Goal: Task Accomplishment & Management: Manage account settings

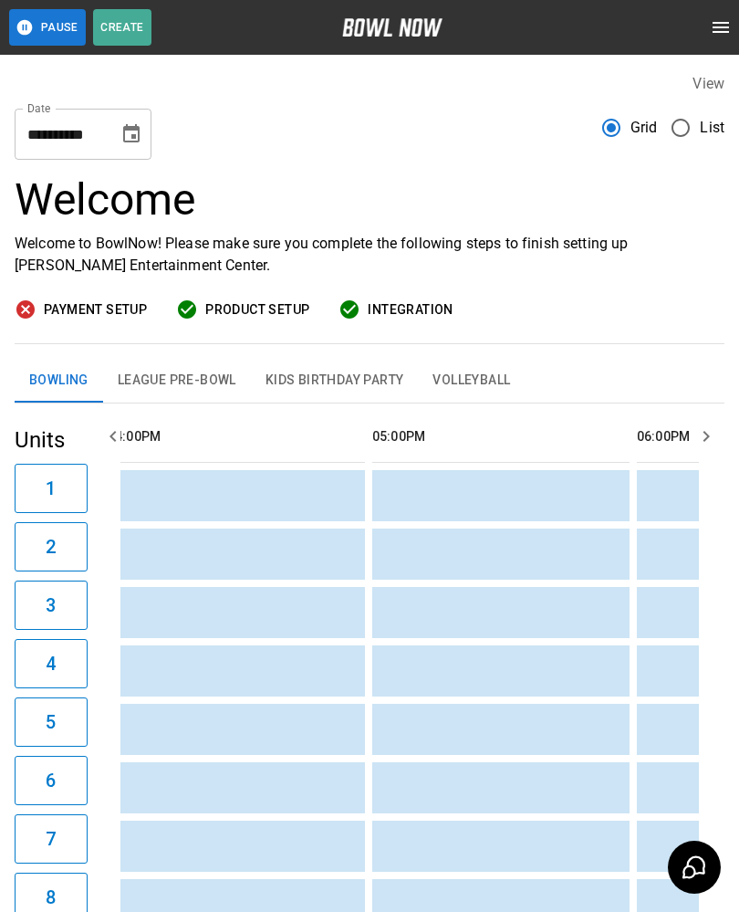
scroll to position [0, 2219]
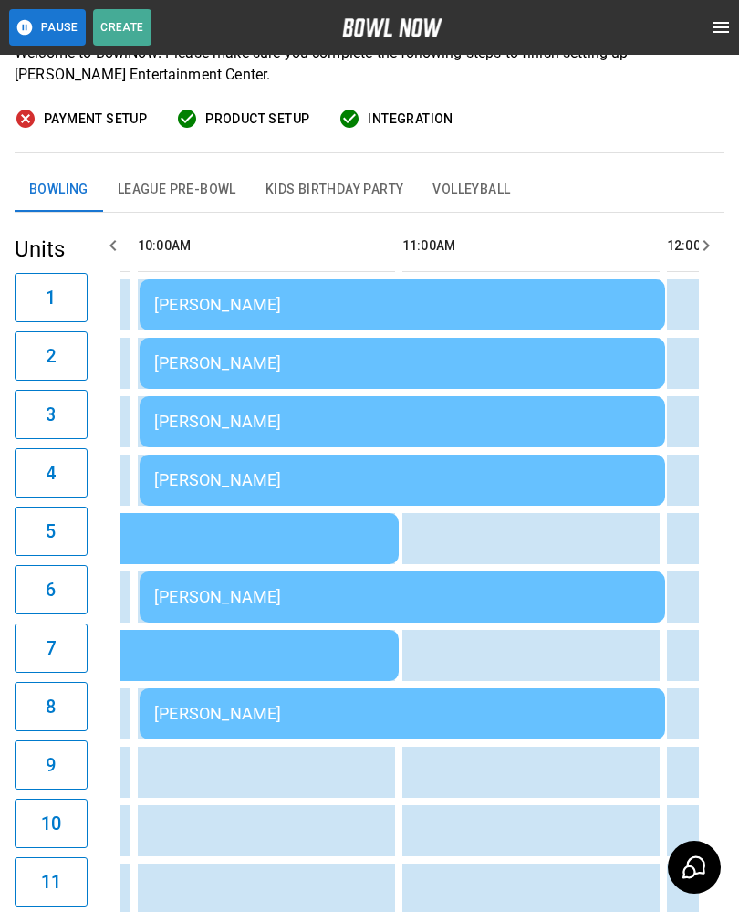
click at [429, 301] on div "[PERSON_NAME]" at bounding box center [402, 304] width 496 height 19
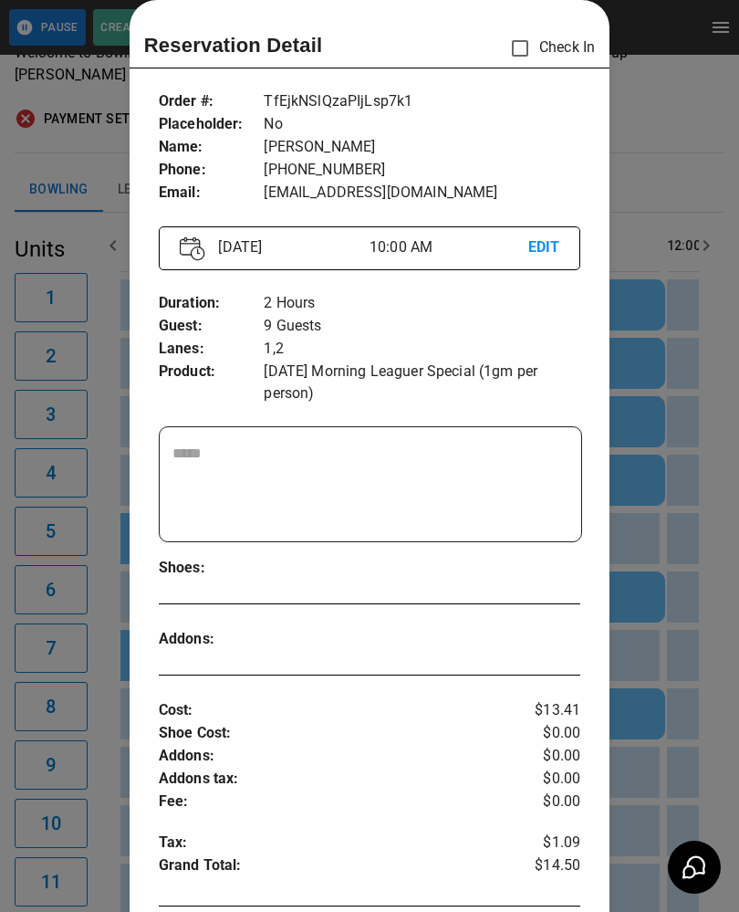
click at [652, 683] on div at bounding box center [369, 456] width 739 height 912
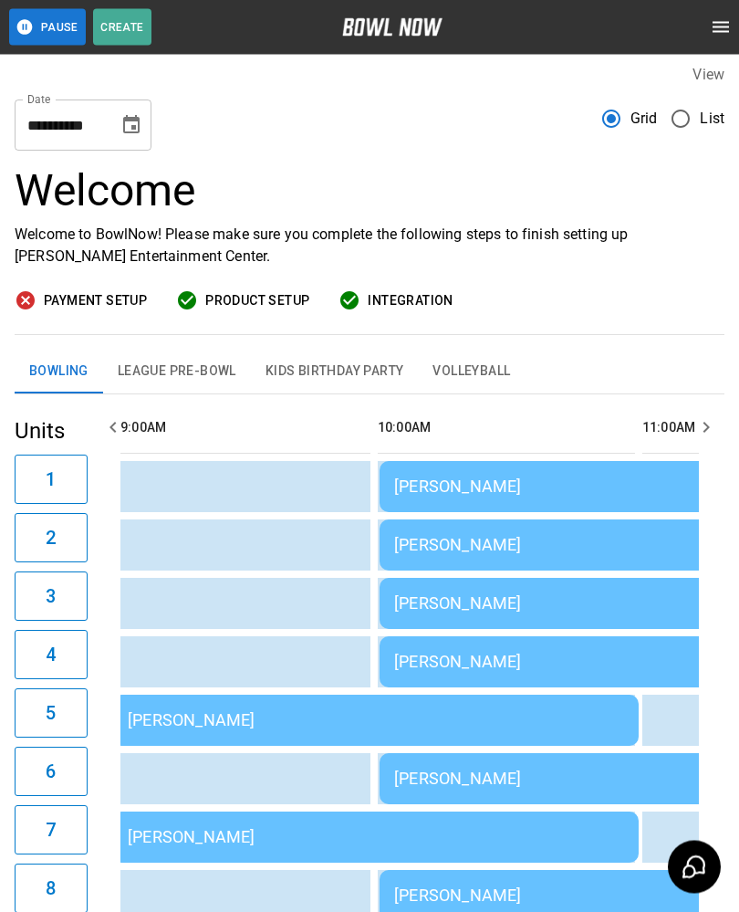
scroll to position [0, 0]
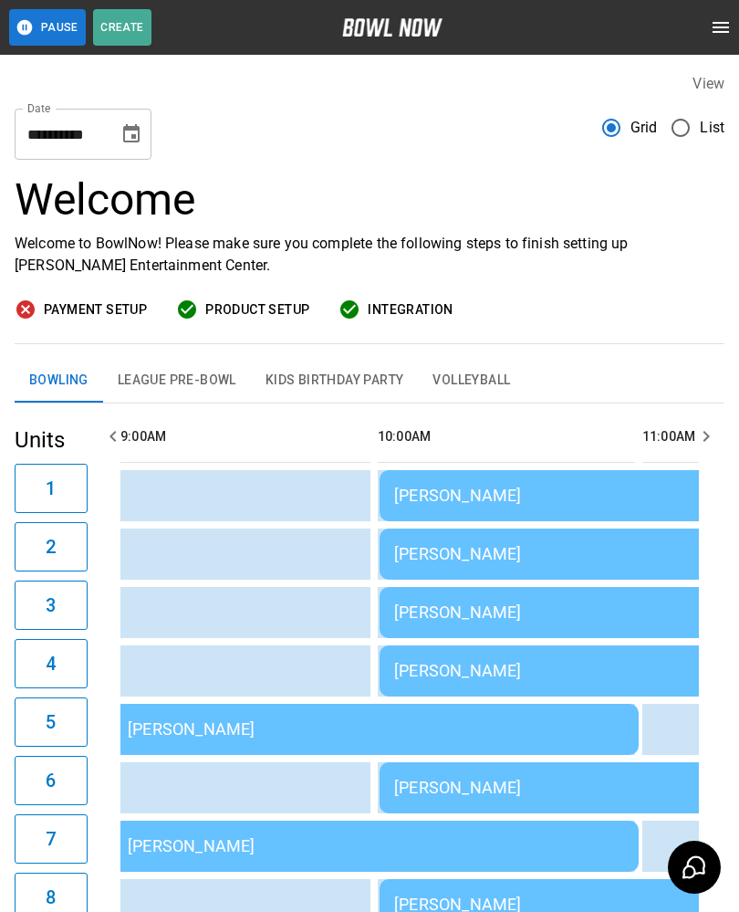
click at [194, 722] on div "[PERSON_NAME]" at bounding box center [376, 728] width 496 height 19
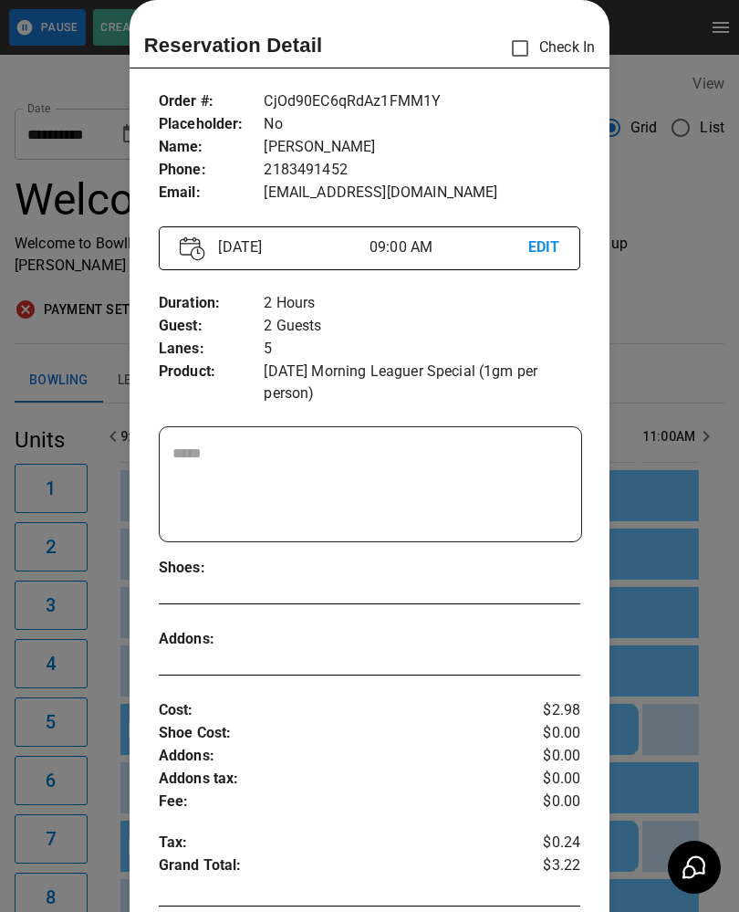
scroll to position [56, 0]
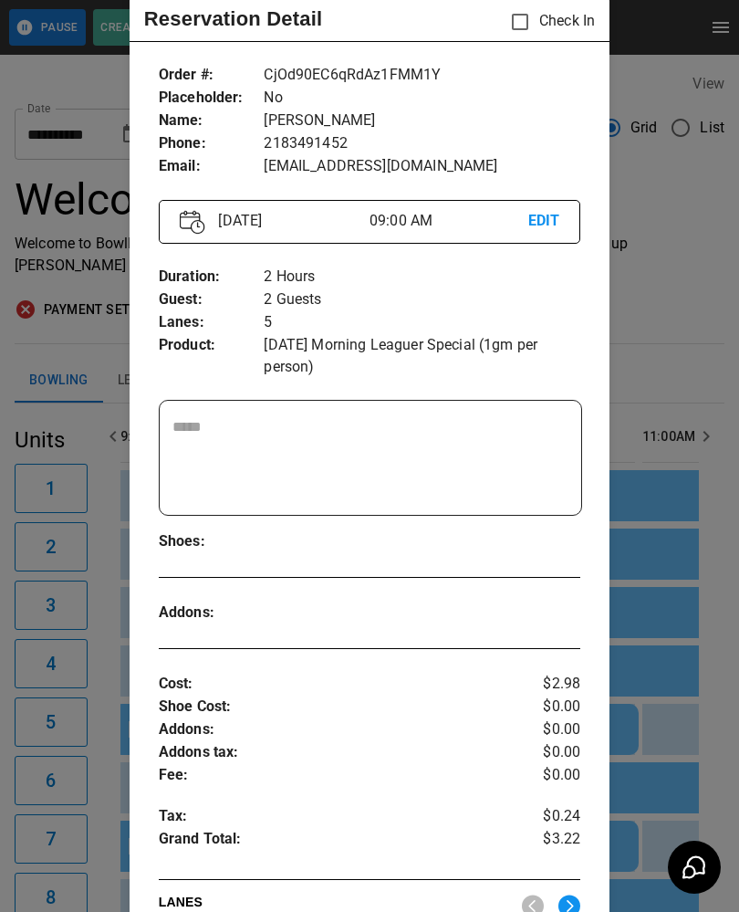
click at [303, 490] on textarea at bounding box center [370, 458] width 397 height 84
click at [692, 479] on div at bounding box center [369, 456] width 739 height 912
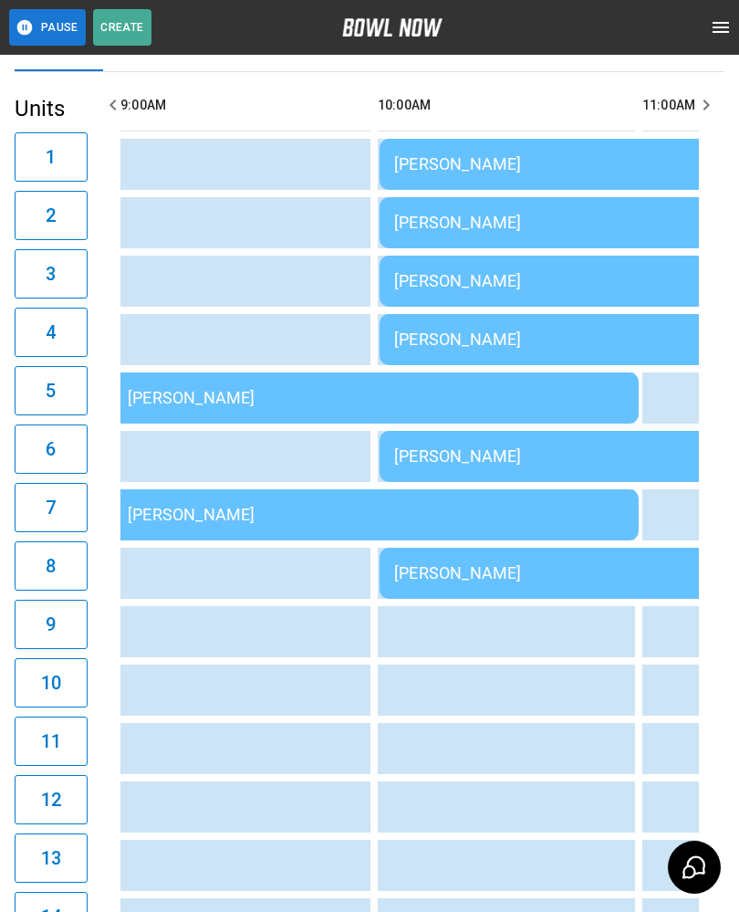
scroll to position [328, 0]
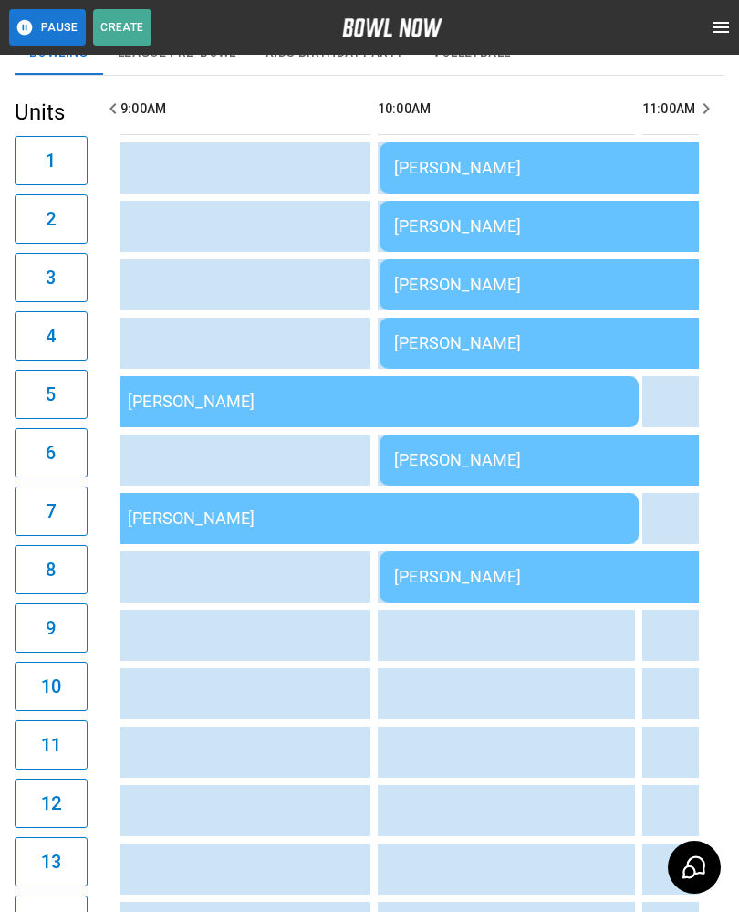
click at [258, 398] on div "[PERSON_NAME]" at bounding box center [376, 400] width 496 height 19
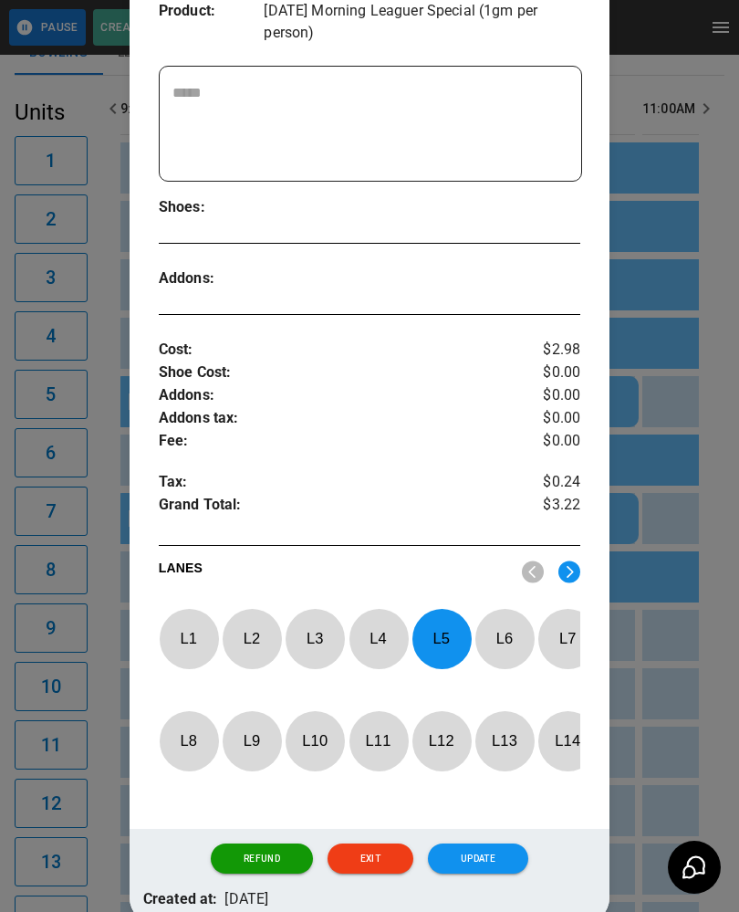
scroll to position [391, 0]
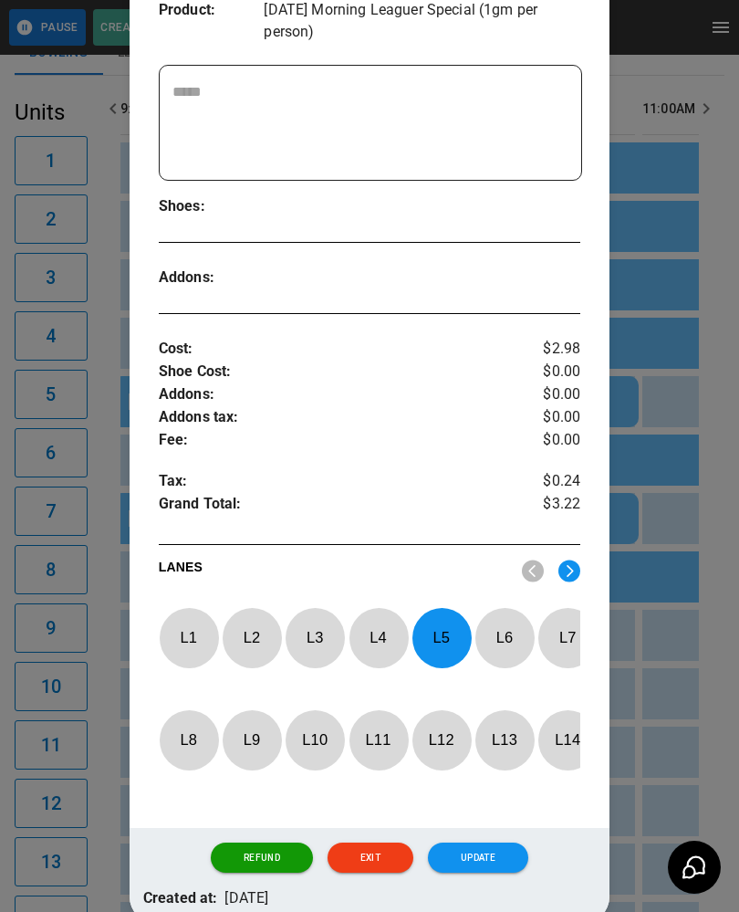
click at [443, 635] on p "L 5" at bounding box center [442, 637] width 60 height 43
click at [254, 737] on p "L 9" at bounding box center [252, 739] width 60 height 43
click at [497, 867] on button "Update" at bounding box center [478, 857] width 100 height 31
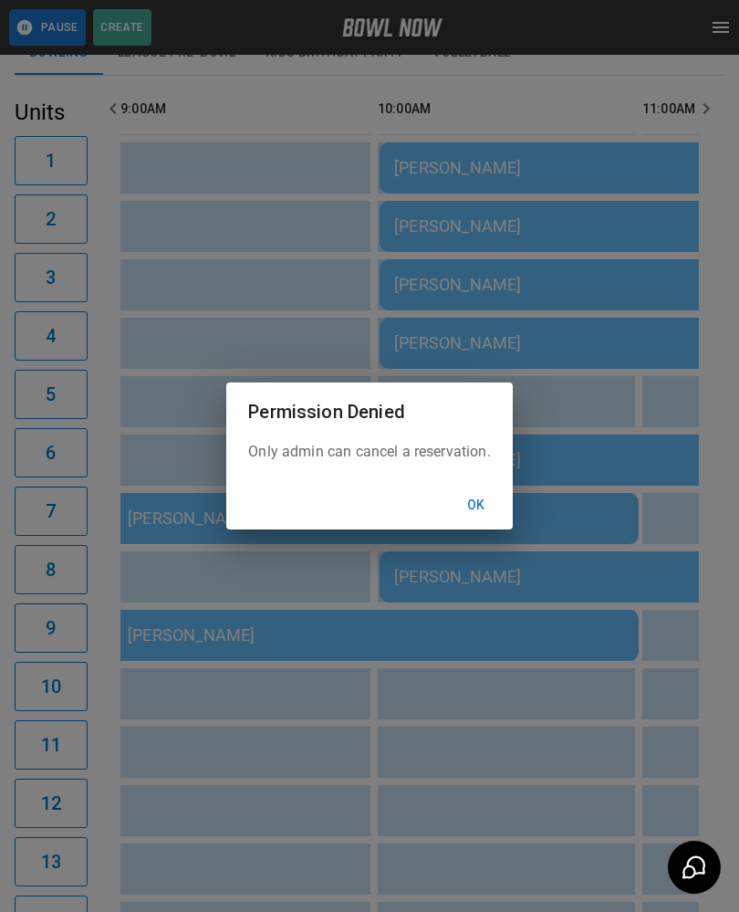
click at [472, 507] on button "Ok" at bounding box center [476, 505] width 58 height 34
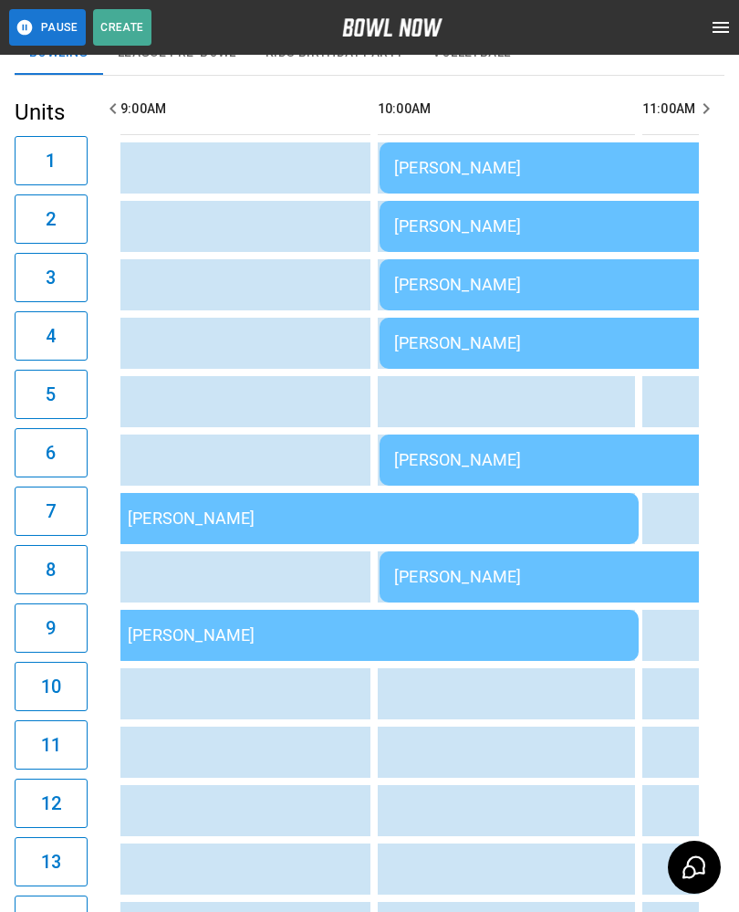
click at [213, 637] on div "[PERSON_NAME]" at bounding box center [376, 634] width 496 height 19
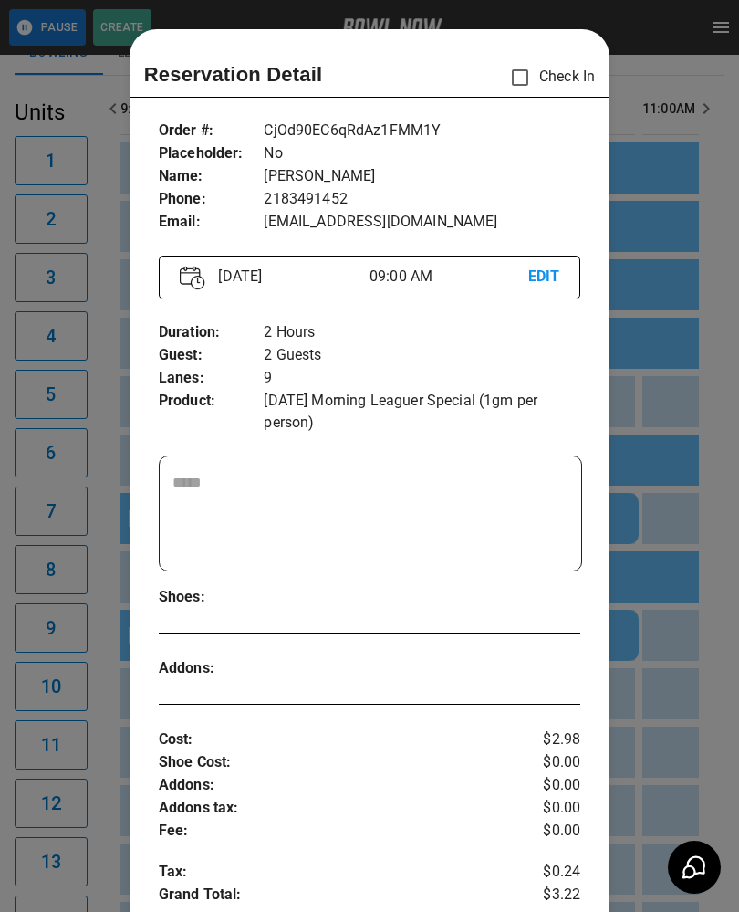
scroll to position [29, 0]
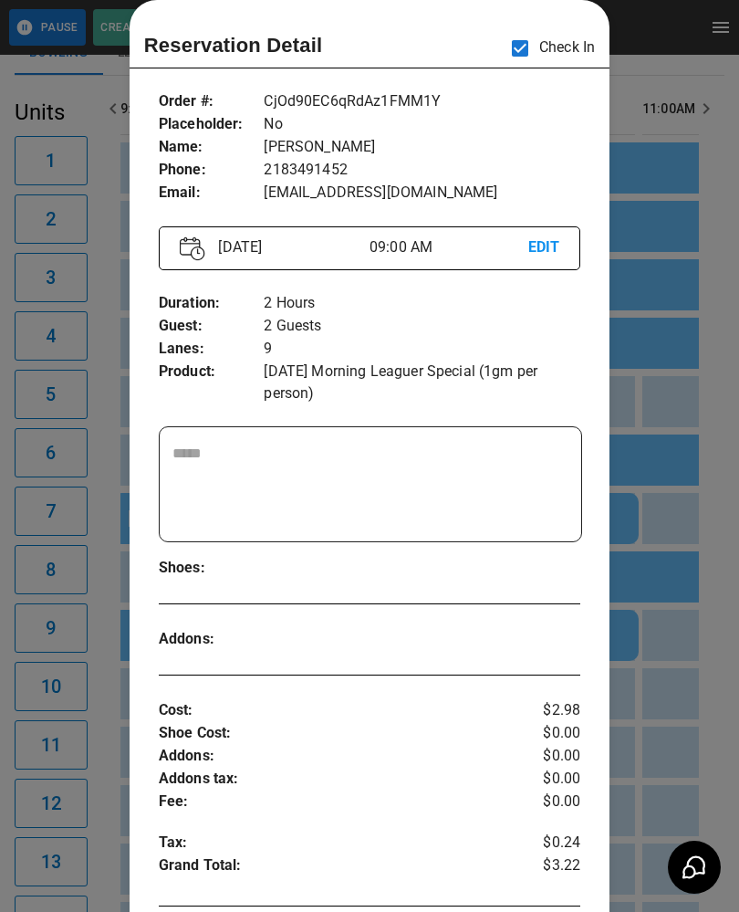
click at [677, 641] on div at bounding box center [369, 456] width 739 height 912
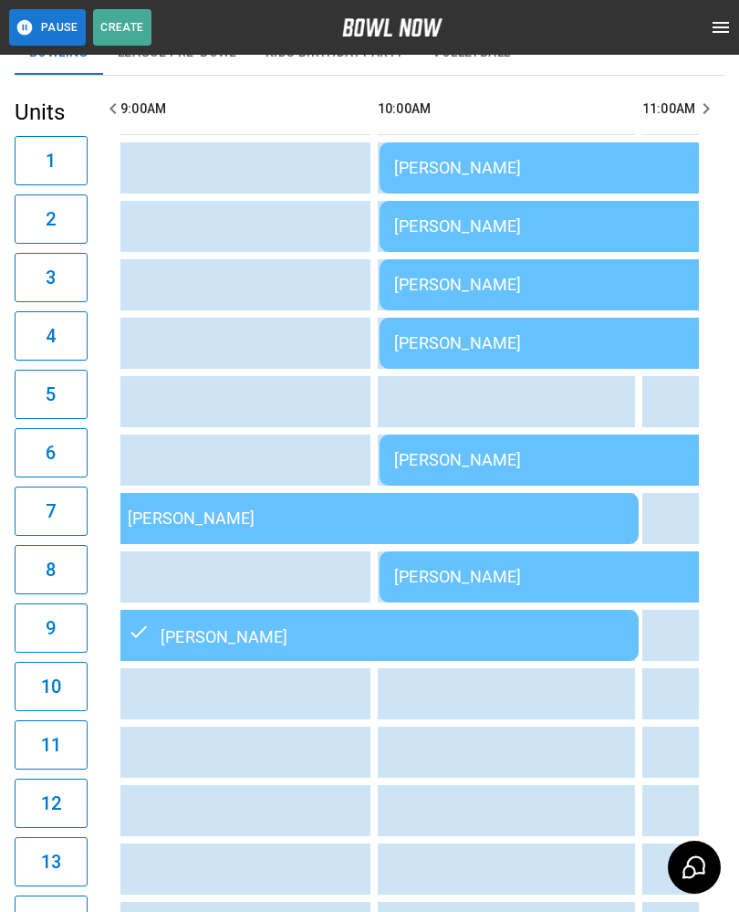
click at [521, 335] on div "[PERSON_NAME]" at bounding box center [642, 342] width 496 height 19
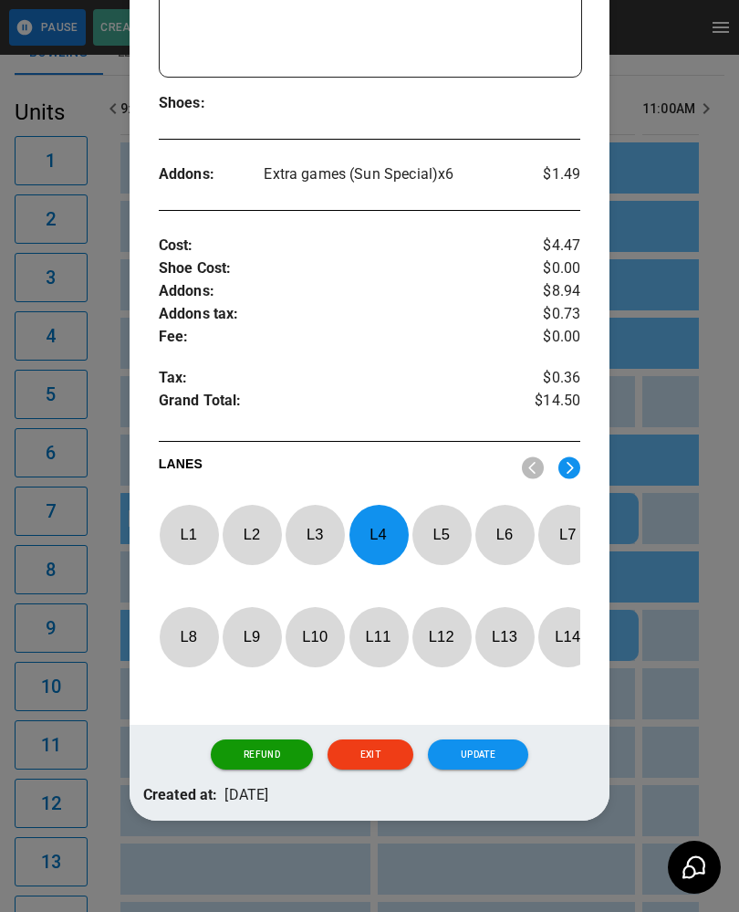
scroll to position [505, 0]
click at [378, 513] on p "L 4" at bounding box center [379, 534] width 60 height 43
click at [560, 461] on img at bounding box center [569, 467] width 22 height 23
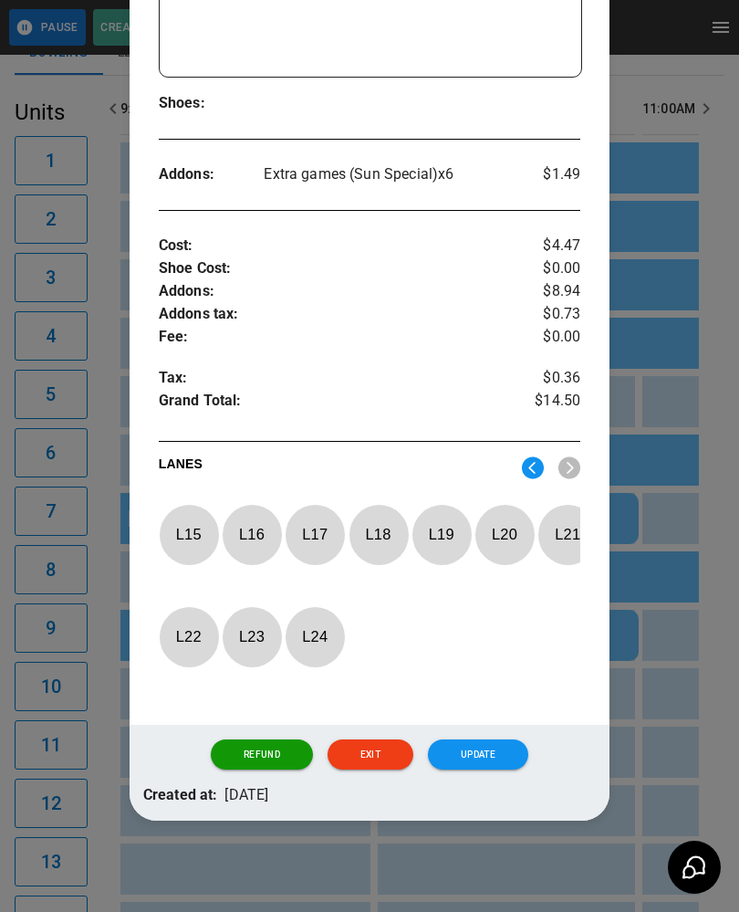
click at [185, 513] on p "L 15" at bounding box center [189, 534] width 60 height 43
click at [485, 753] on button "Update" at bounding box center [478, 754] width 100 height 31
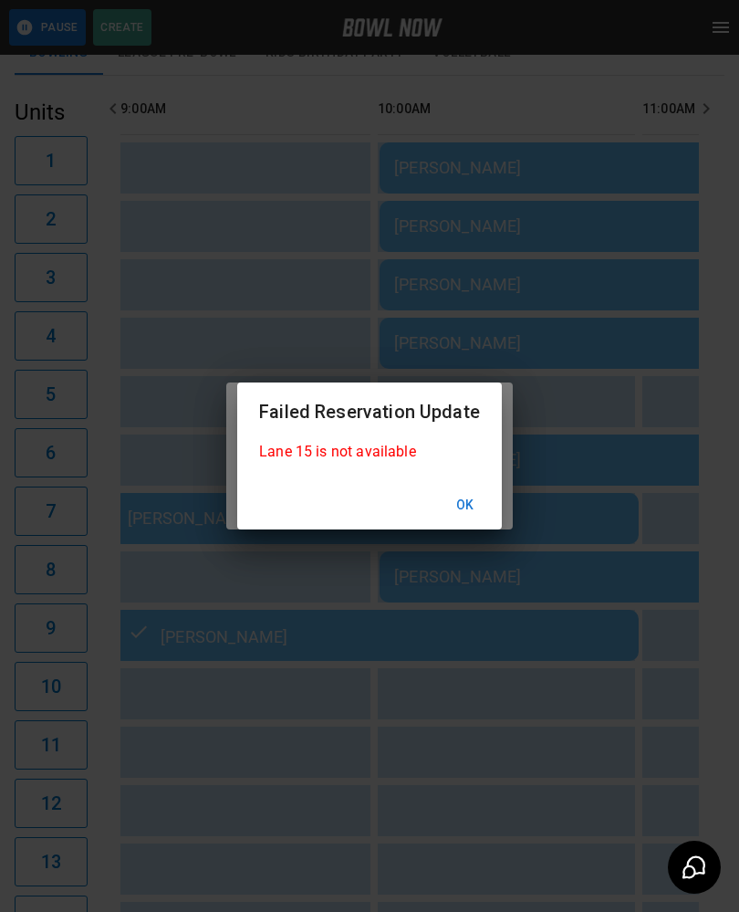
click at [487, 497] on button "Ok" at bounding box center [465, 505] width 58 height 34
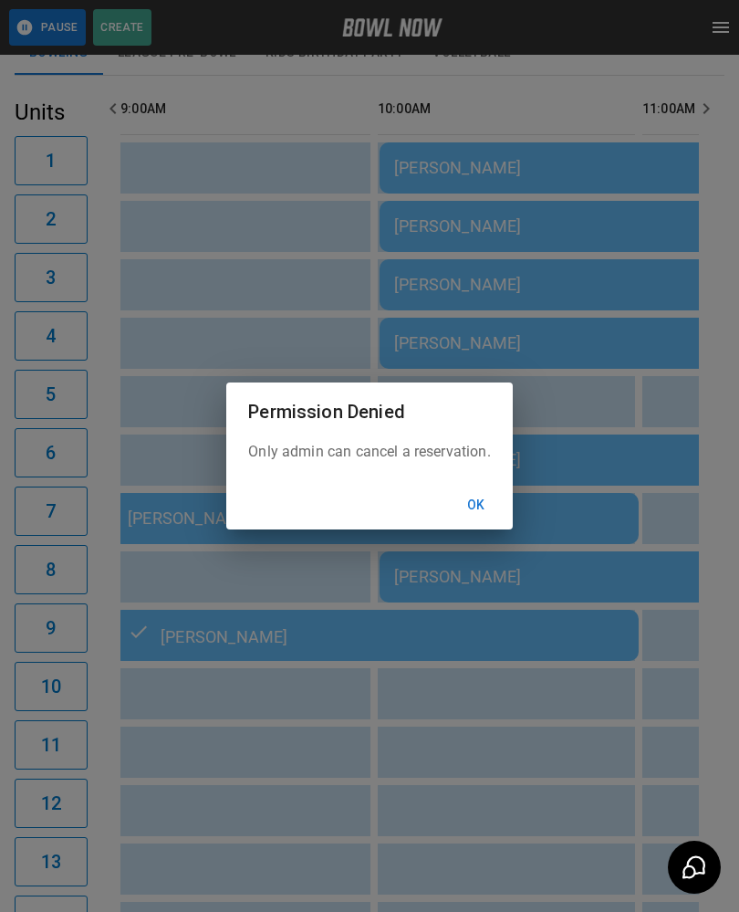
click at [473, 504] on button "Ok" at bounding box center [476, 505] width 58 height 34
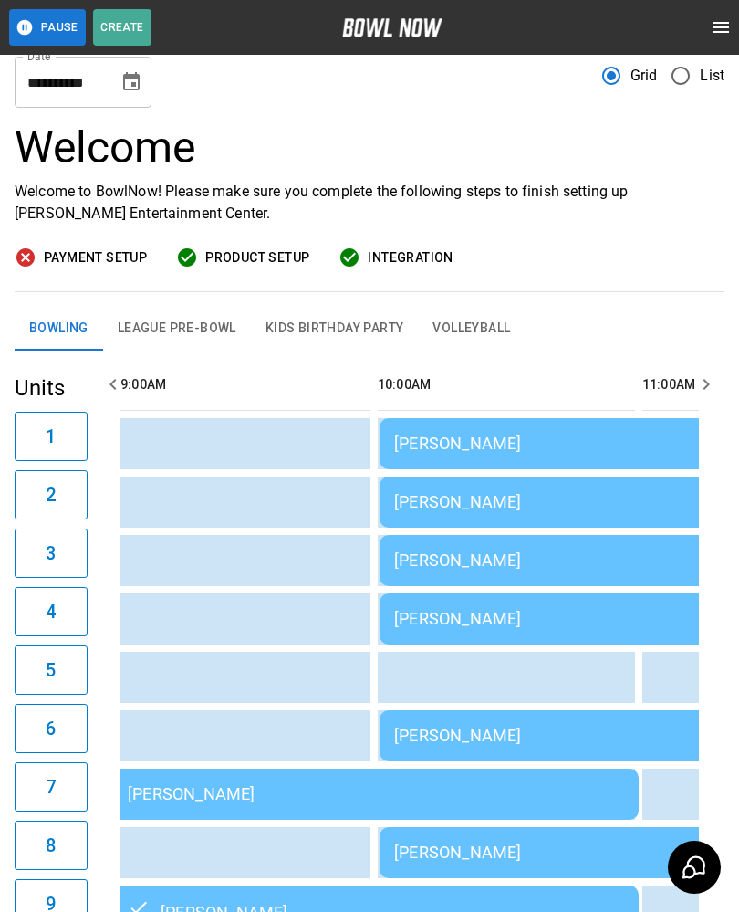
scroll to position [51, 0]
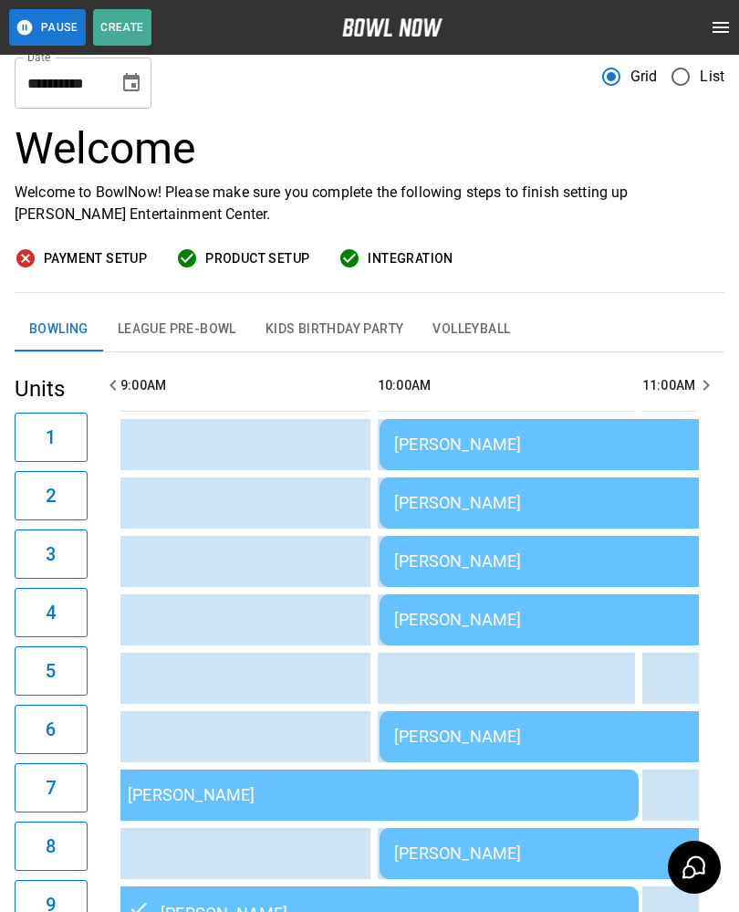
click at [503, 630] on td "[PERSON_NAME]" at bounding box center [643, 619] width 526 height 51
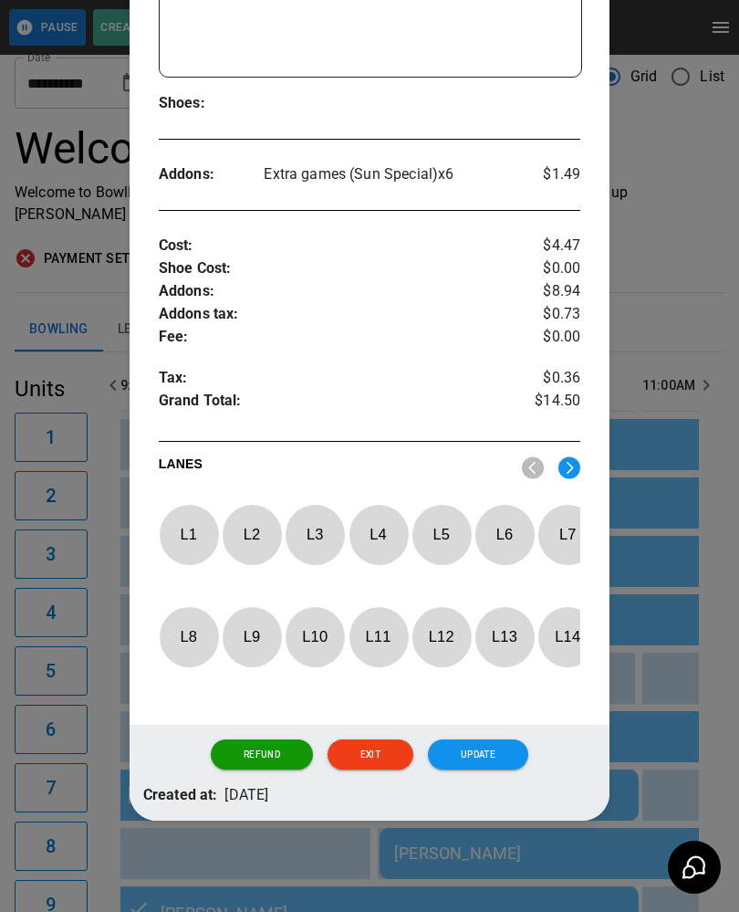
scroll to position [505, 0]
click at [572, 456] on img at bounding box center [569, 467] width 22 height 23
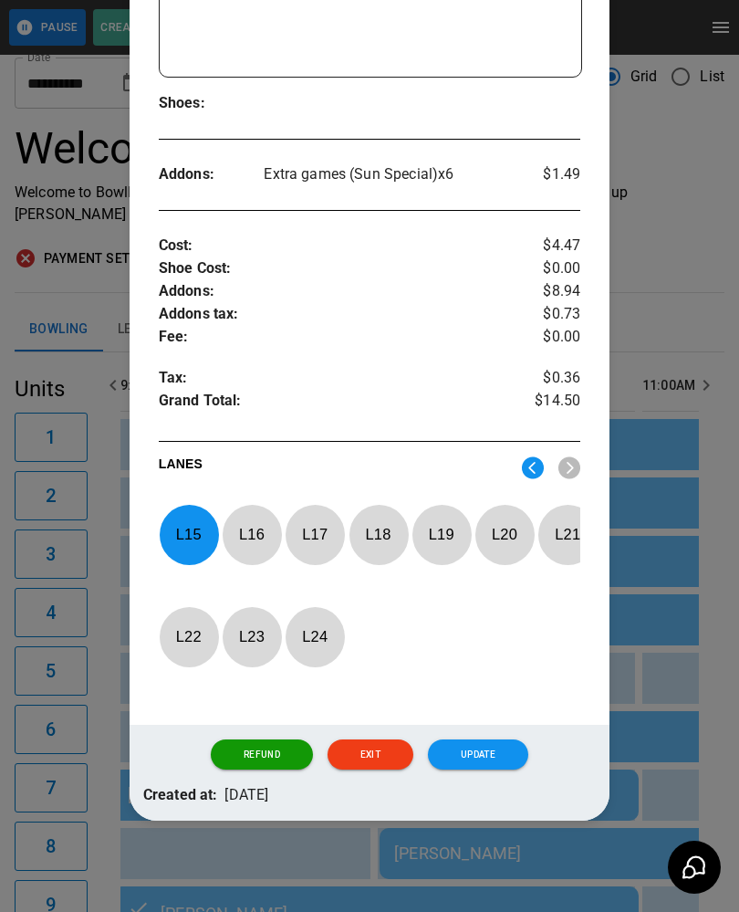
click at [313, 513] on p "L 17" at bounding box center [315, 534] width 60 height 43
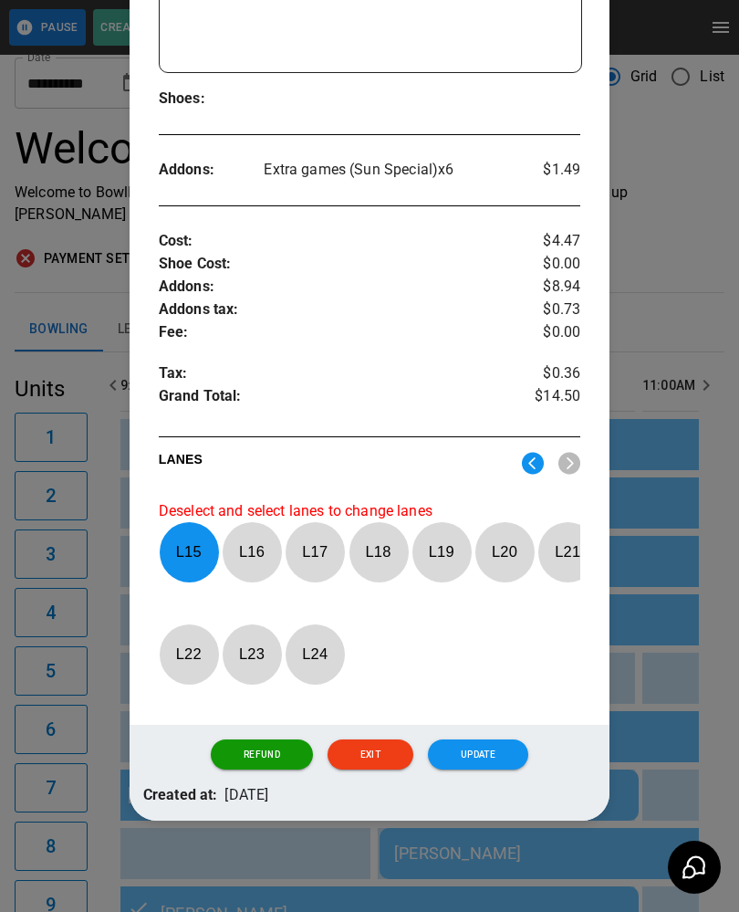
click at [174, 541] on p "L 15" at bounding box center [189, 551] width 60 height 43
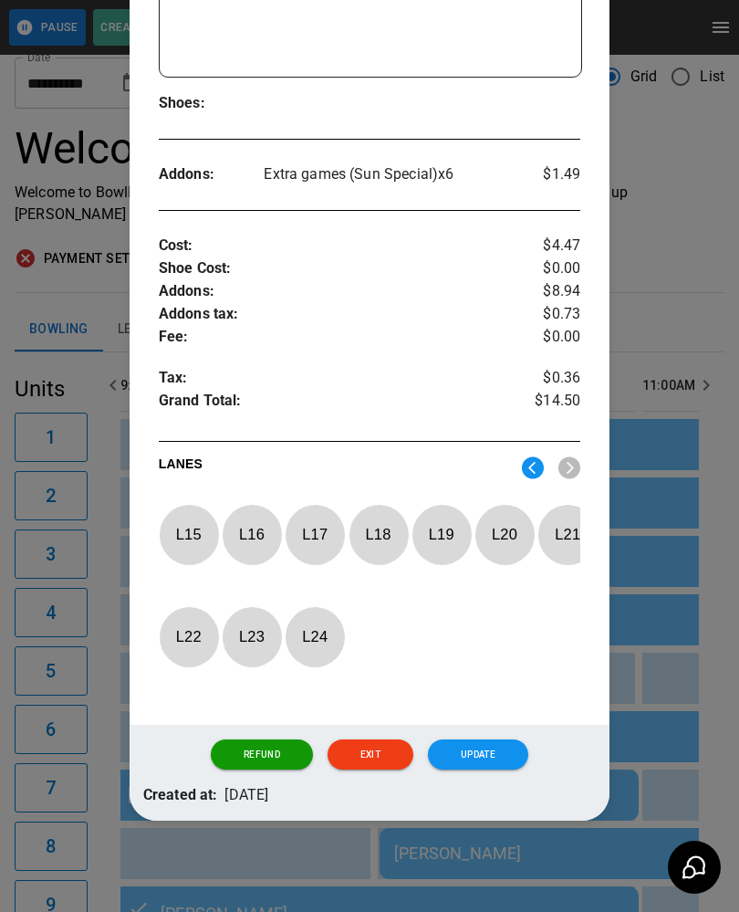
click at [301, 515] on p "L 17" at bounding box center [315, 534] width 60 height 43
click at [471, 747] on button "Update" at bounding box center [478, 754] width 100 height 31
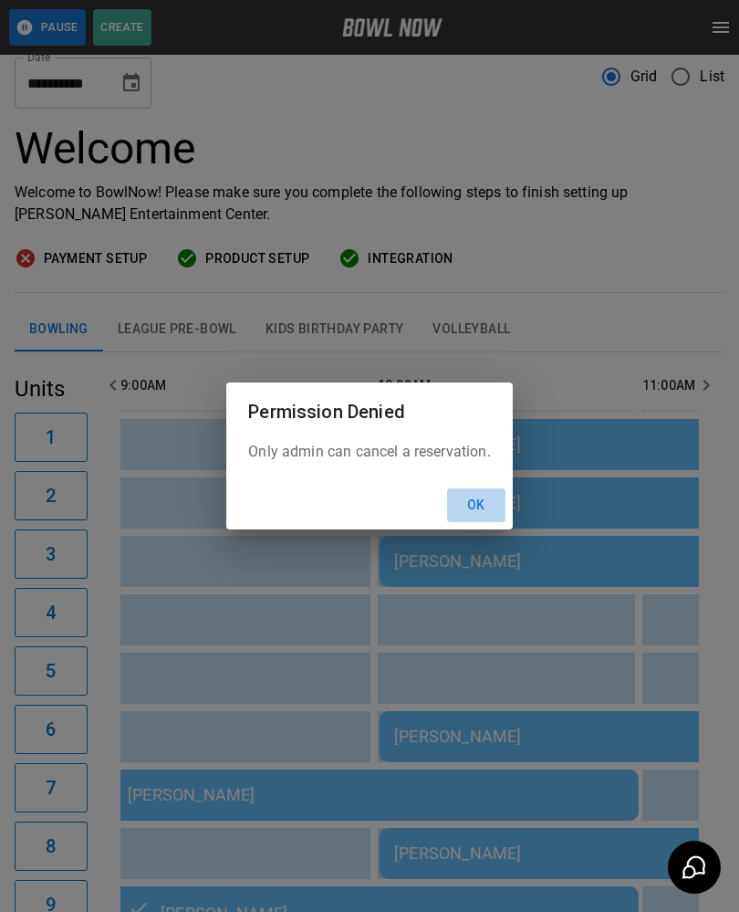
click at [476, 501] on button "Ok" at bounding box center [476, 505] width 58 height 34
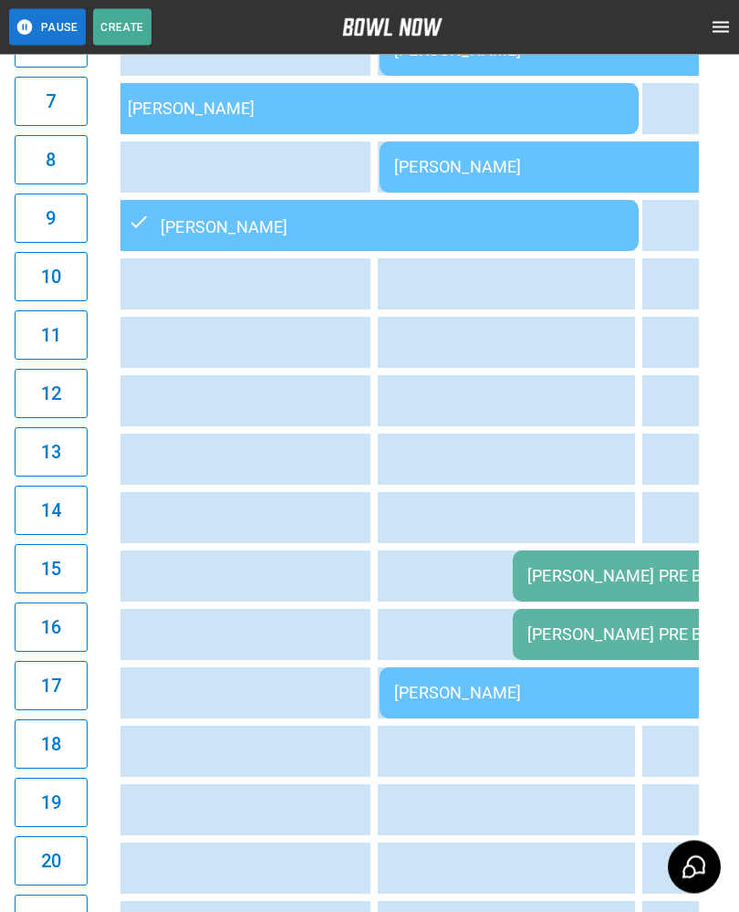
scroll to position [737, 0]
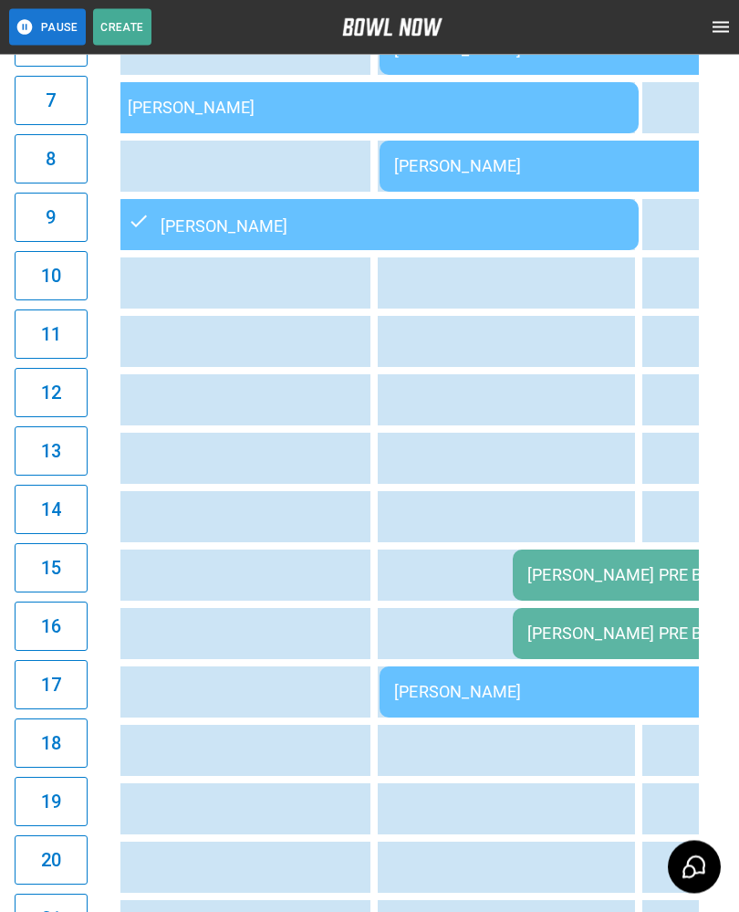
click at [609, 562] on td "[PERSON_NAME] PRE BOWL" at bounding box center [709, 575] width 392 height 51
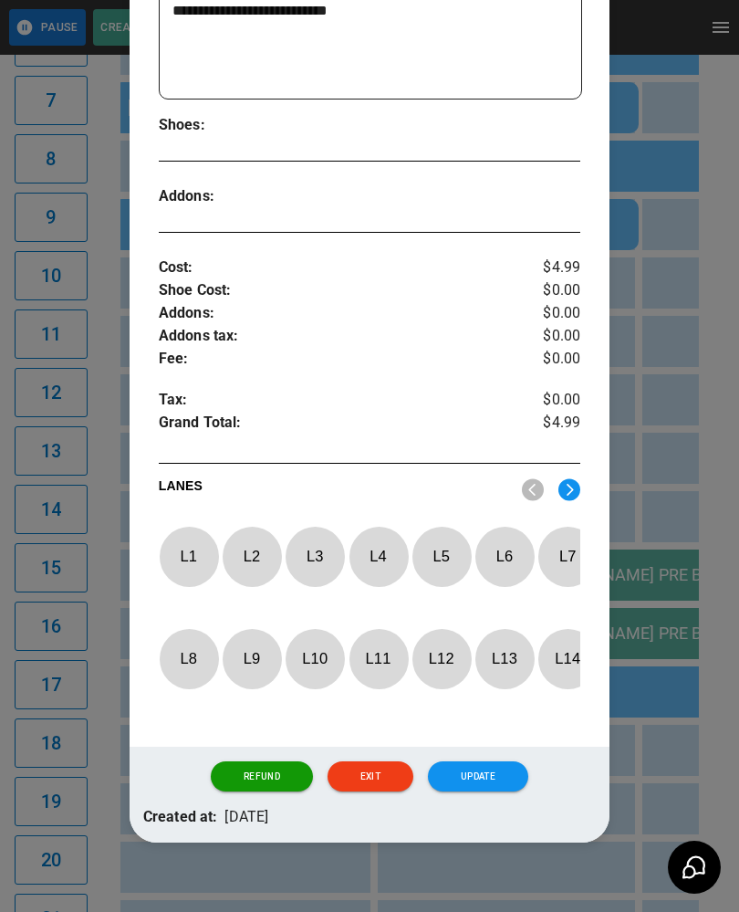
scroll to position [472, 0]
click at [577, 486] on img at bounding box center [569, 489] width 22 height 23
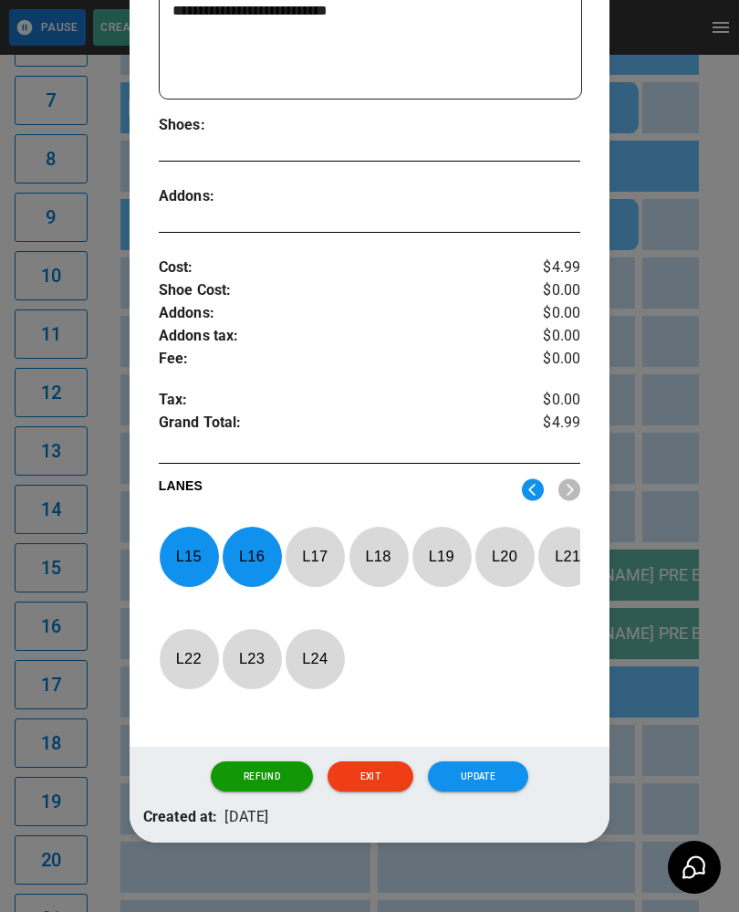
click at [185, 556] on p "L 15" at bounding box center [189, 556] width 60 height 43
click at [236, 557] on p "L 16" at bounding box center [252, 556] width 60 height 43
click at [530, 485] on img at bounding box center [533, 489] width 22 height 23
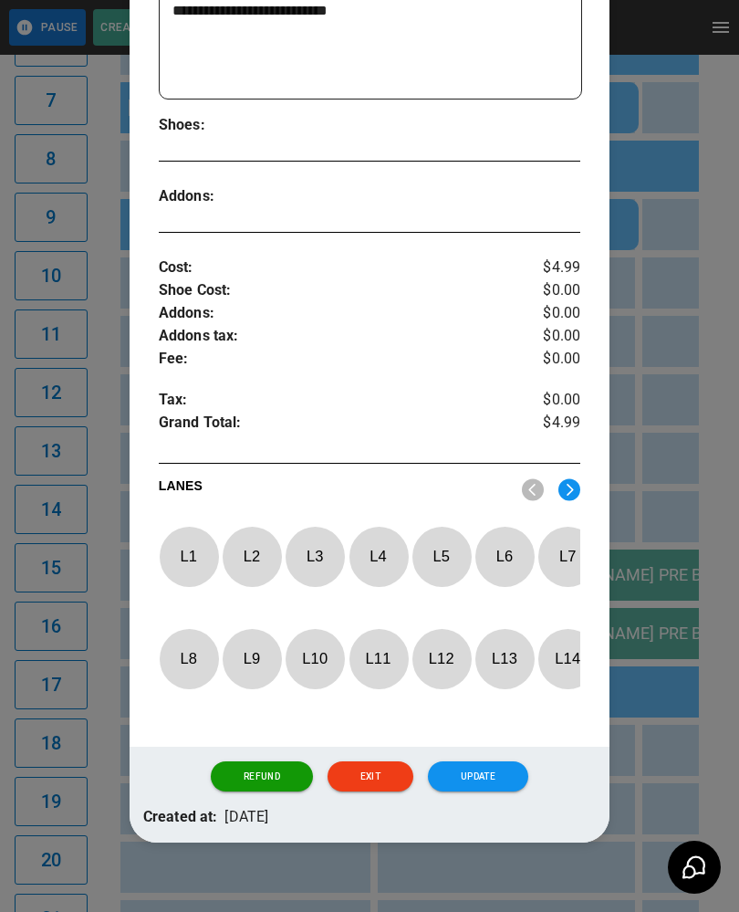
click at [381, 658] on p "L 11" at bounding box center [379, 658] width 60 height 43
click at [431, 662] on p "L 12" at bounding box center [442, 658] width 60 height 43
click at [492, 776] on button "Update" at bounding box center [478, 776] width 100 height 31
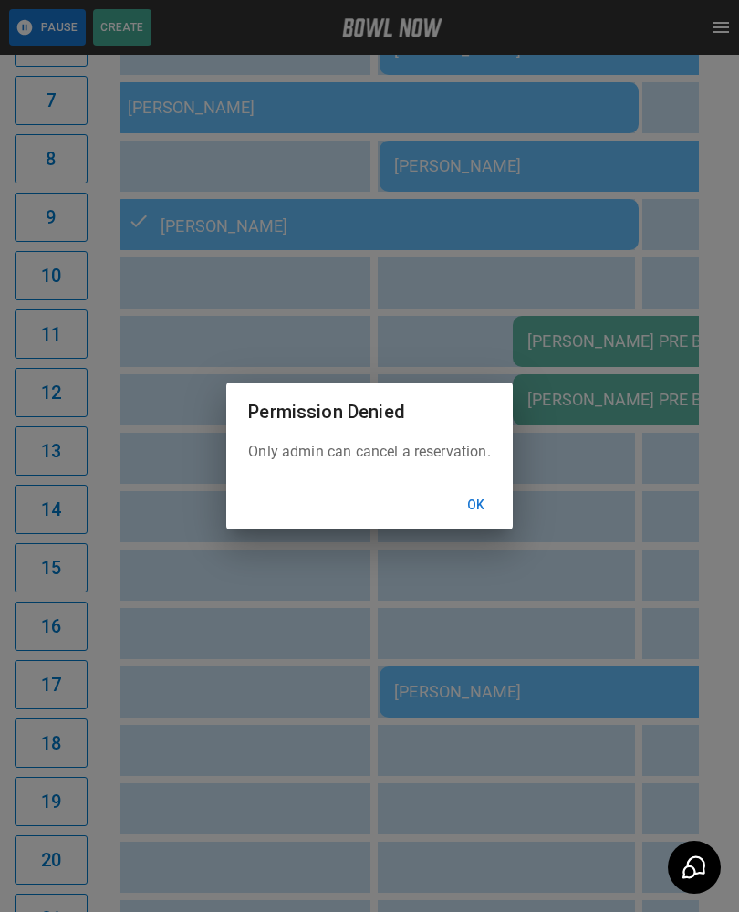
click at [487, 519] on button "Ok" at bounding box center [476, 505] width 58 height 34
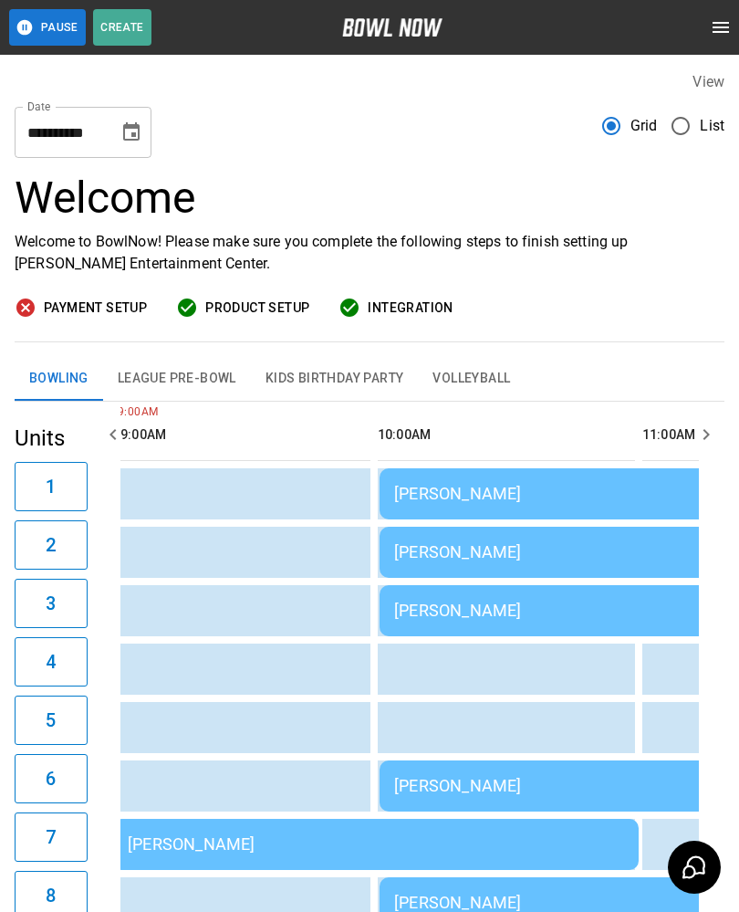
scroll to position [0, 0]
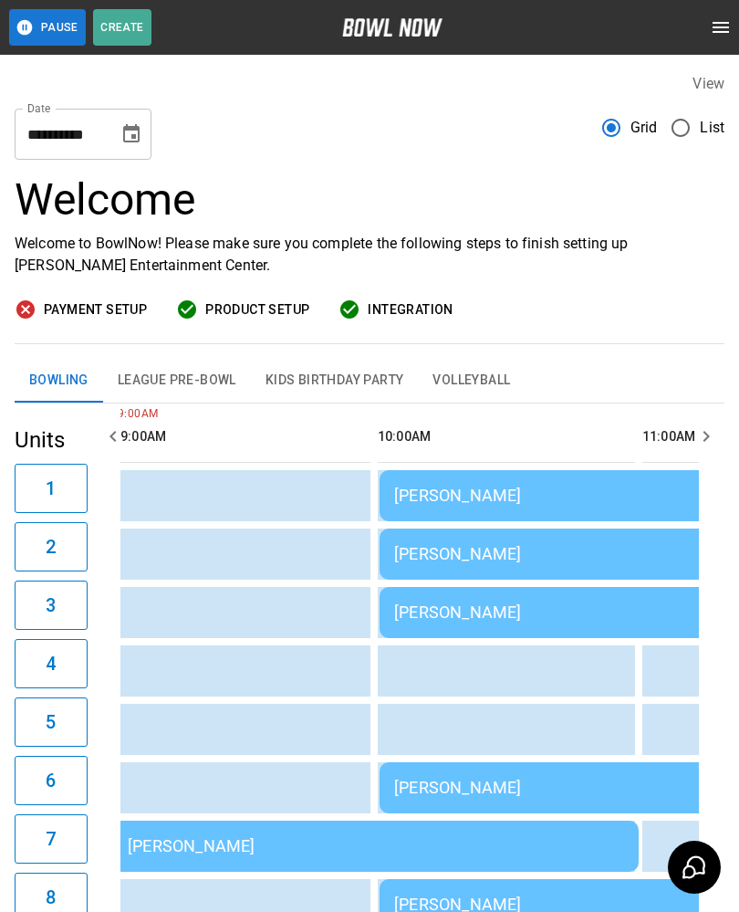
click at [507, 484] on td "[PERSON_NAME]" at bounding box center [643, 495] width 526 height 51
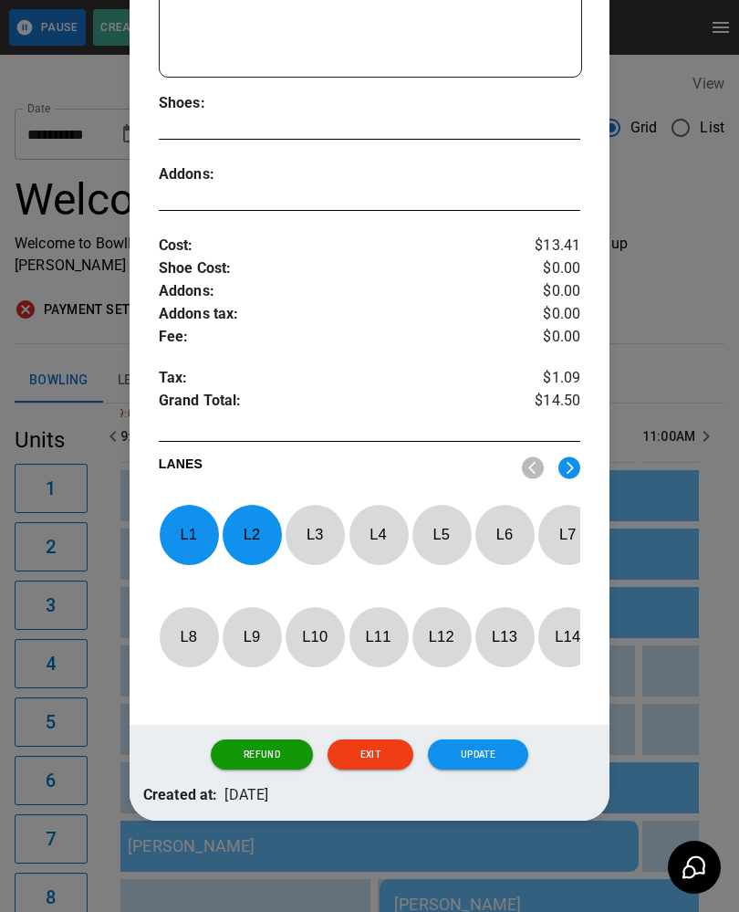
scroll to position [505, 0]
click at [237, 513] on p "L 2" at bounding box center [252, 534] width 60 height 43
click at [187, 526] on p "L 1" at bounding box center [189, 534] width 60 height 43
click at [580, 456] on img at bounding box center [569, 467] width 22 height 23
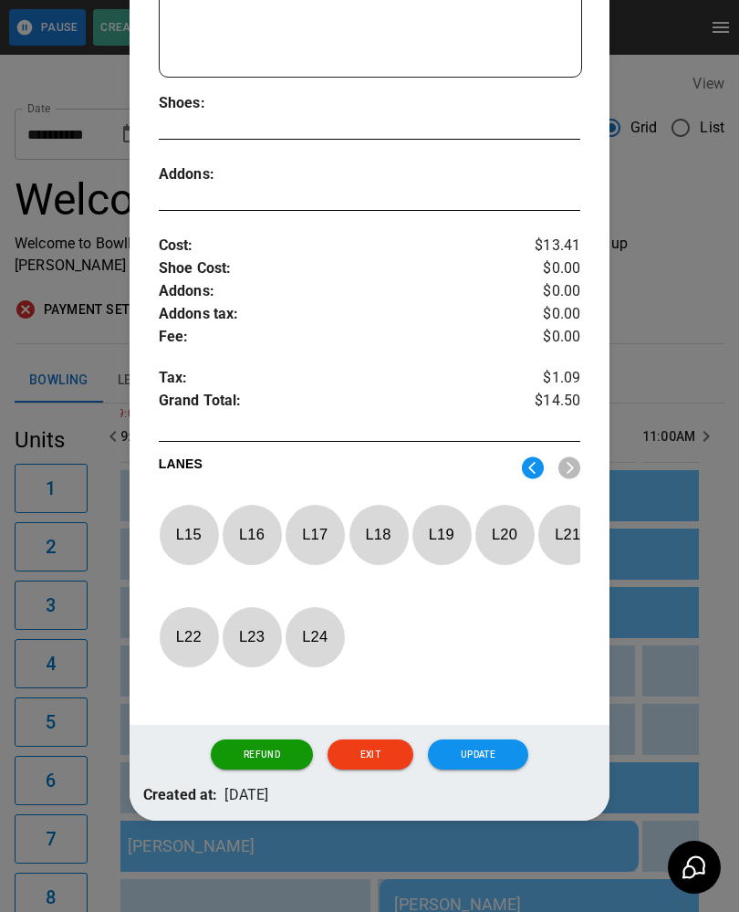
click at [184, 520] on p "L 15" at bounding box center [189, 534] width 60 height 43
click at [251, 522] on p "L 16" at bounding box center [252, 534] width 60 height 43
click at [495, 755] on button "Update" at bounding box center [478, 754] width 100 height 31
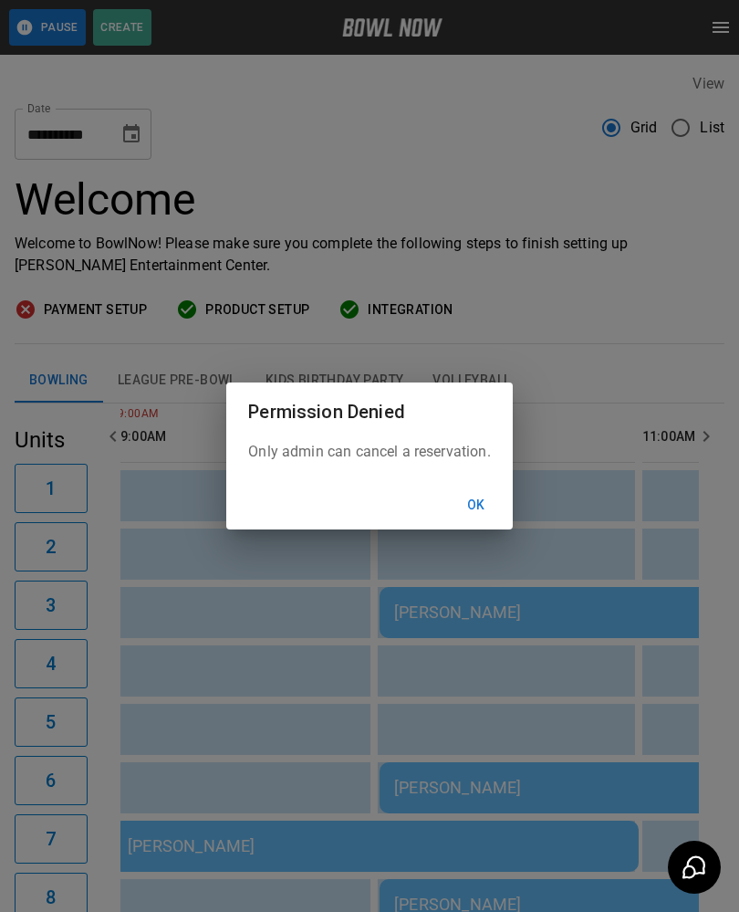
click at [479, 499] on button "Ok" at bounding box center [476, 505] width 58 height 34
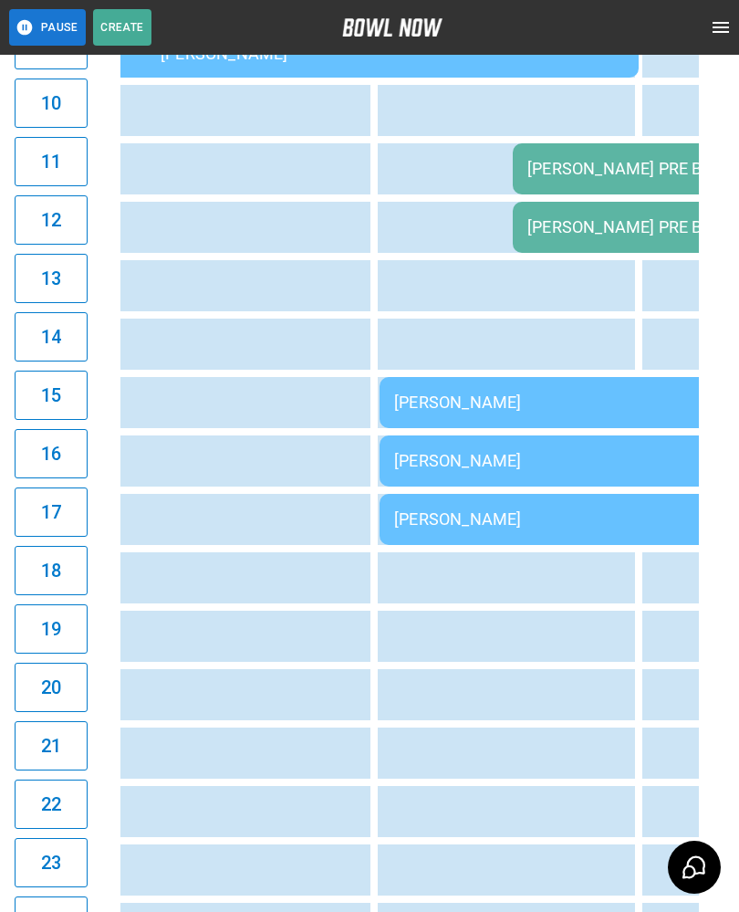
scroll to position [914, 0]
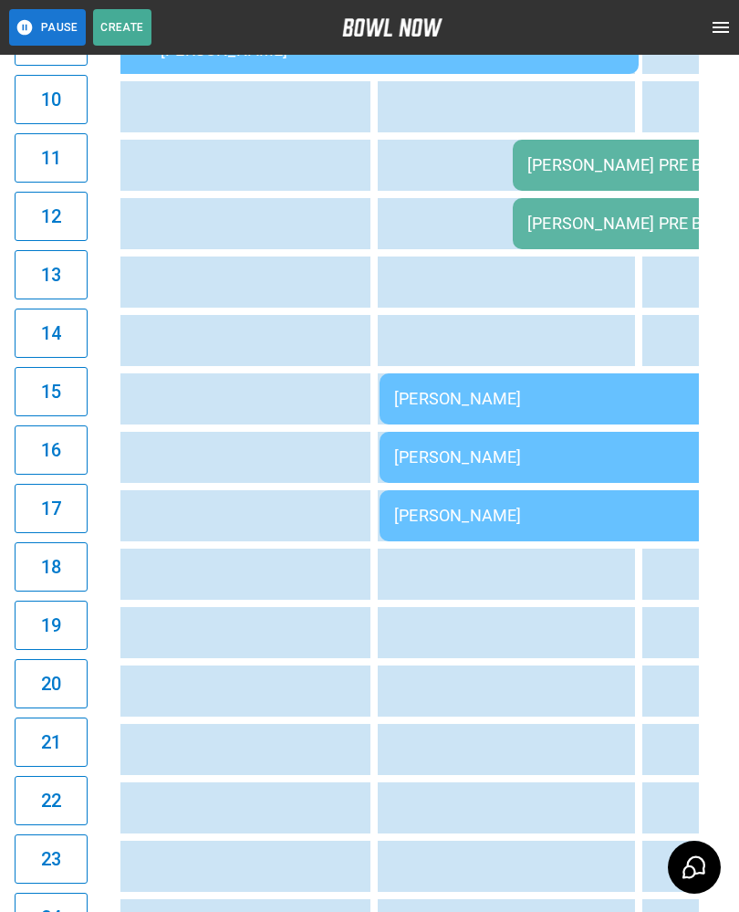
click at [591, 215] on div "[PERSON_NAME] PRE BOWL" at bounding box center [708, 223] width 363 height 19
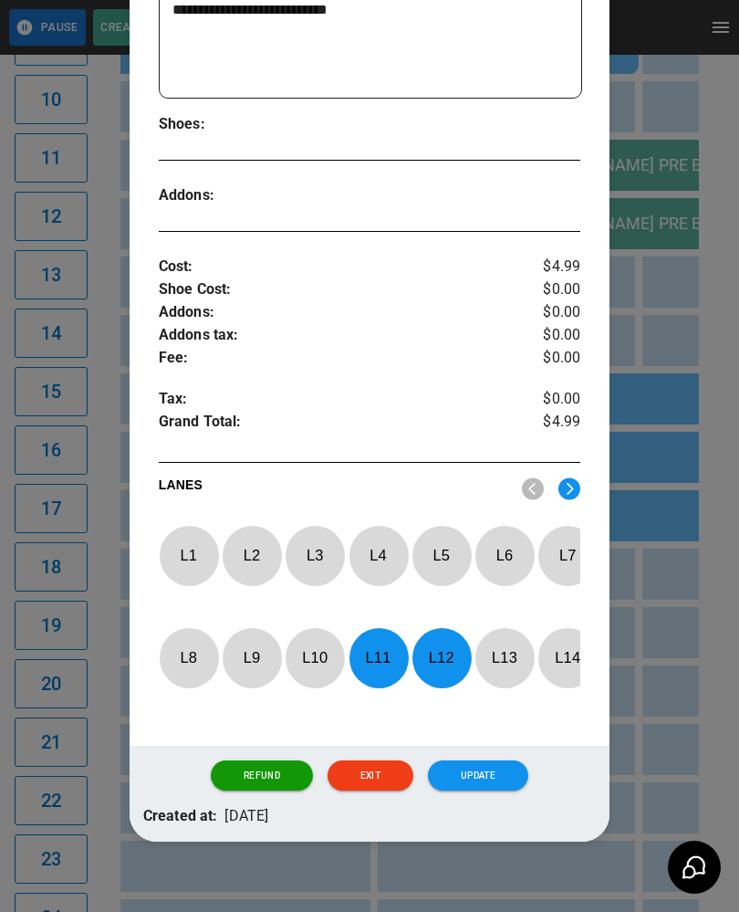
scroll to position [472, 0]
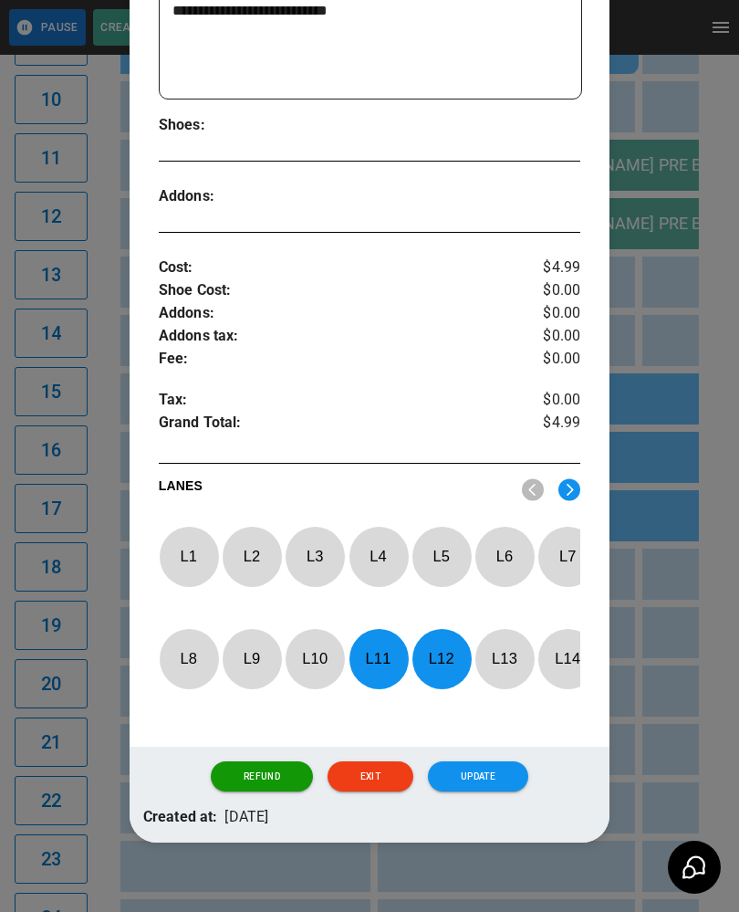
click at [443, 660] on p "L 12" at bounding box center [442, 658] width 60 height 43
click at [386, 662] on p "L 11" at bounding box center [379, 658] width 60 height 43
click at [188, 551] on p "L 1" at bounding box center [189, 556] width 60 height 43
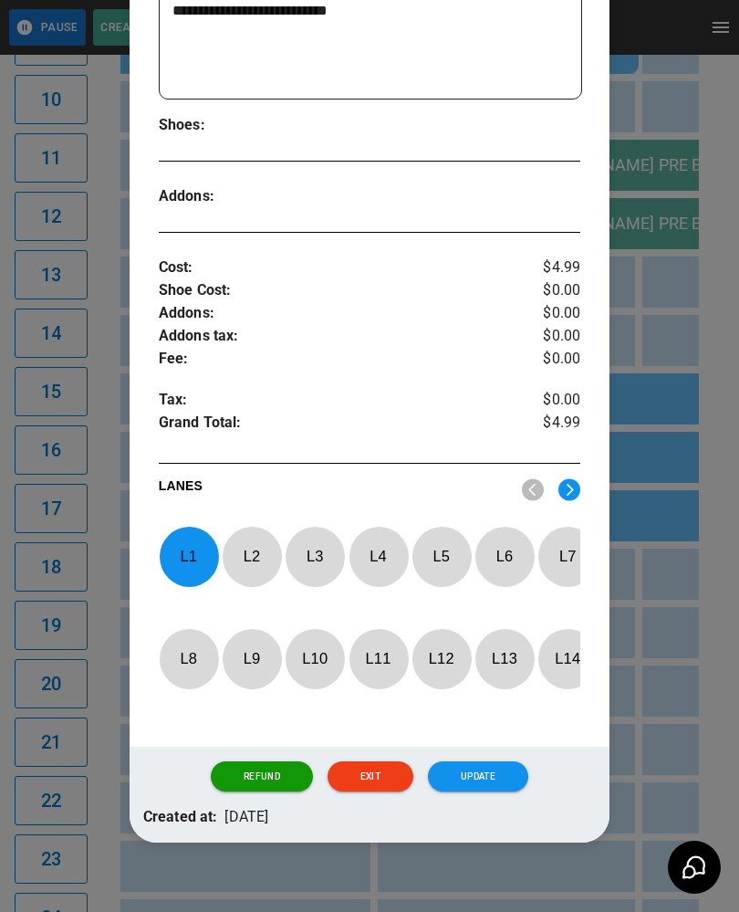
click at [250, 553] on p "L 2" at bounding box center [252, 556] width 60 height 43
click at [498, 779] on button "Update" at bounding box center [478, 776] width 100 height 31
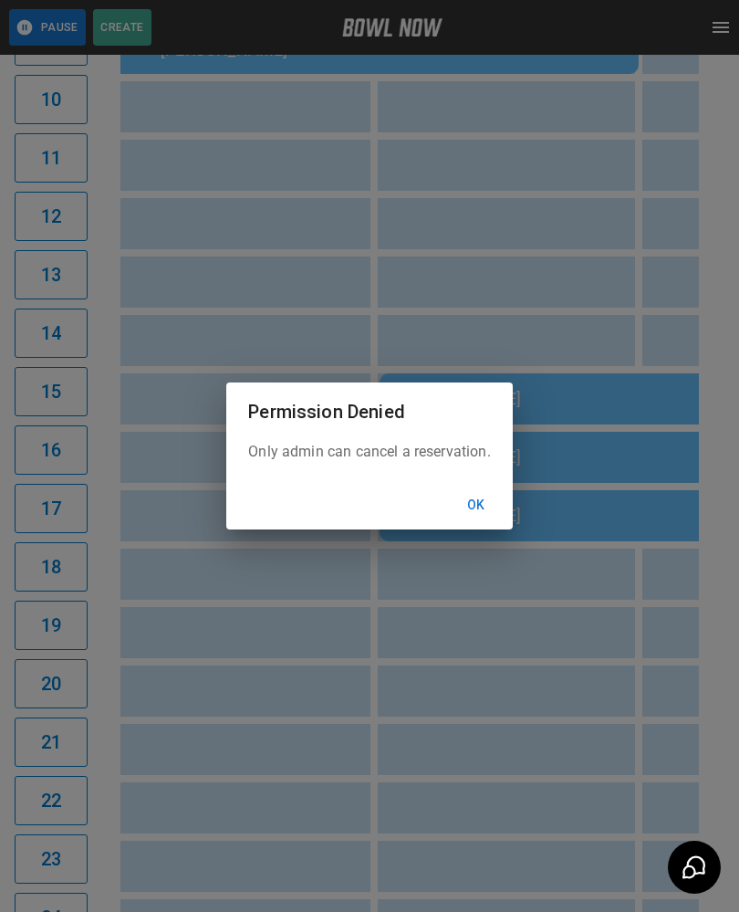
click at [488, 514] on button "Ok" at bounding box center [476, 505] width 58 height 34
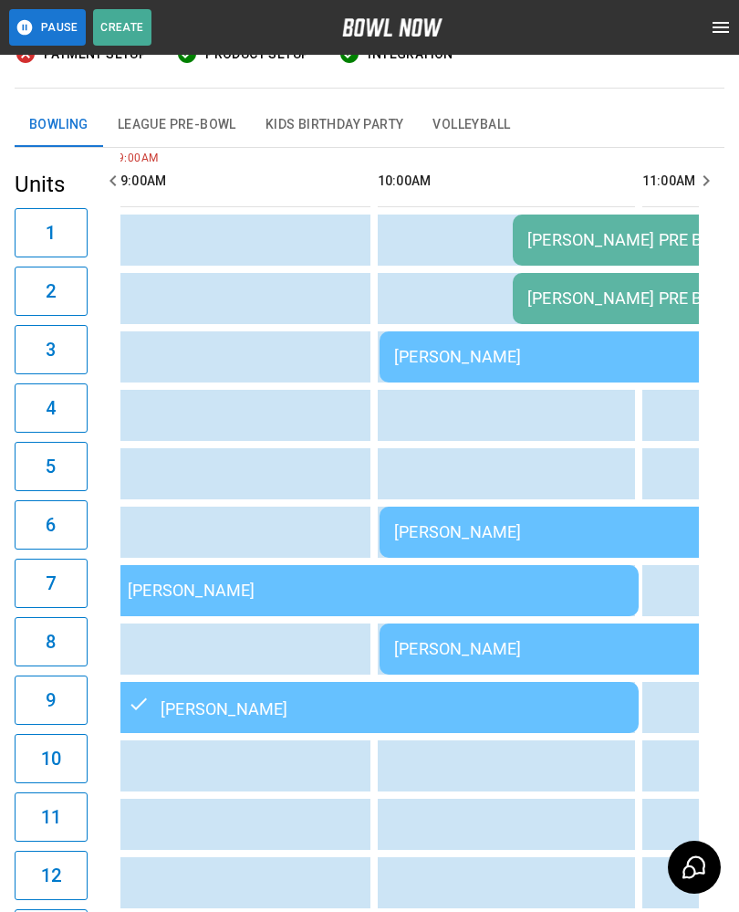
scroll to position [255, 0]
click at [292, 575] on td "[PERSON_NAME]" at bounding box center [376, 591] width 526 height 51
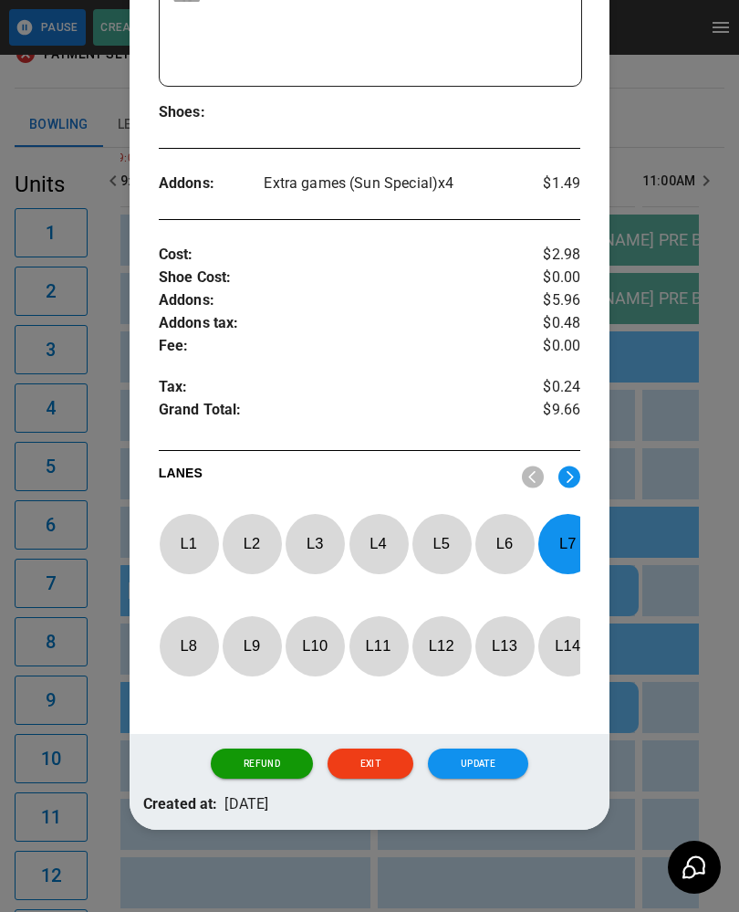
scroll to position [505, 0]
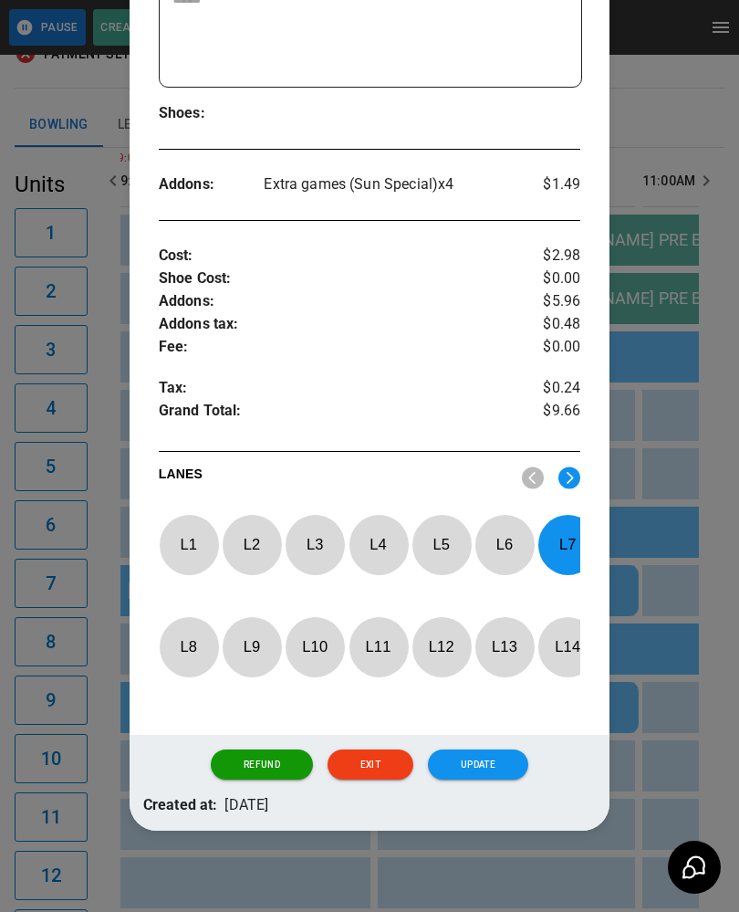
click at [563, 525] on p "L 7" at bounding box center [567, 544] width 60 height 43
click at [434, 523] on p "L 5" at bounding box center [442, 544] width 60 height 43
click at [486, 751] on button "Update" at bounding box center [478, 764] width 100 height 31
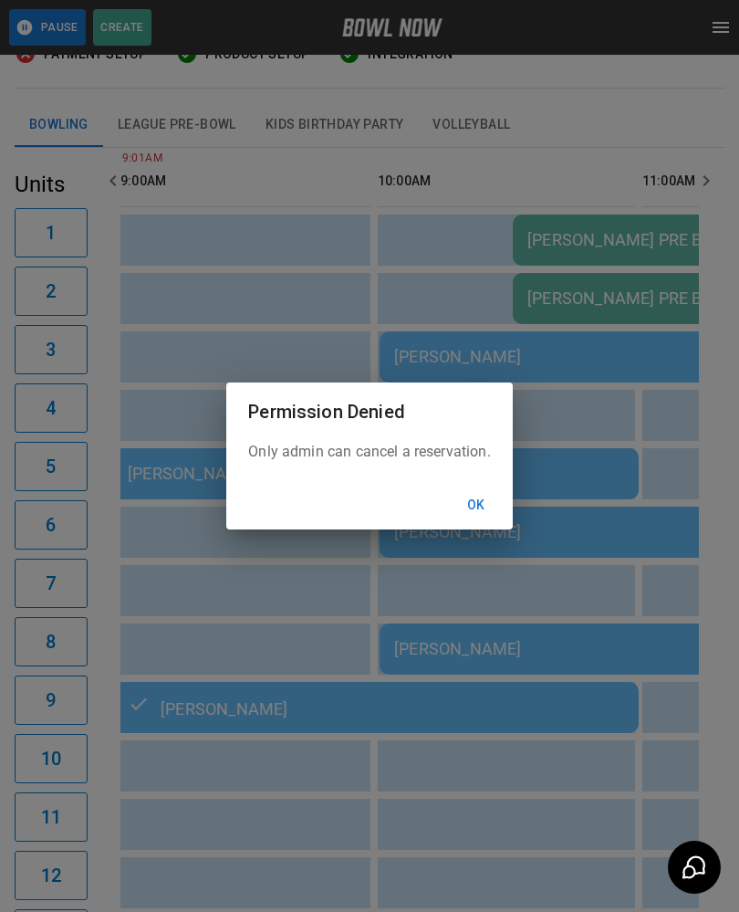
click at [478, 500] on button "Ok" at bounding box center [476, 505] width 58 height 34
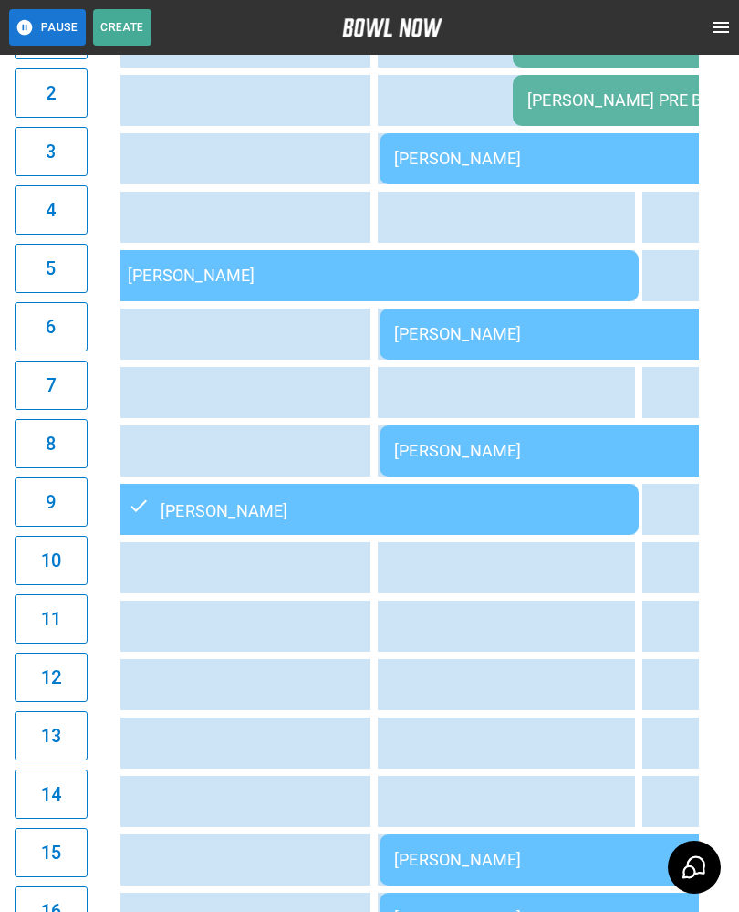
scroll to position [353, 0]
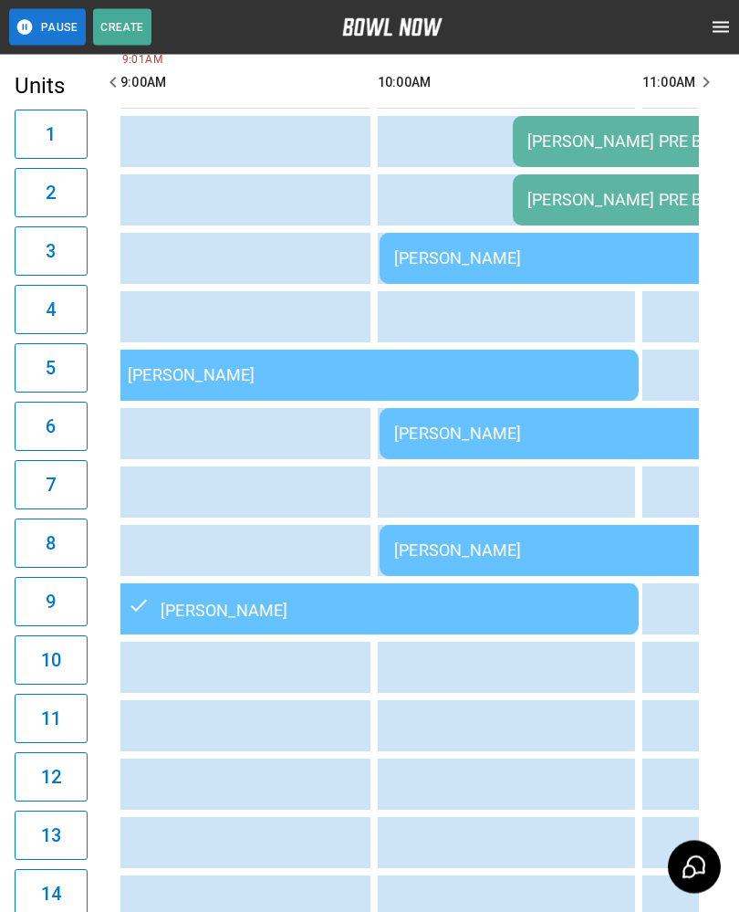
click at [247, 355] on td "[PERSON_NAME]" at bounding box center [376, 375] width 526 height 51
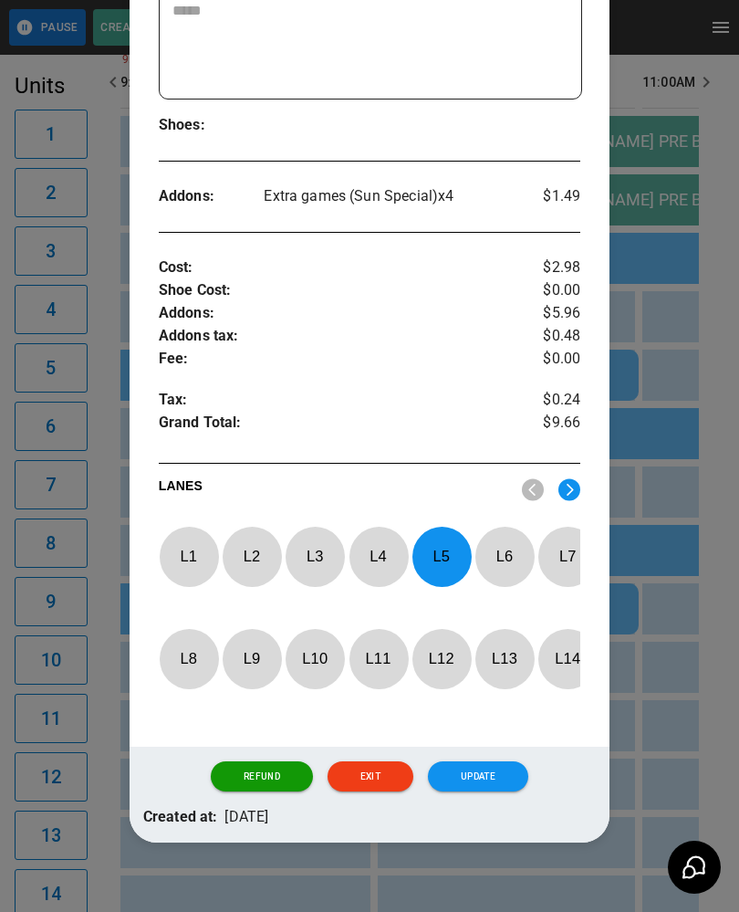
scroll to position [494, 0]
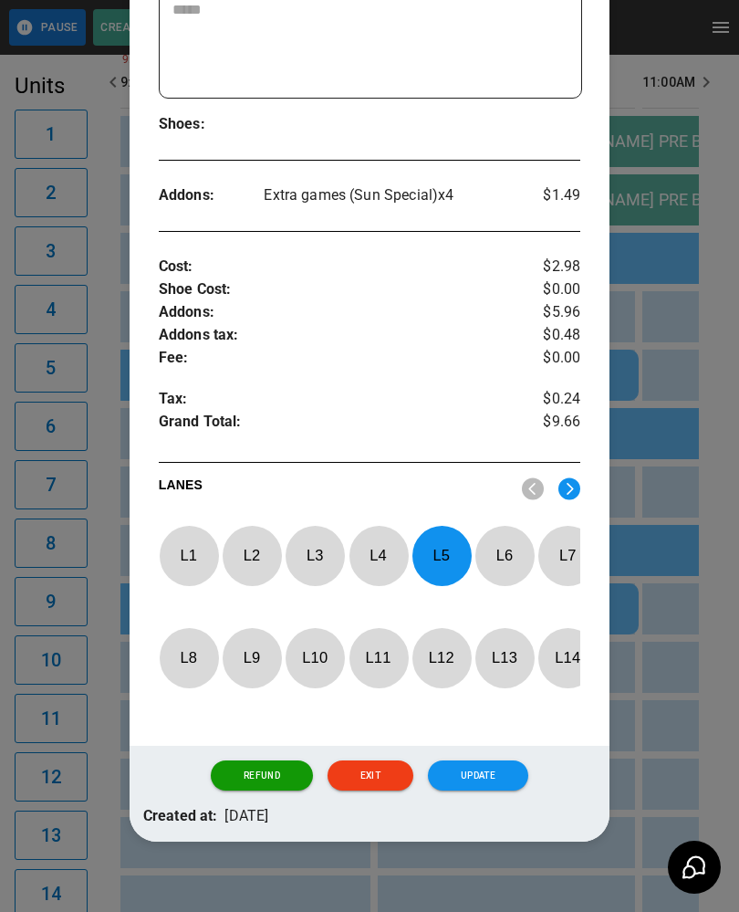
click at [485, 760] on button "Update" at bounding box center [478, 775] width 100 height 31
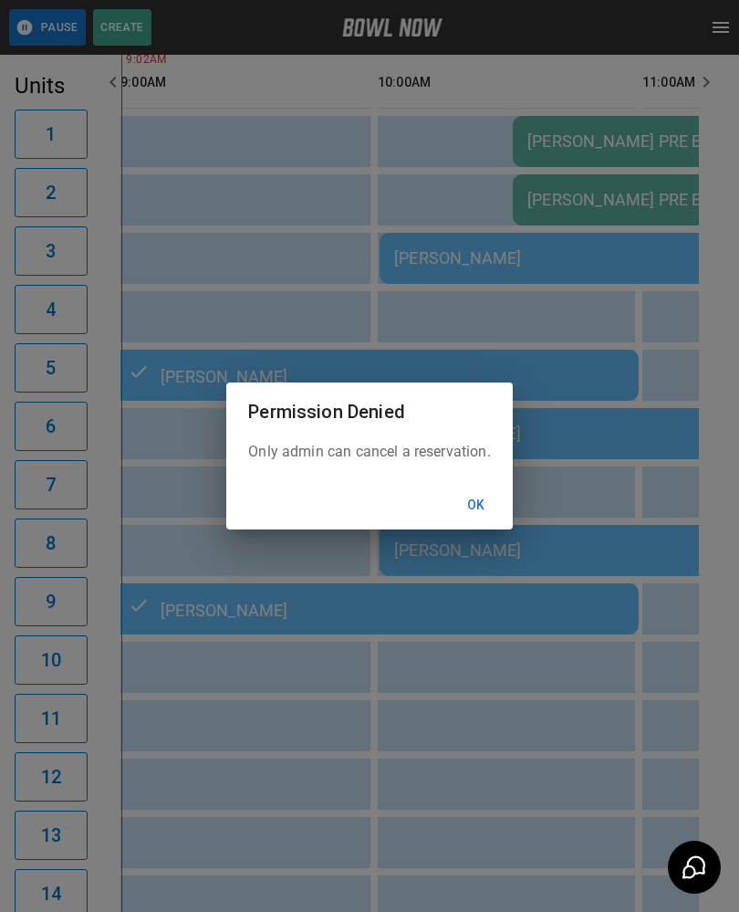
click at [478, 502] on button "Ok" at bounding box center [476, 505] width 58 height 34
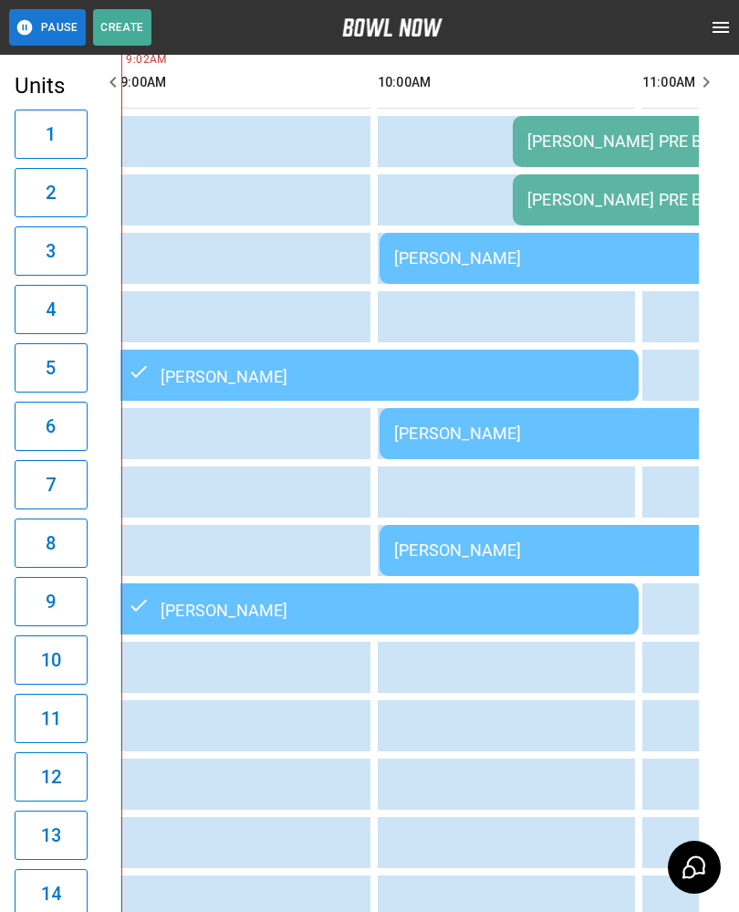
click at [304, 360] on td "[PERSON_NAME]" at bounding box center [376, 374] width 526 height 51
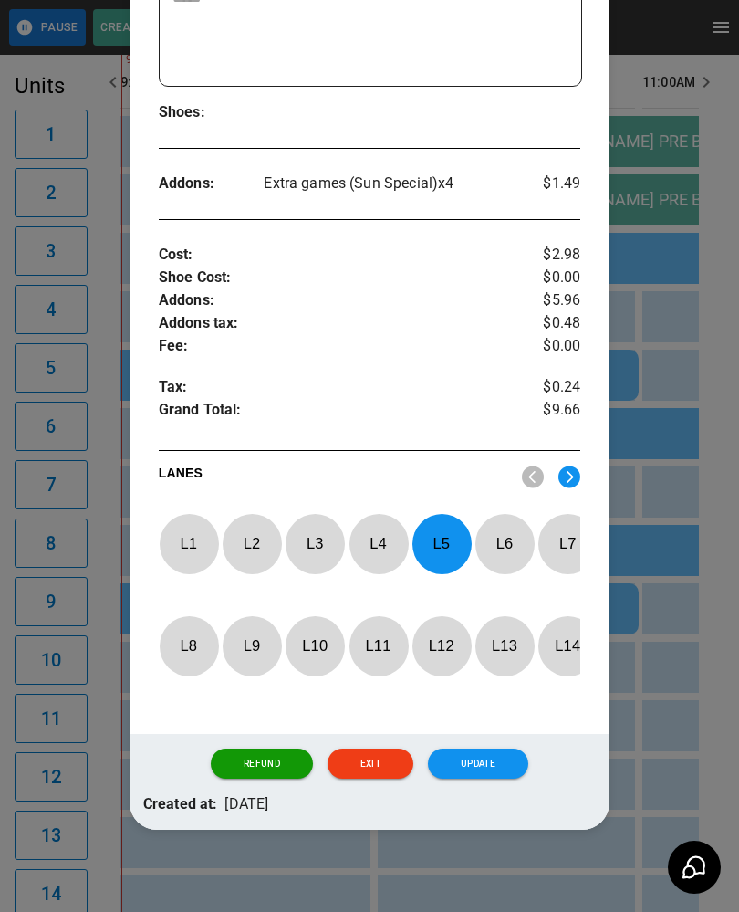
scroll to position [505, 0]
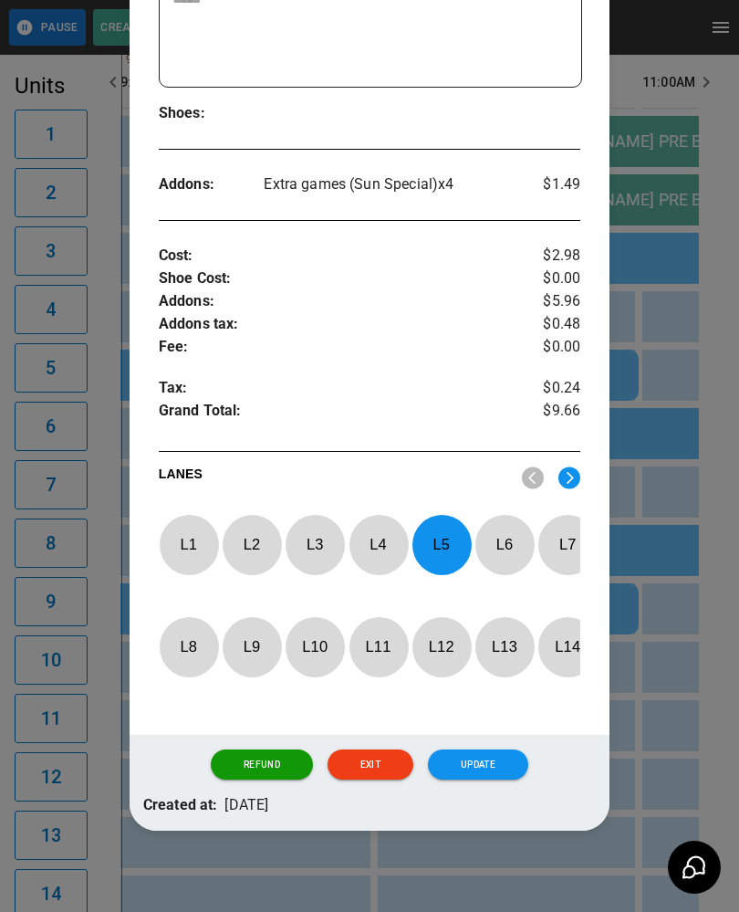
click at [436, 532] on p "L 5" at bounding box center [442, 544] width 60 height 43
click at [391, 523] on p "L 4" at bounding box center [379, 544] width 60 height 43
click at [483, 749] on button "Update" at bounding box center [478, 764] width 100 height 31
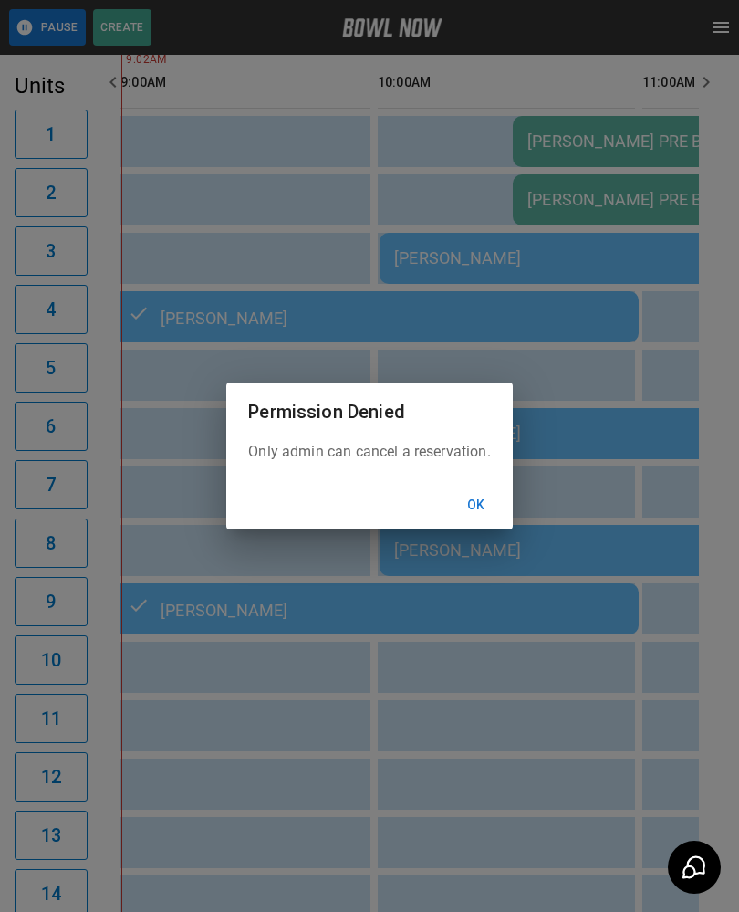
click at [485, 504] on button "Ok" at bounding box center [476, 505] width 58 height 34
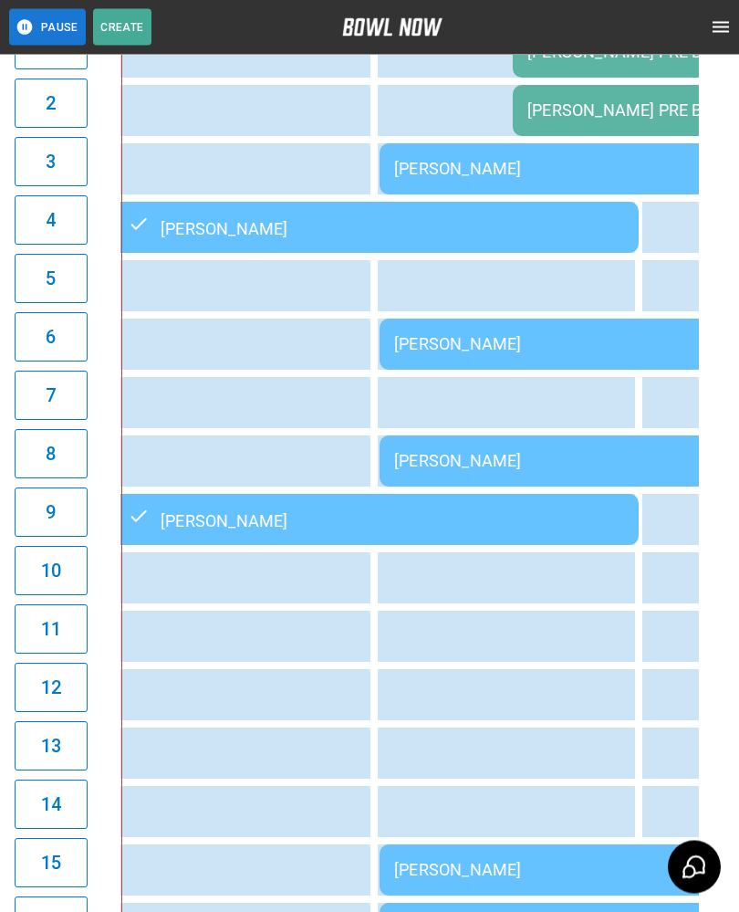
scroll to position [443, 0]
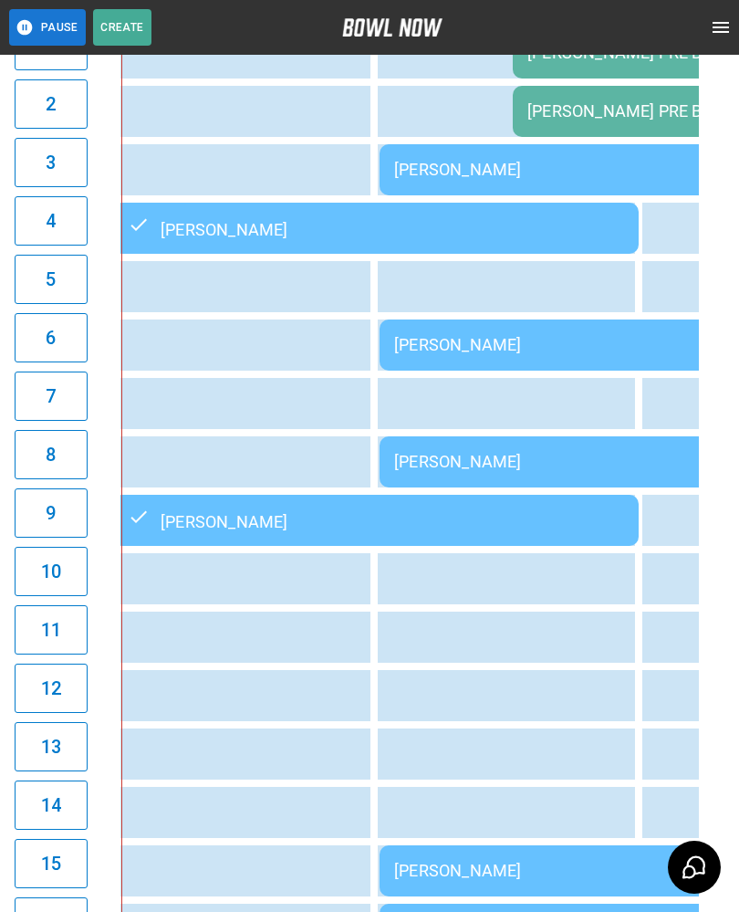
click at [516, 332] on td "[PERSON_NAME]" at bounding box center [643, 344] width 526 height 51
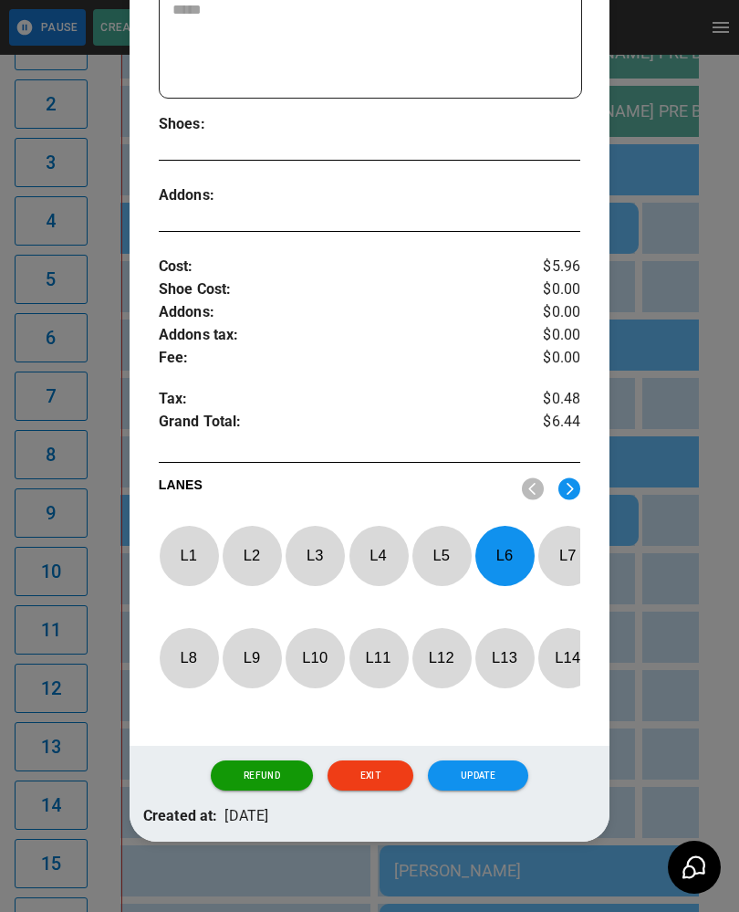
scroll to position [472, 0]
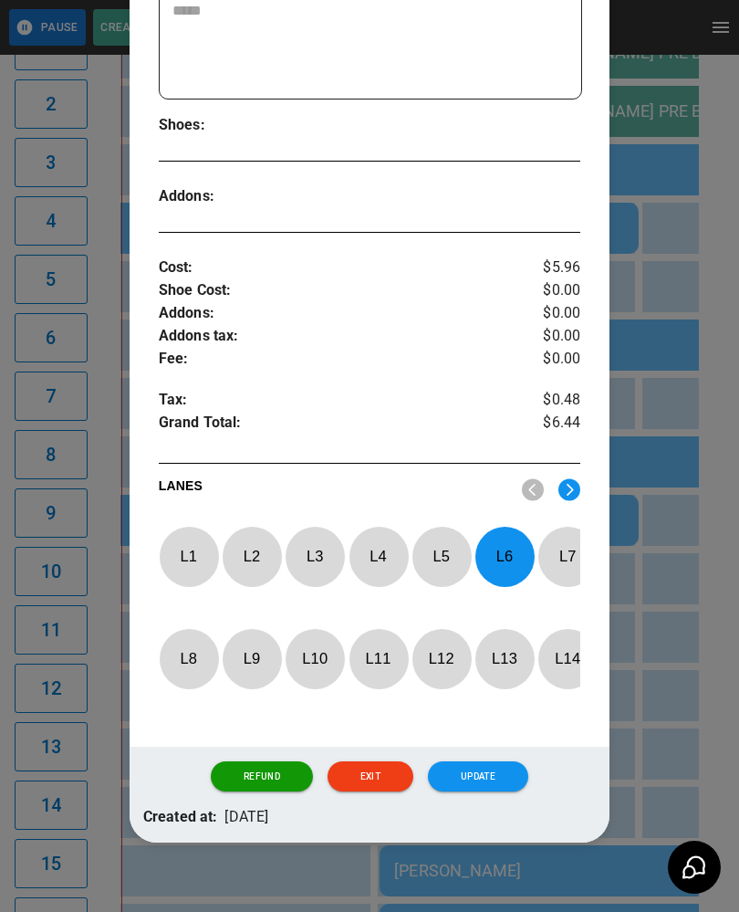
click at [511, 544] on p "L 6" at bounding box center [504, 556] width 60 height 43
click at [559, 664] on p "L 14" at bounding box center [567, 658] width 60 height 43
click at [496, 782] on button "Update" at bounding box center [478, 776] width 100 height 31
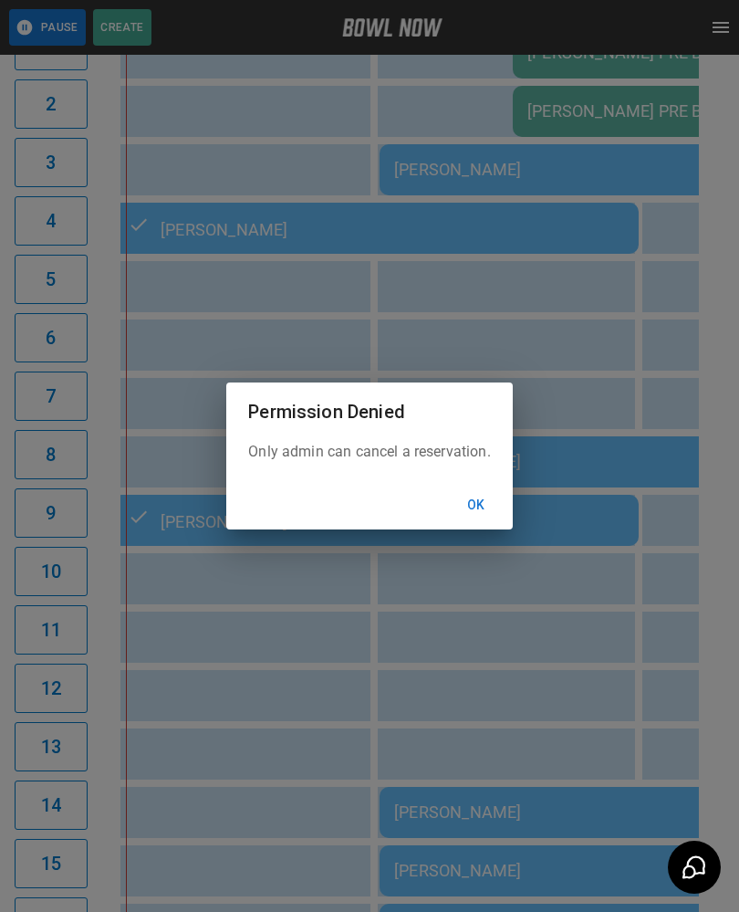
click at [488, 522] on button "Ok" at bounding box center [476, 505] width 58 height 34
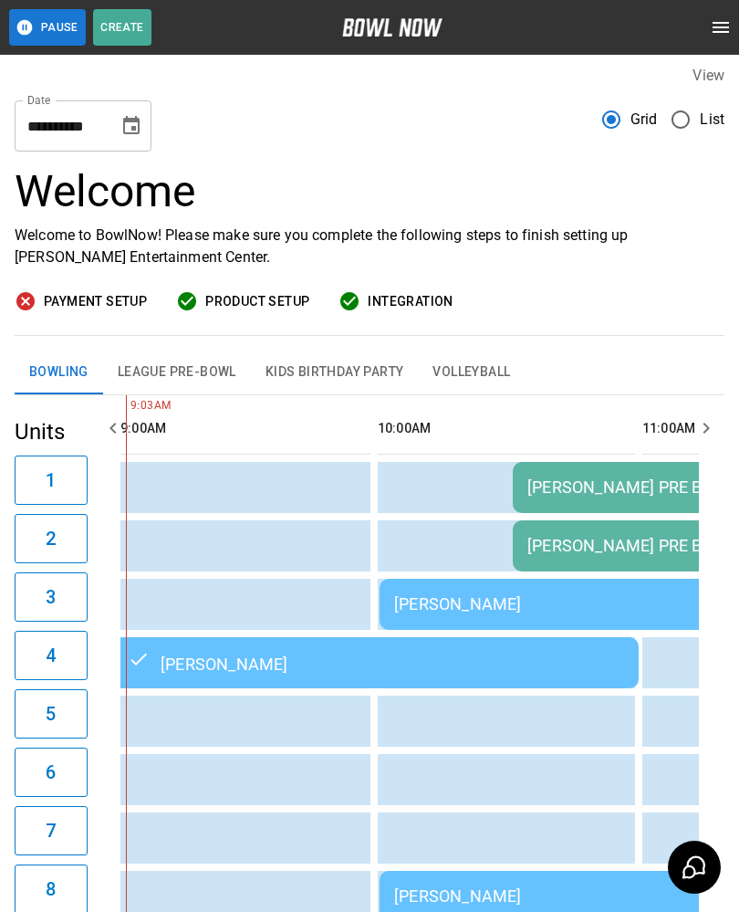
scroll to position [0, 0]
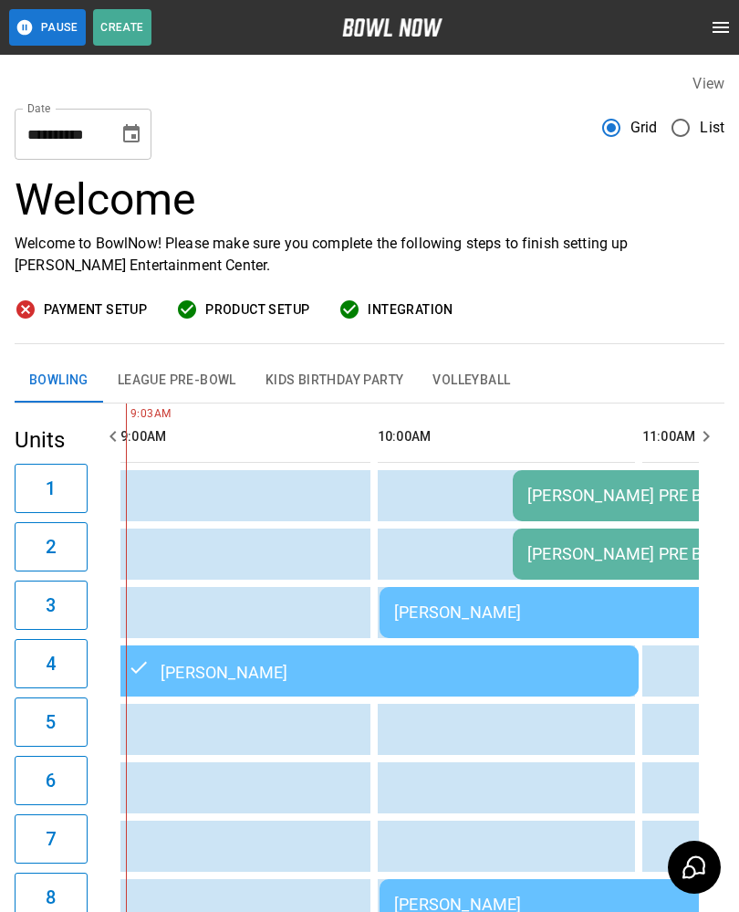
click at [517, 578] on td "[PERSON_NAME] PRE BOWL" at bounding box center [709, 553] width 392 height 51
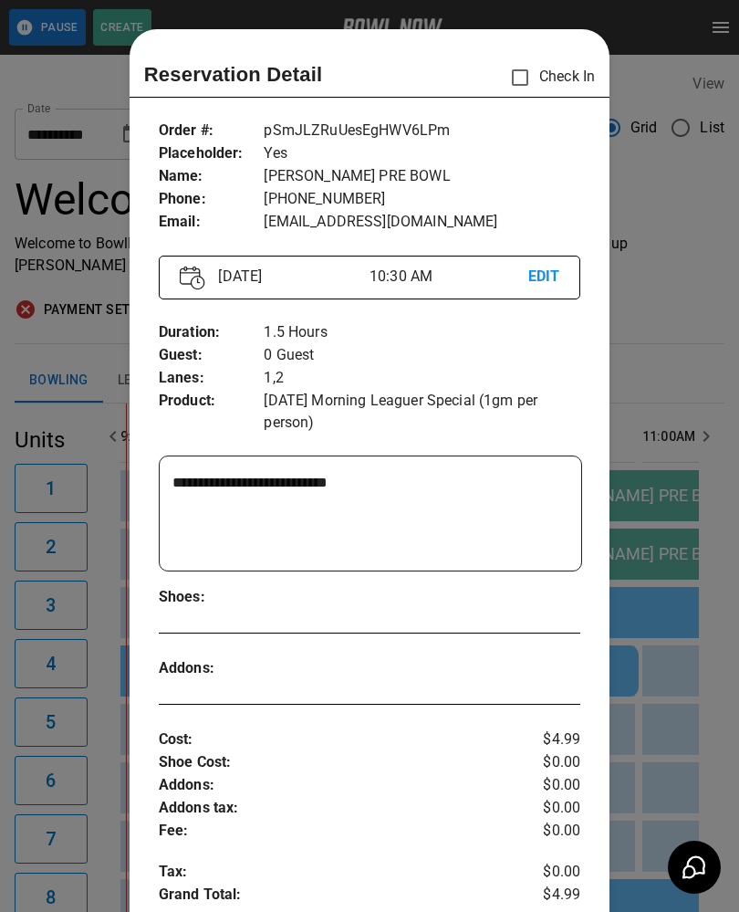
scroll to position [29, 0]
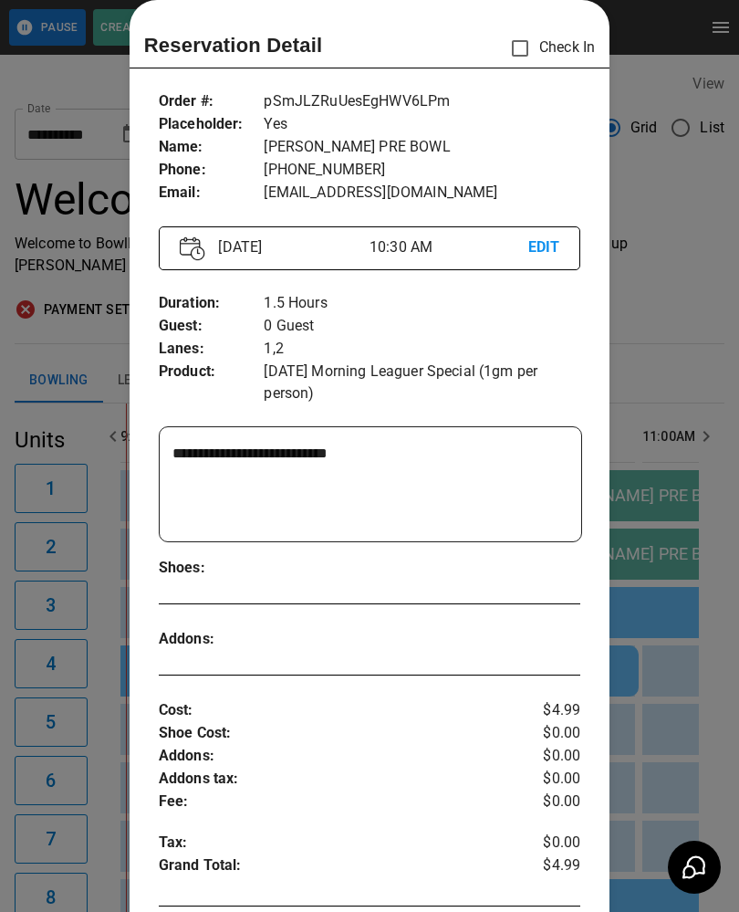
click at [681, 766] on div at bounding box center [369, 456] width 739 height 912
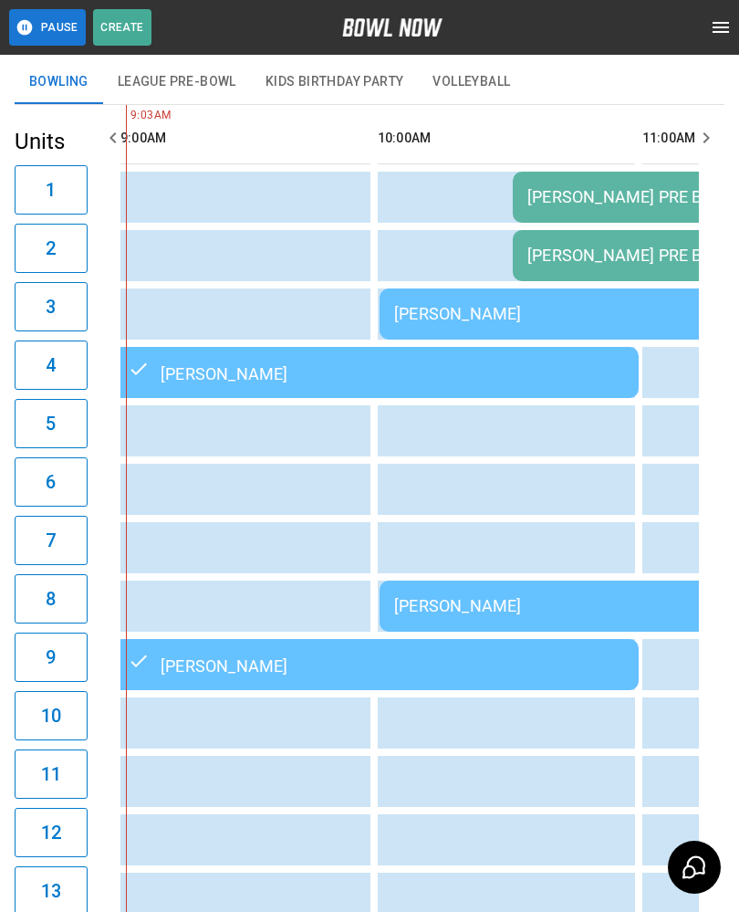
scroll to position [297, 0]
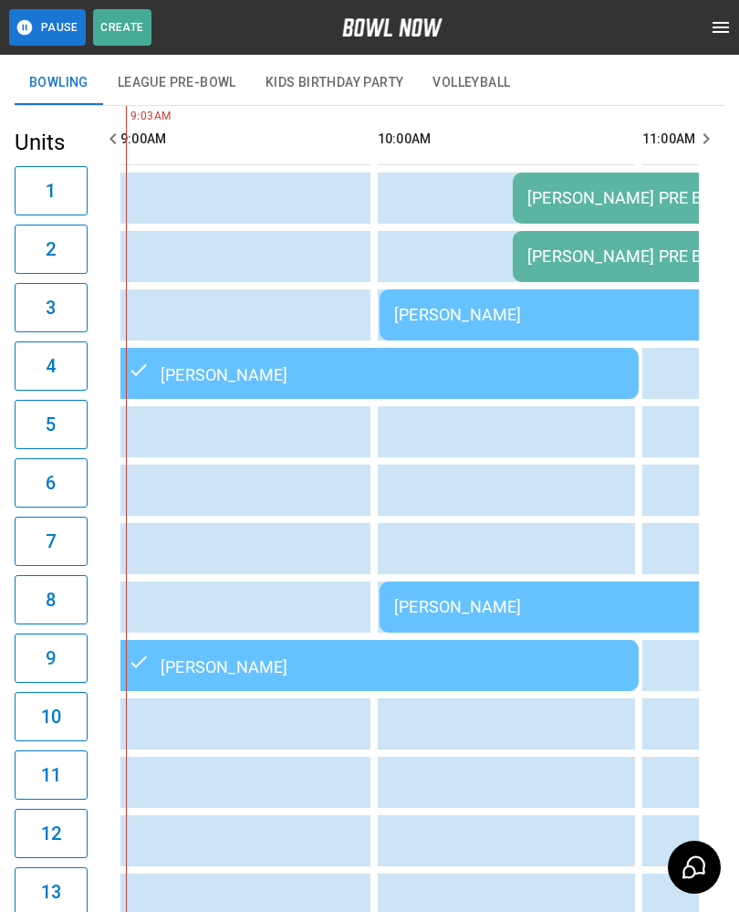
click at [508, 589] on td "[PERSON_NAME]" at bounding box center [643, 606] width 526 height 51
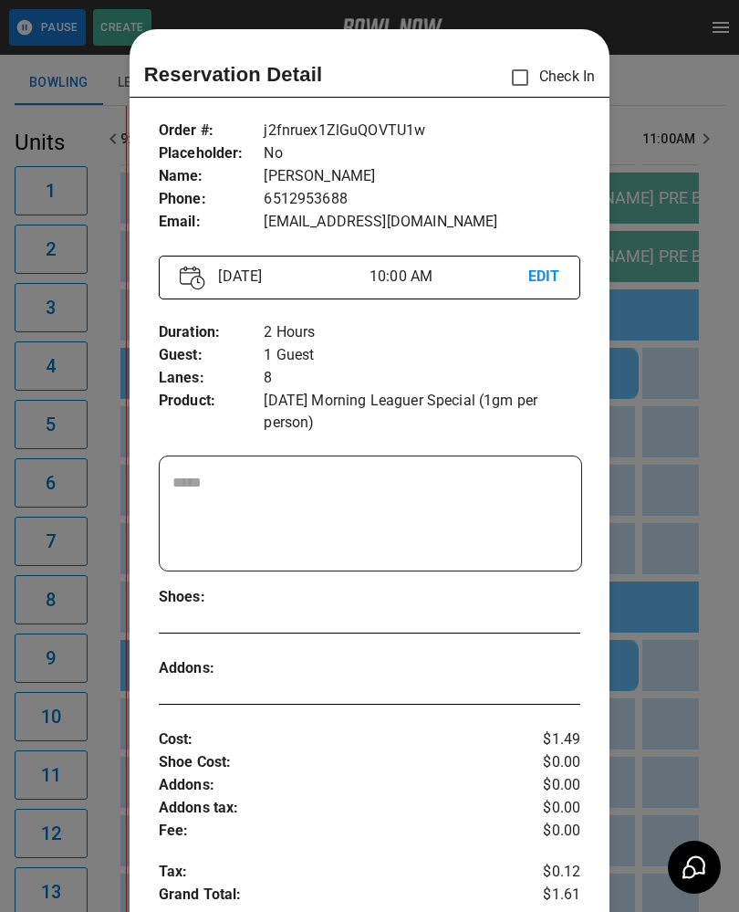
scroll to position [29, 0]
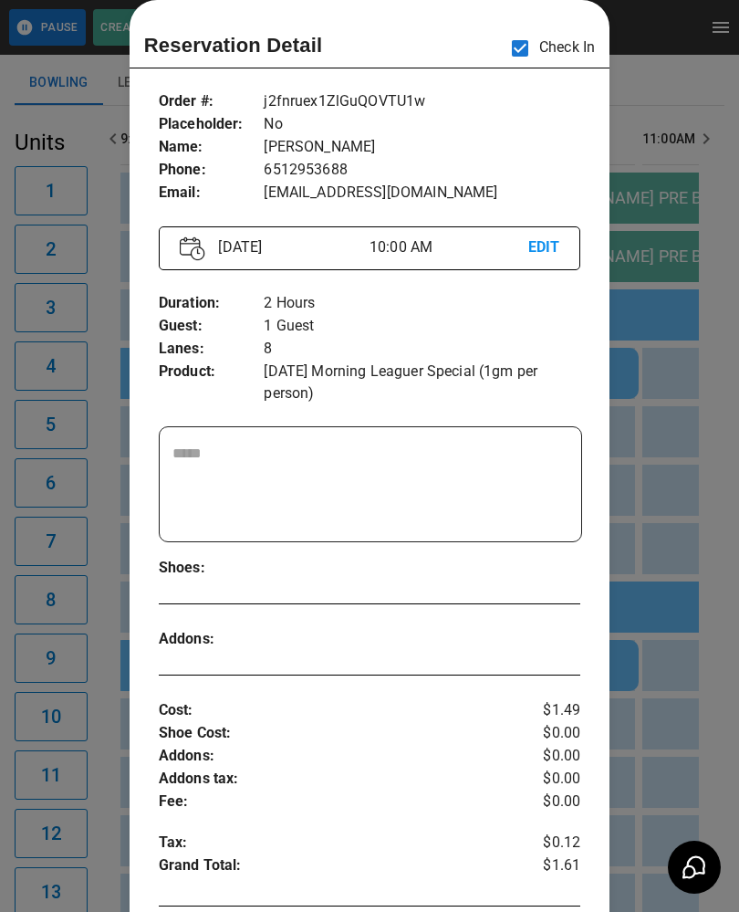
click at [705, 751] on div at bounding box center [369, 456] width 739 height 912
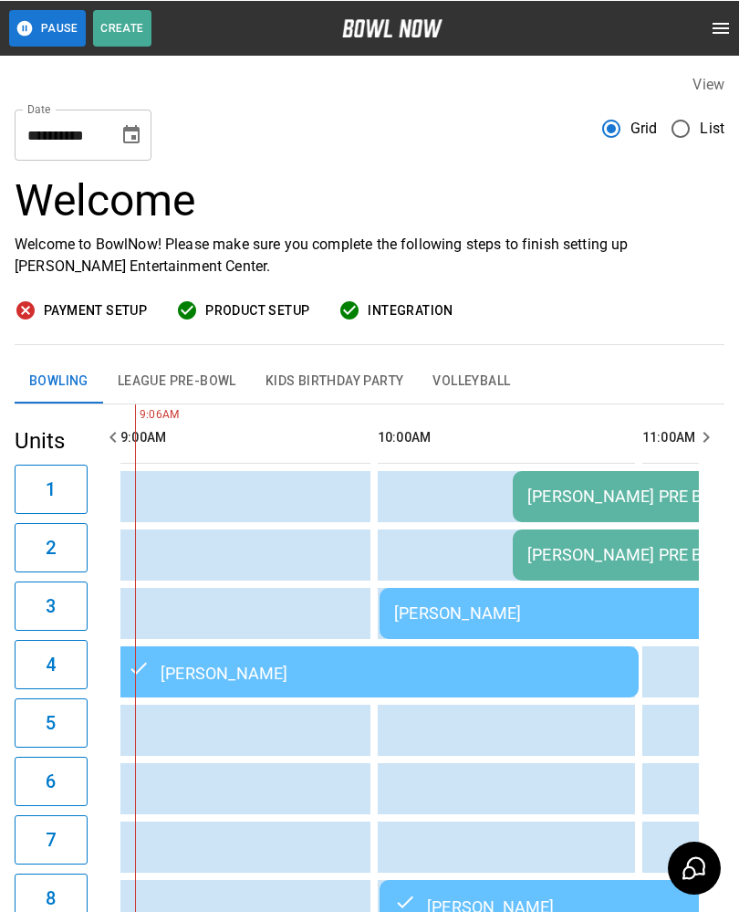
scroll to position [50, 0]
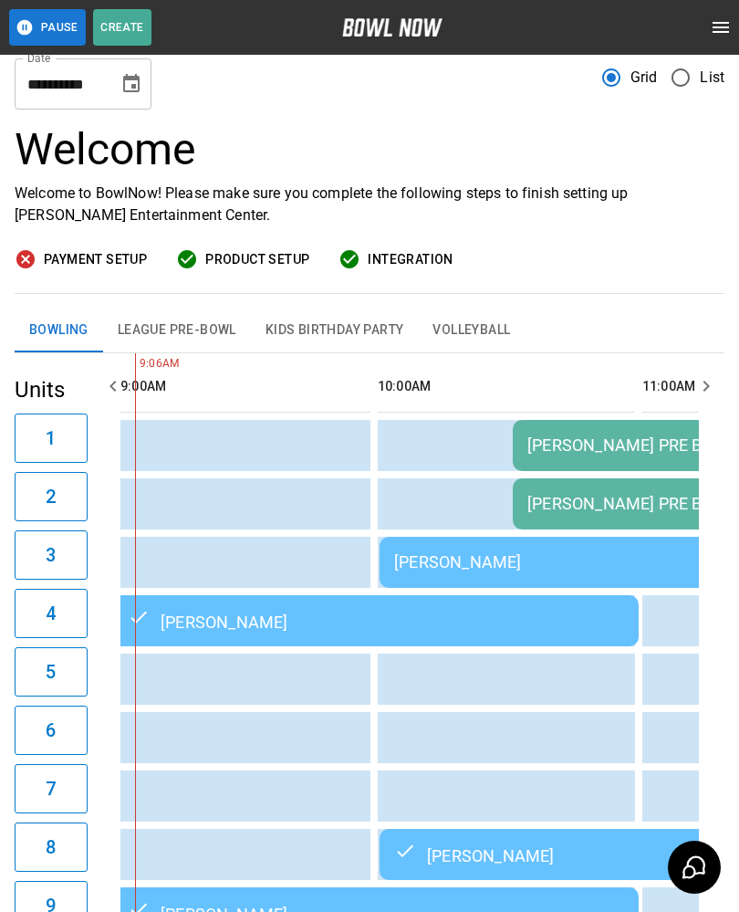
click at [466, 337] on button "Volleyball" at bounding box center [471, 330] width 107 height 44
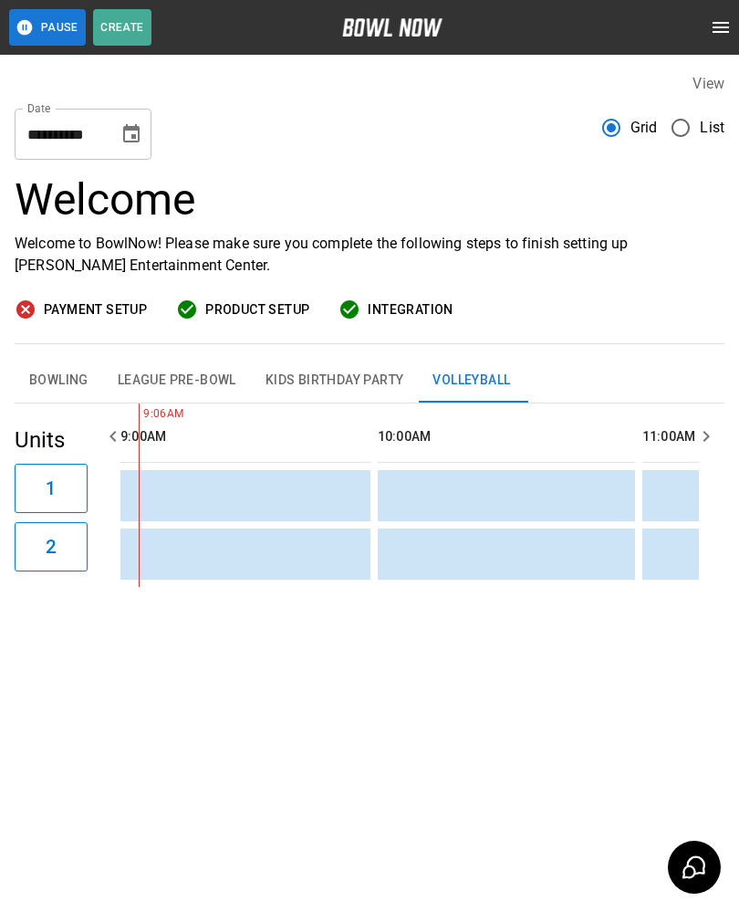
scroll to position [0, 0]
click at [160, 377] on button "League Pre-Bowl" at bounding box center [177, 381] width 148 height 44
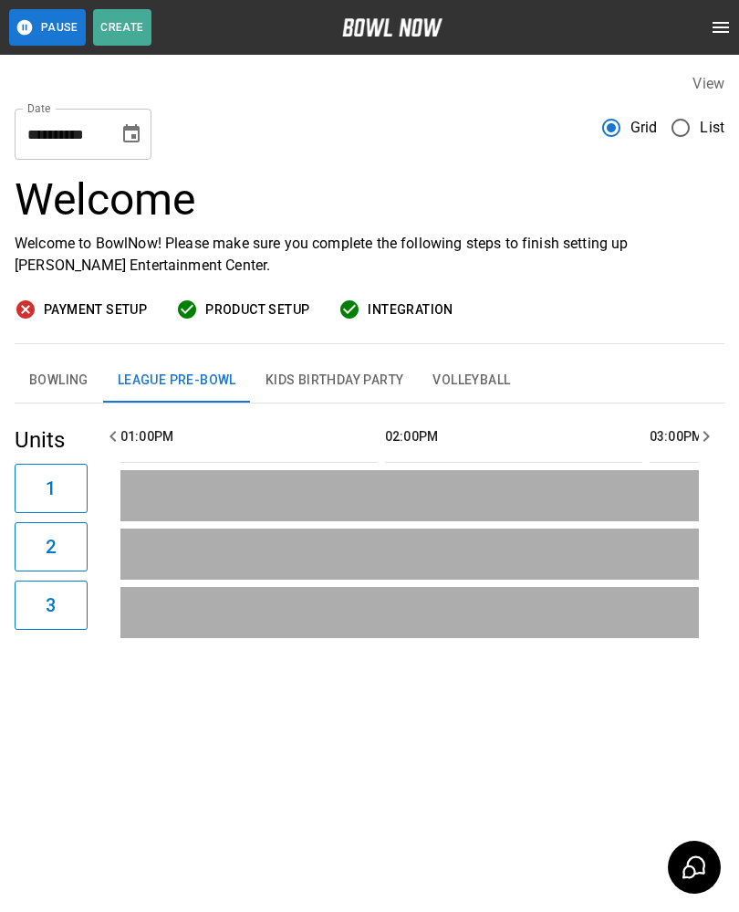
scroll to position [0, 1256]
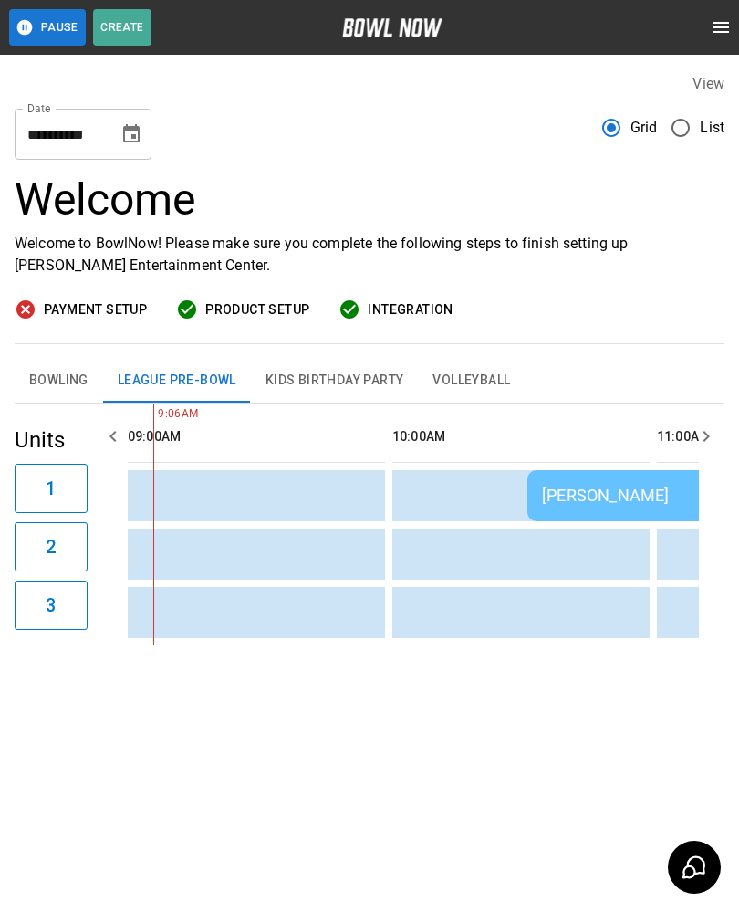
click at [54, 385] on button "Bowling" at bounding box center [59, 381] width 89 height 44
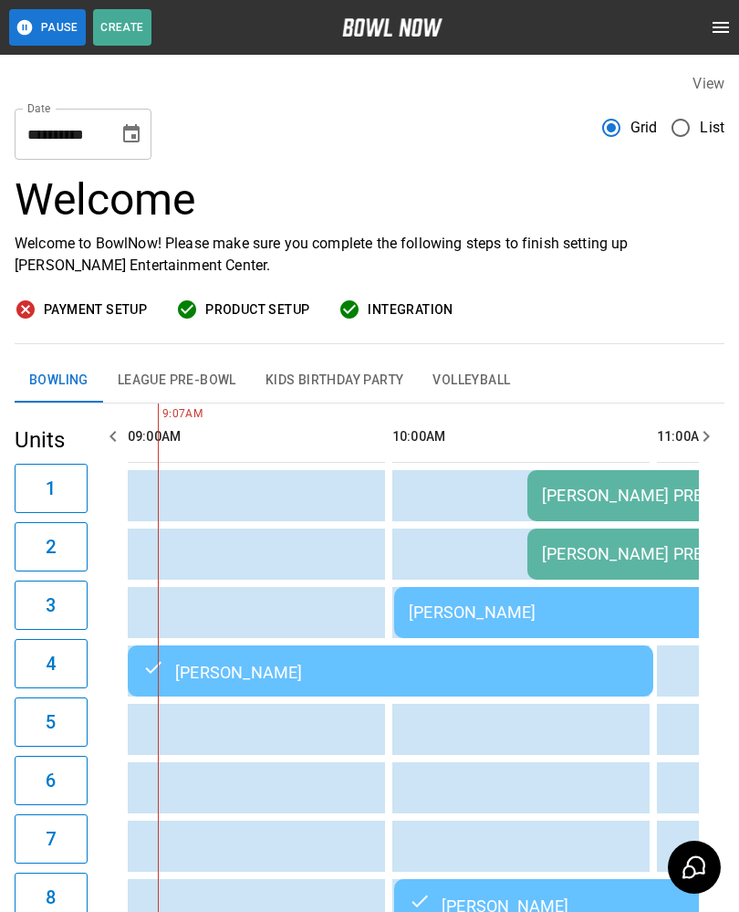
click at [425, 599] on td "[PERSON_NAME]" at bounding box center [657, 612] width 526 height 51
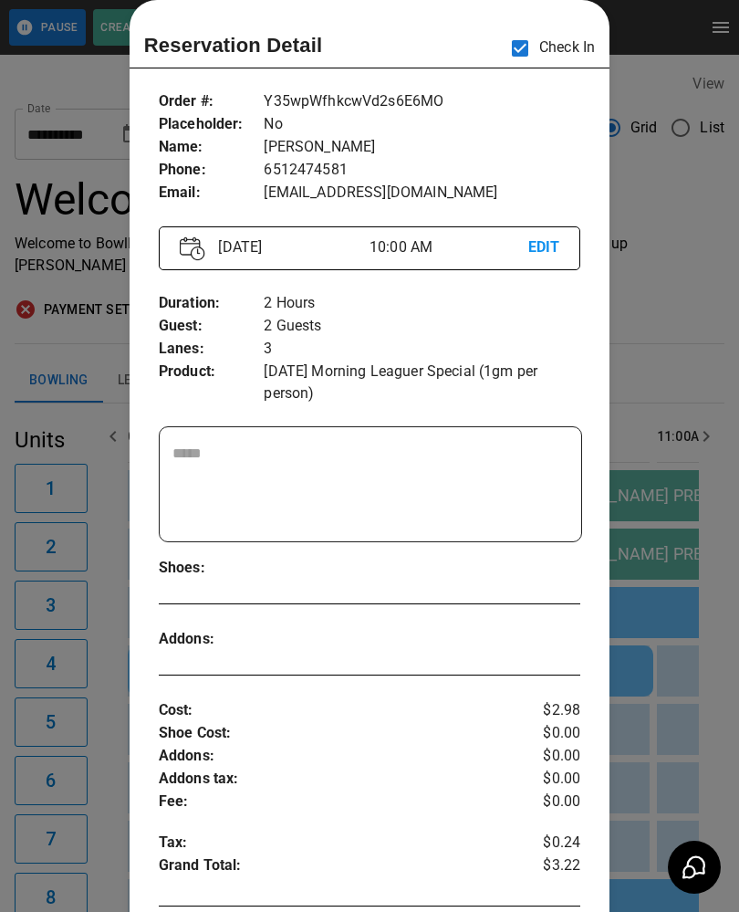
click at [697, 725] on div at bounding box center [369, 456] width 739 height 912
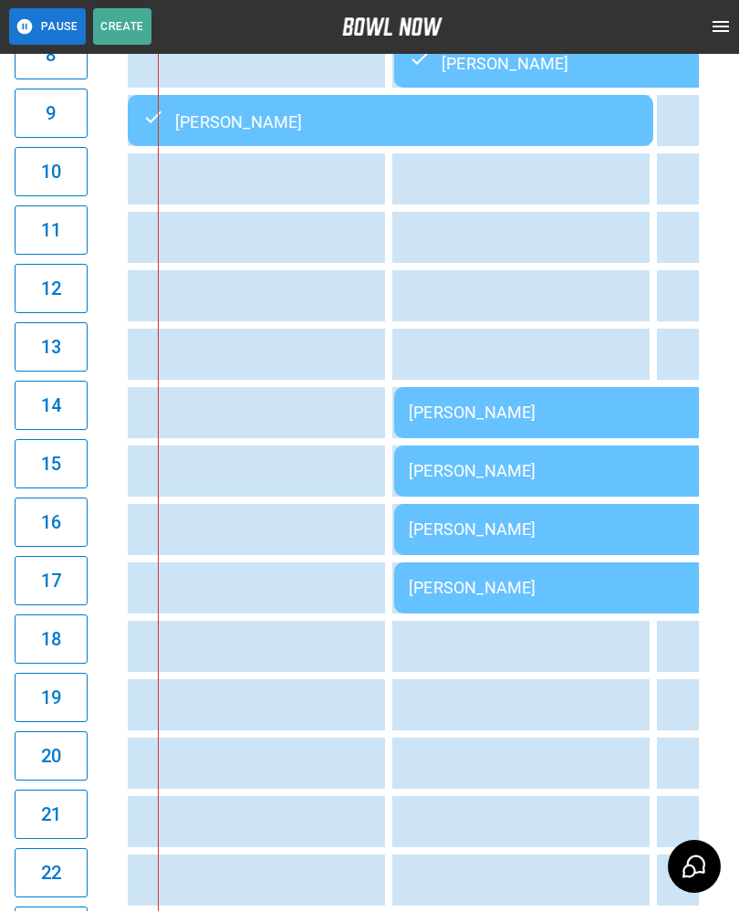
click at [585, 414] on div "[PERSON_NAME]" at bounding box center [657, 412] width 496 height 19
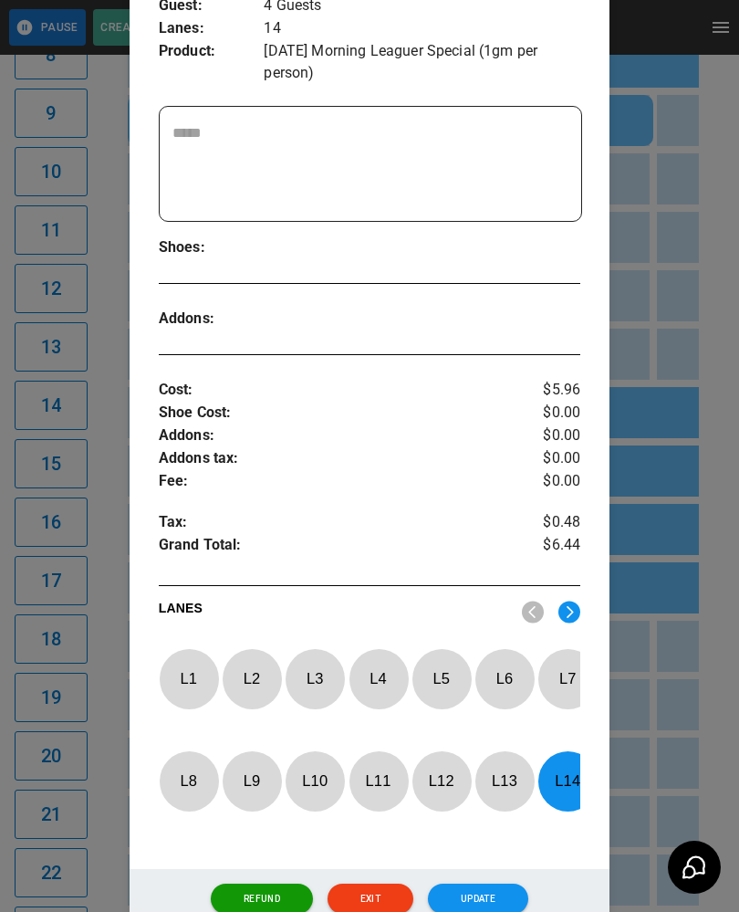
scroll to position [361, 0]
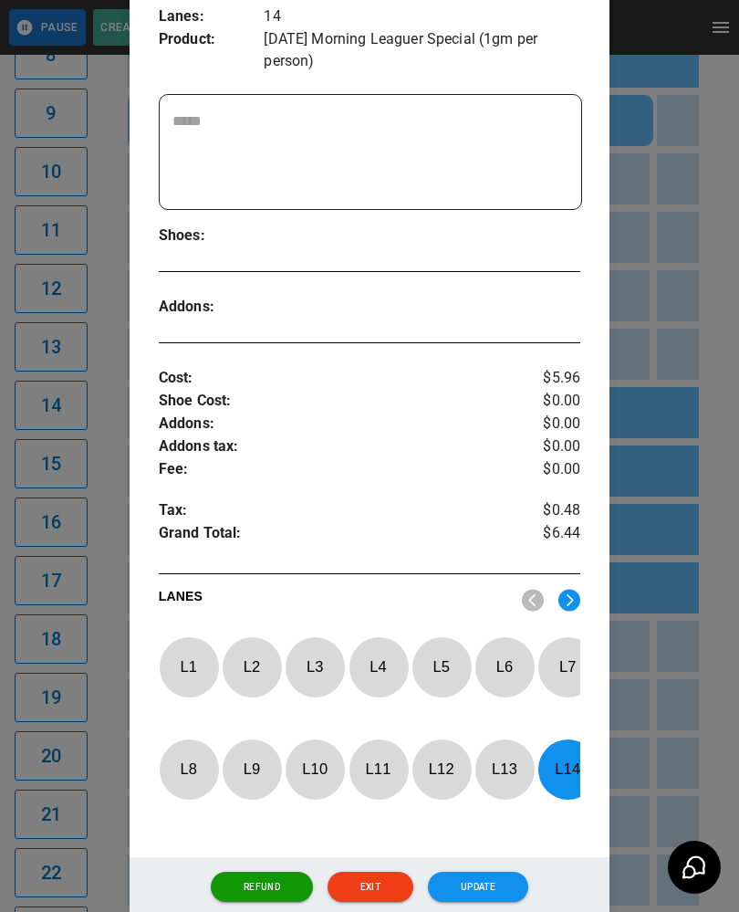
click at [699, 728] on div at bounding box center [369, 456] width 739 height 912
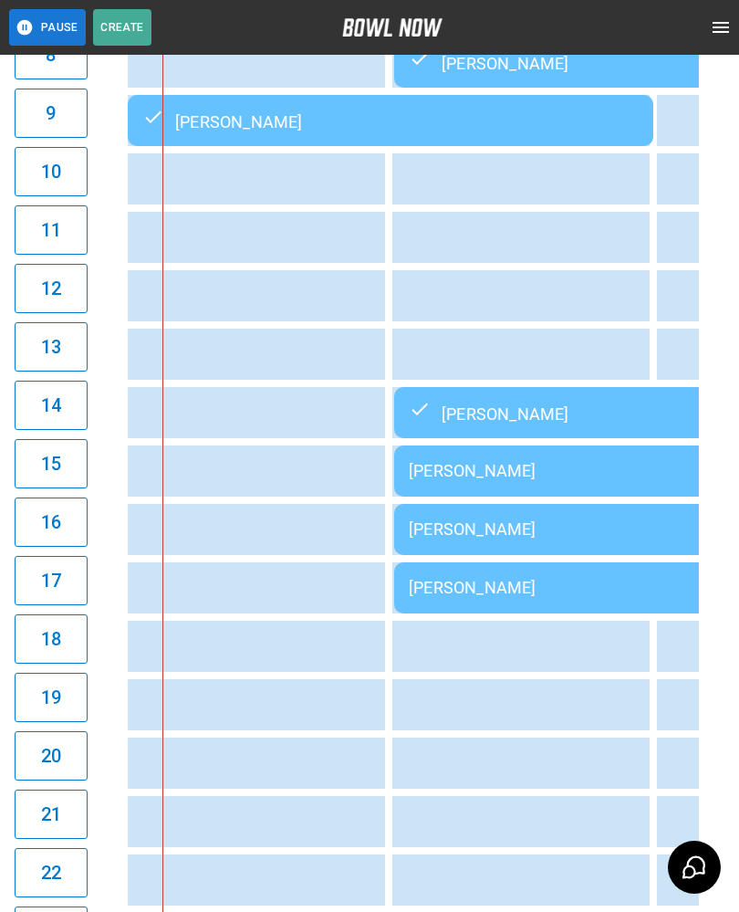
click at [495, 529] on div "[PERSON_NAME]" at bounding box center [657, 528] width 496 height 19
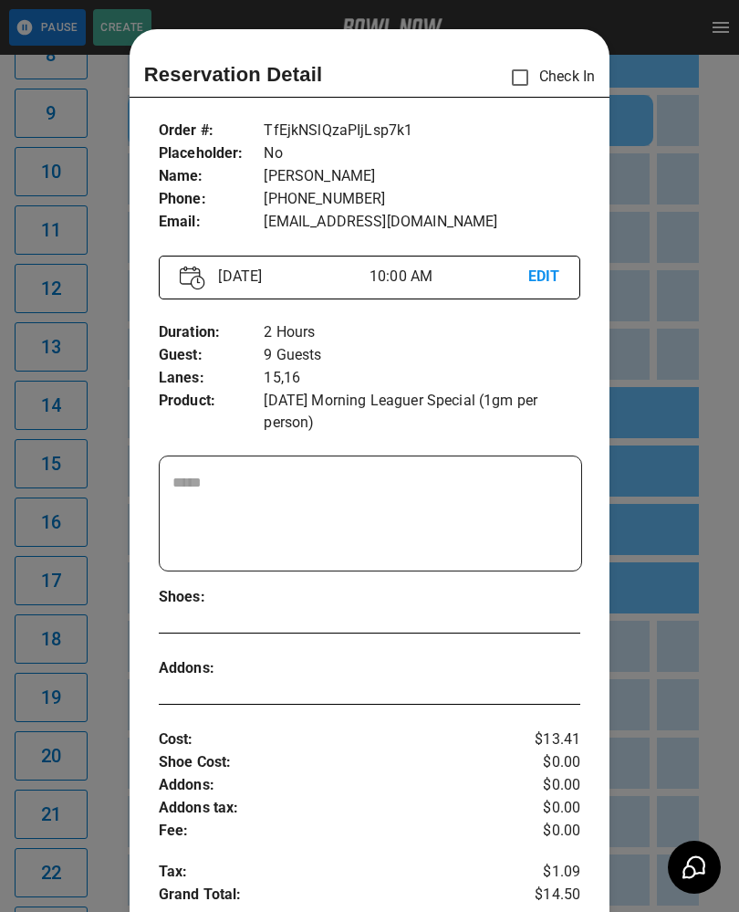
scroll to position [29, 0]
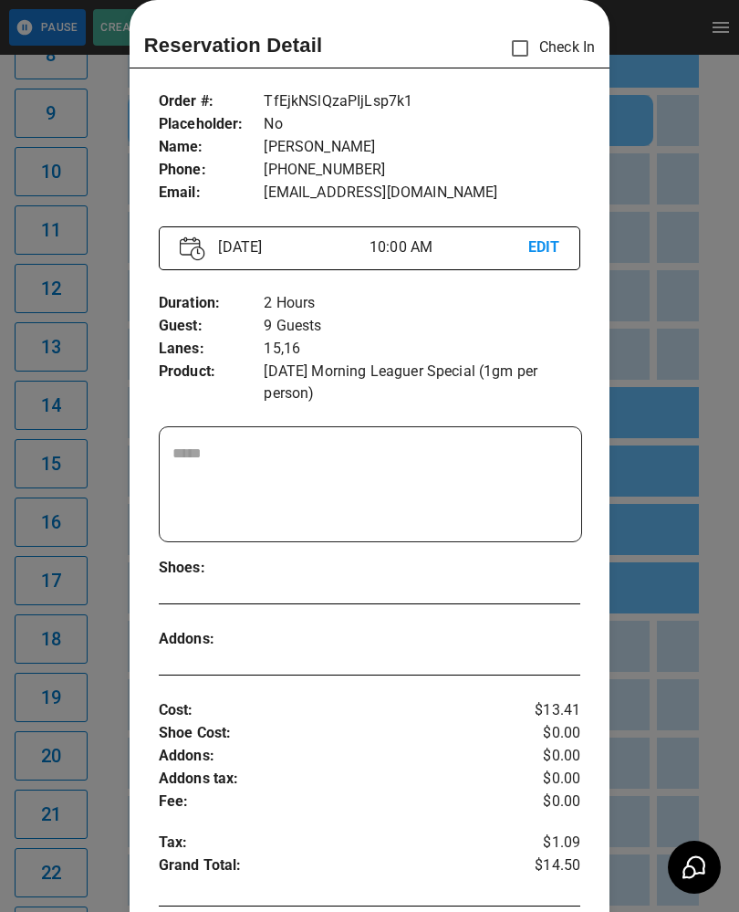
click at [676, 739] on div at bounding box center [369, 456] width 739 height 912
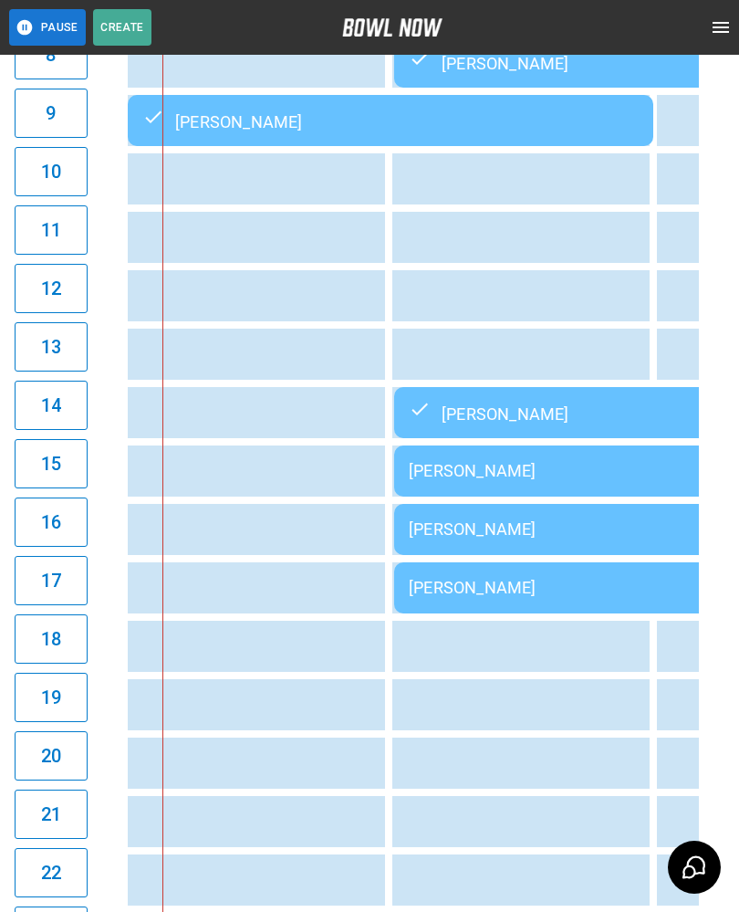
click at [485, 591] on div "[PERSON_NAME]" at bounding box center [657, 587] width 496 height 19
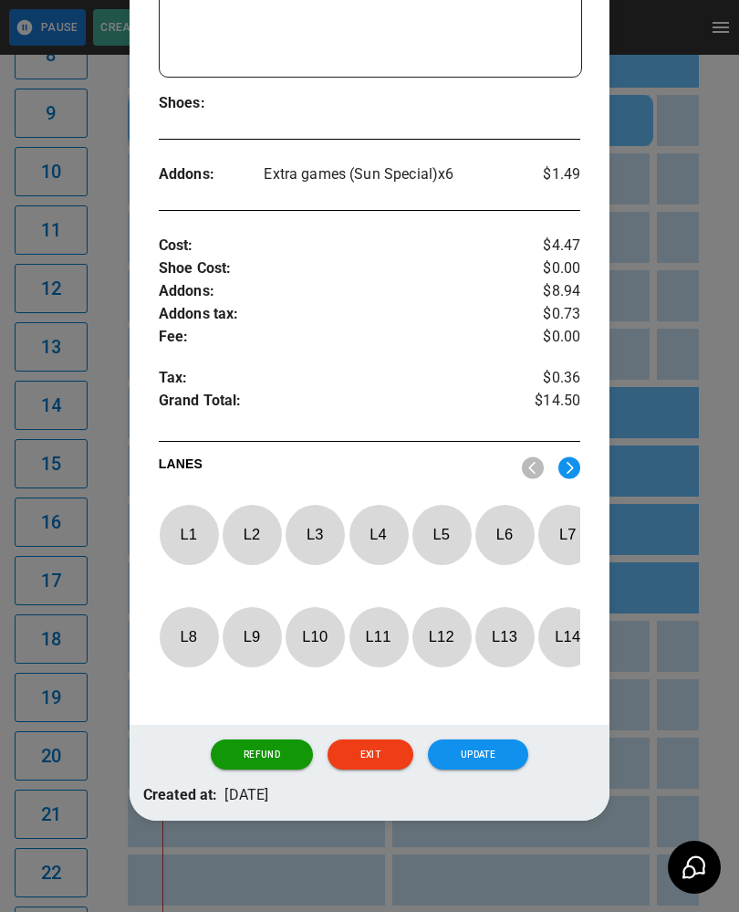
scroll to position [503, 0]
click at [704, 741] on div at bounding box center [369, 456] width 739 height 912
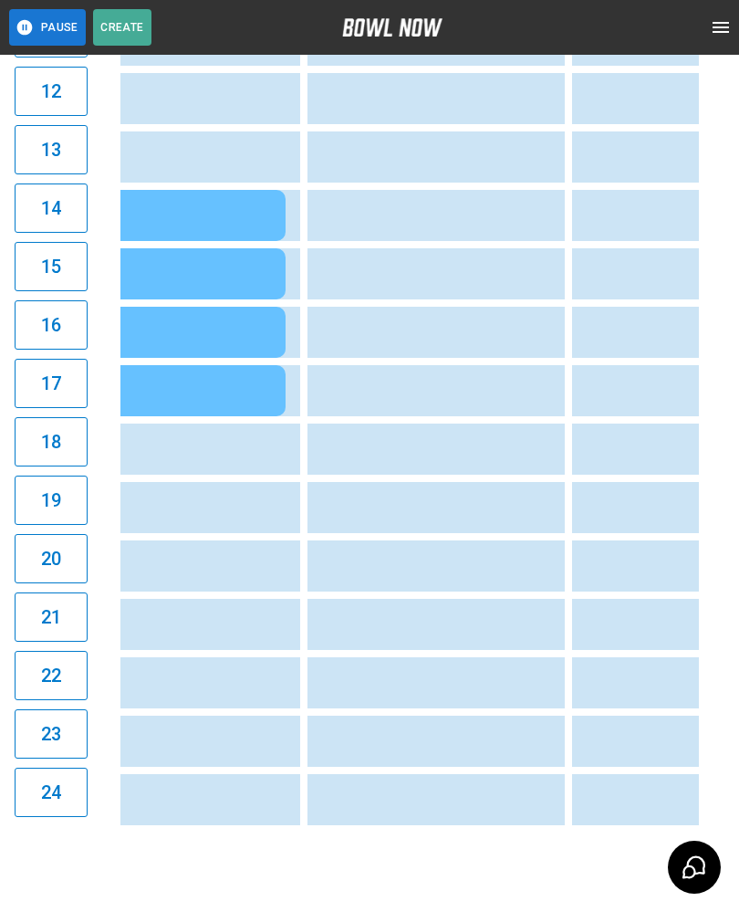
scroll to position [0, 845]
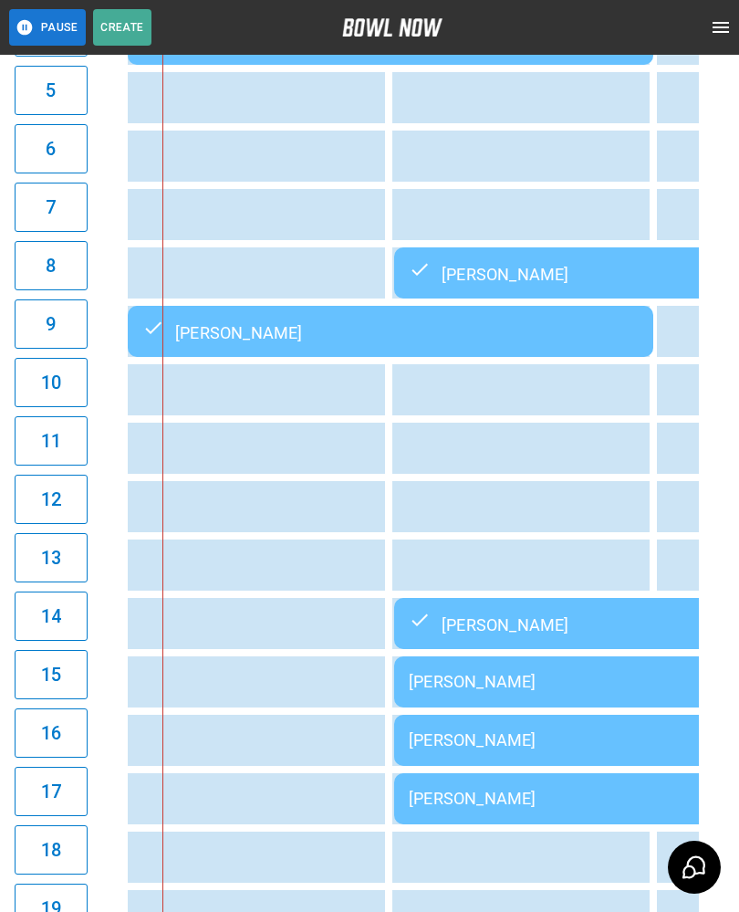
click at [481, 691] on div "[PERSON_NAME]" at bounding box center [657, 681] width 496 height 19
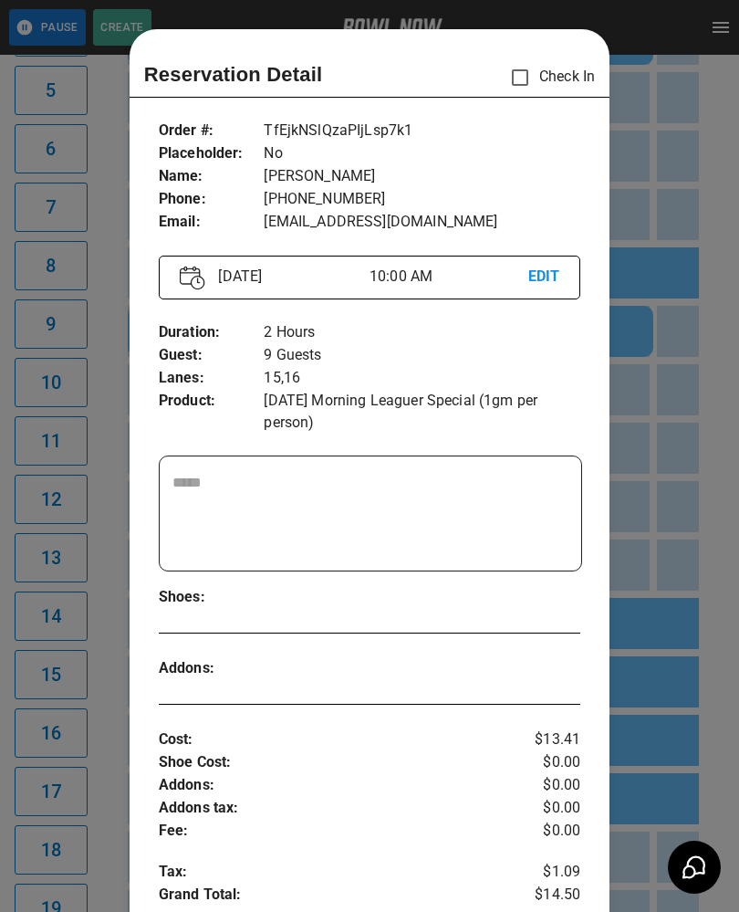
scroll to position [29, 0]
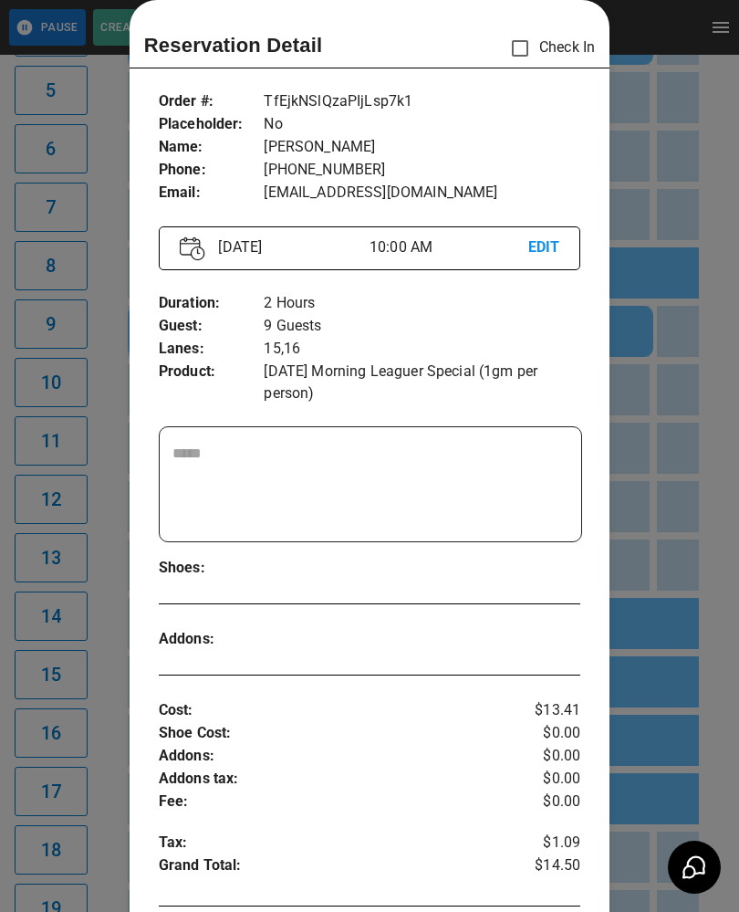
click at [697, 711] on div at bounding box center [369, 456] width 739 height 912
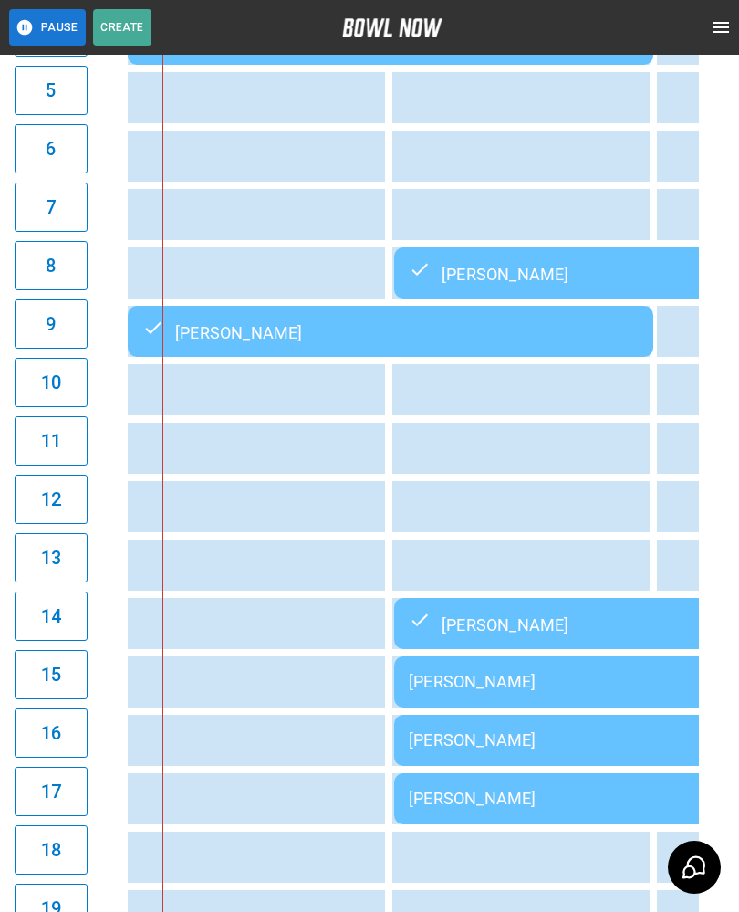
click at [443, 801] on div "[PERSON_NAME]" at bounding box center [657, 797] width 496 height 19
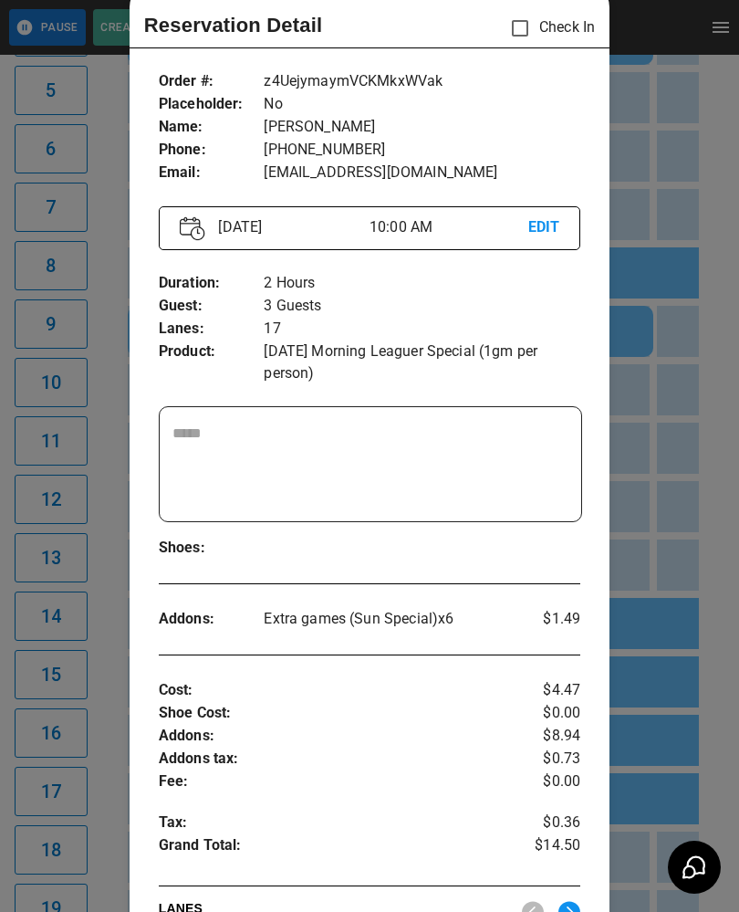
scroll to position [45, 0]
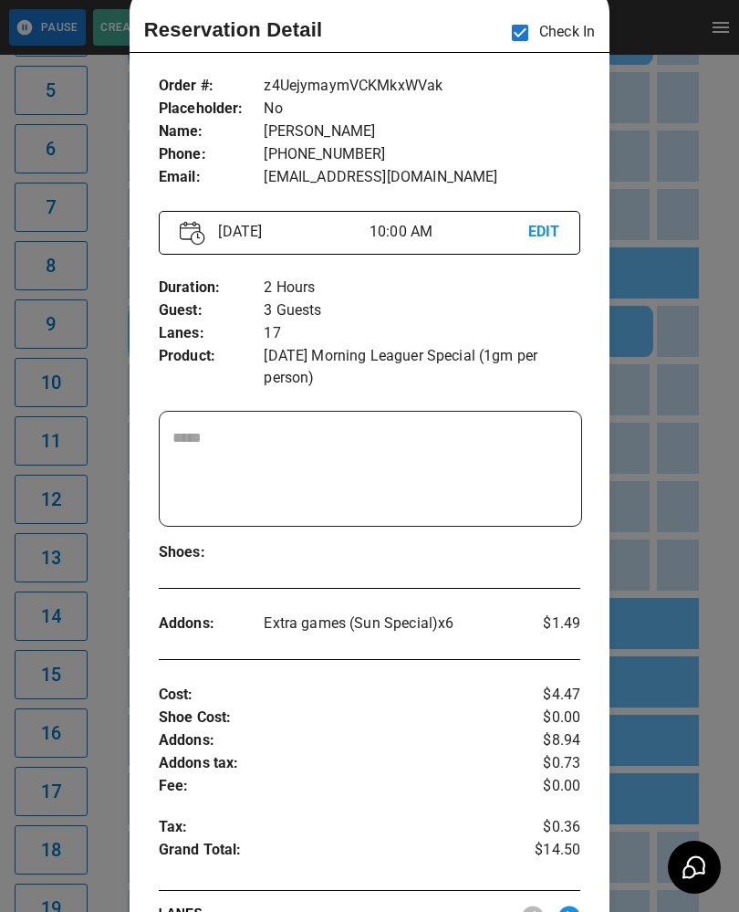
click at [683, 562] on div at bounding box center [369, 456] width 739 height 912
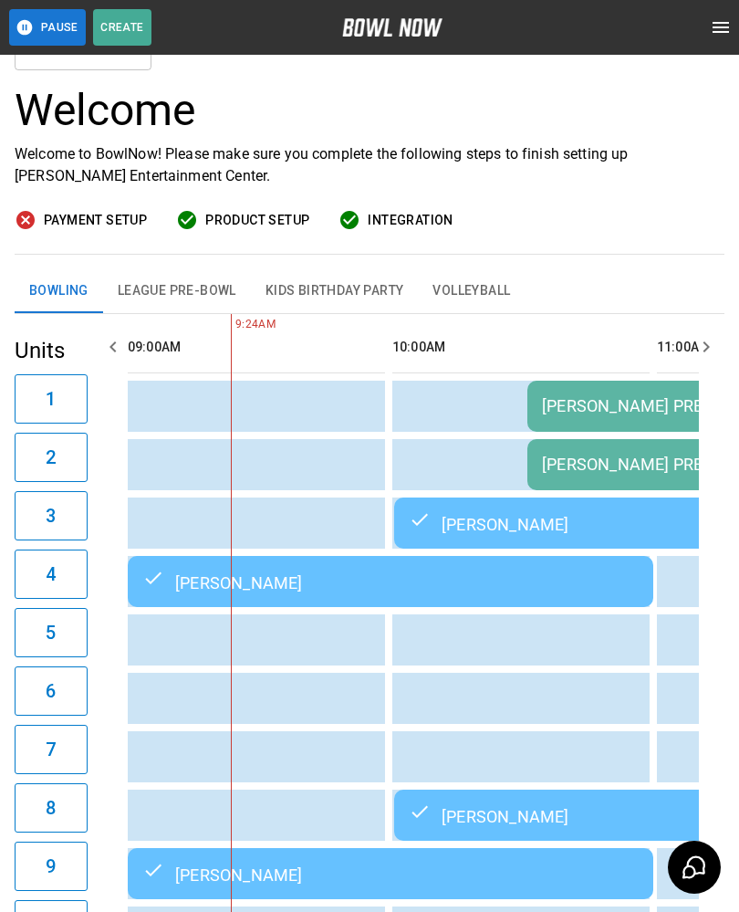
scroll to position [86, 0]
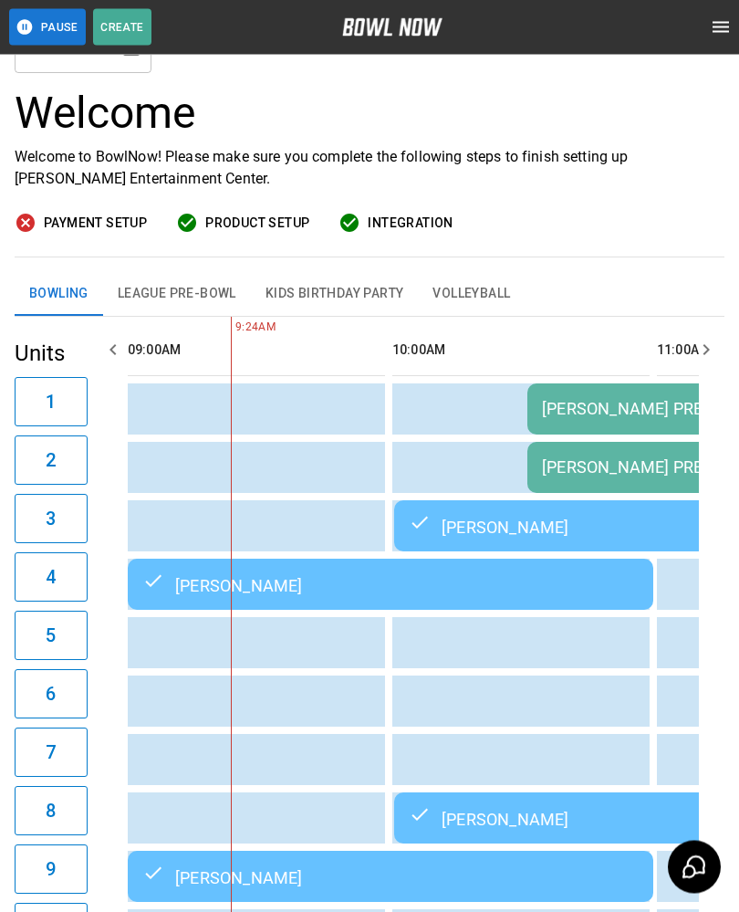
click at [361, 444] on td "sticky table" at bounding box center [357, 468] width 59 height 51
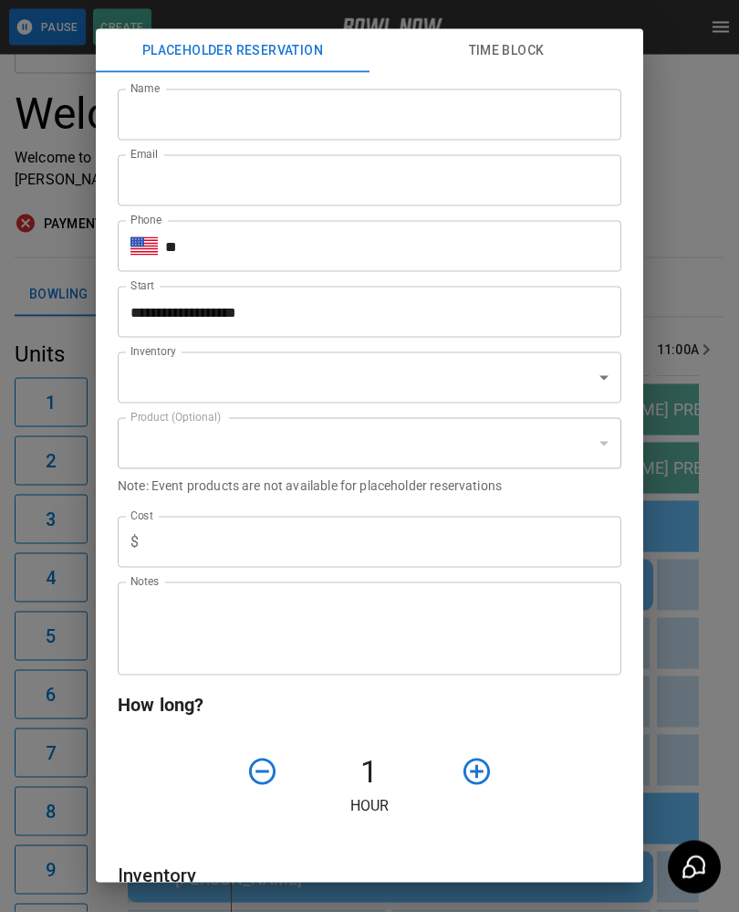
scroll to position [87, 0]
type input "**********"
click at [709, 695] on div "**********" at bounding box center [369, 456] width 739 height 912
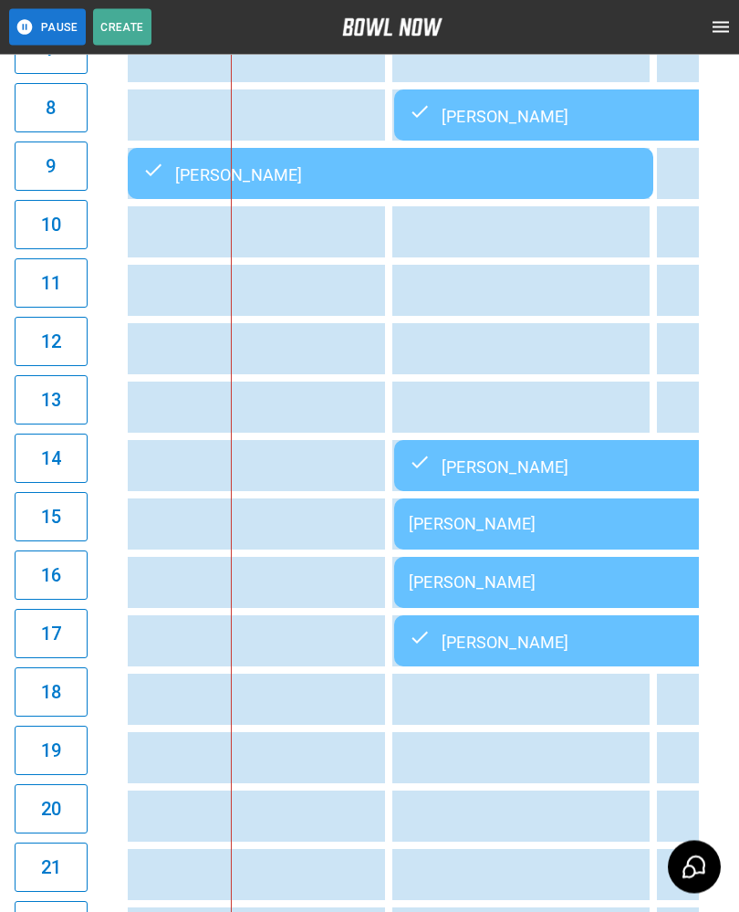
scroll to position [783, 0]
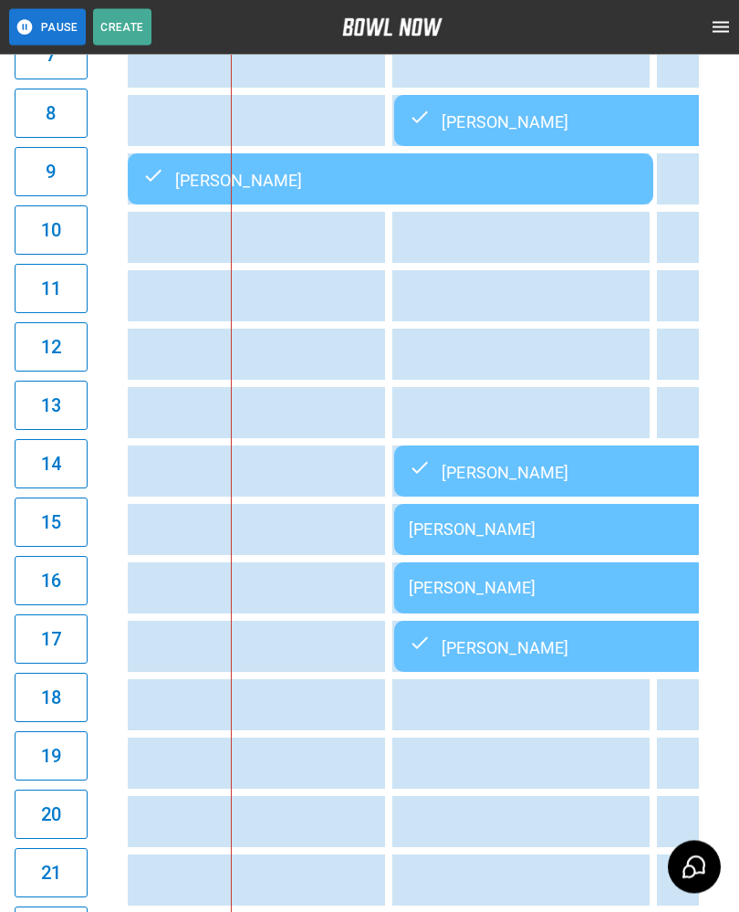
click at [532, 479] on div "[PERSON_NAME]" at bounding box center [657, 472] width 496 height 22
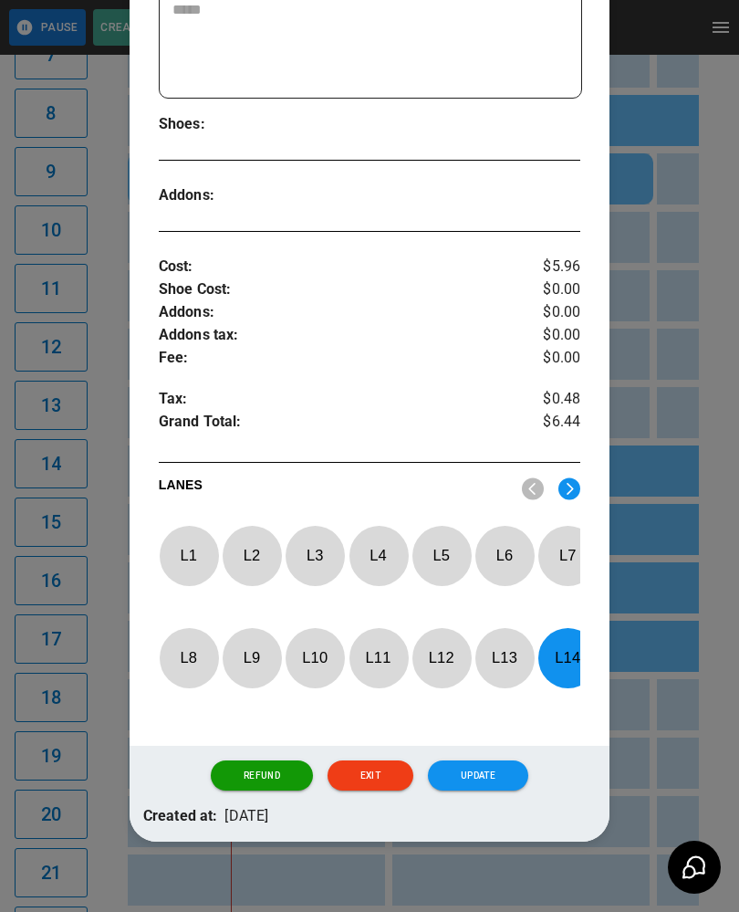
scroll to position [472, 0]
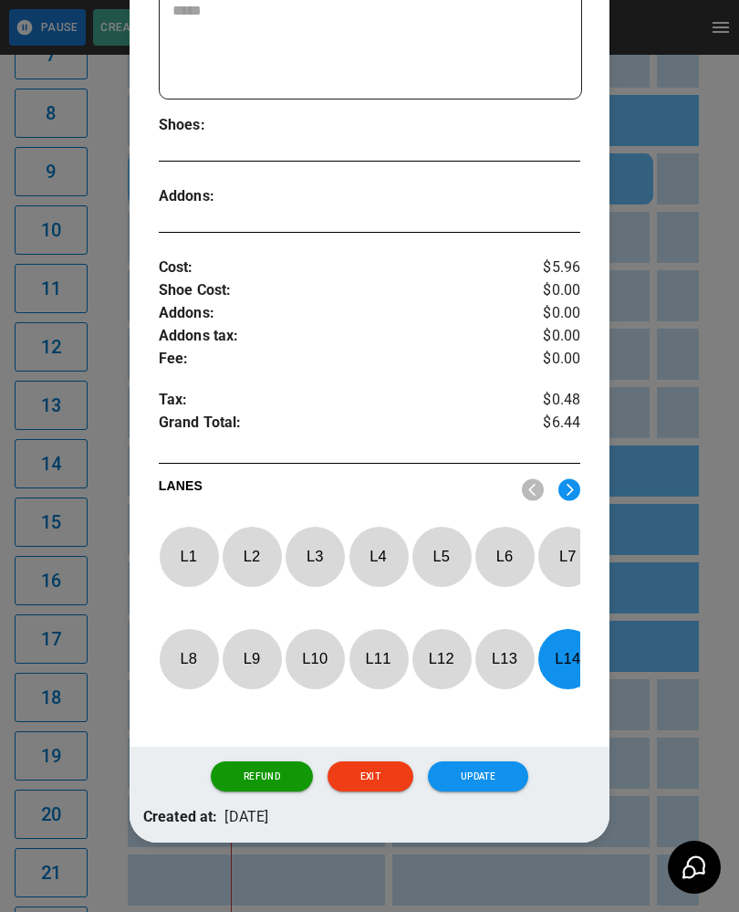
click at [554, 668] on p "L 14" at bounding box center [567, 658] width 60 height 43
click at [447, 662] on p "L 12" at bounding box center [442, 658] width 60 height 43
click at [499, 781] on button "Update" at bounding box center [478, 776] width 100 height 31
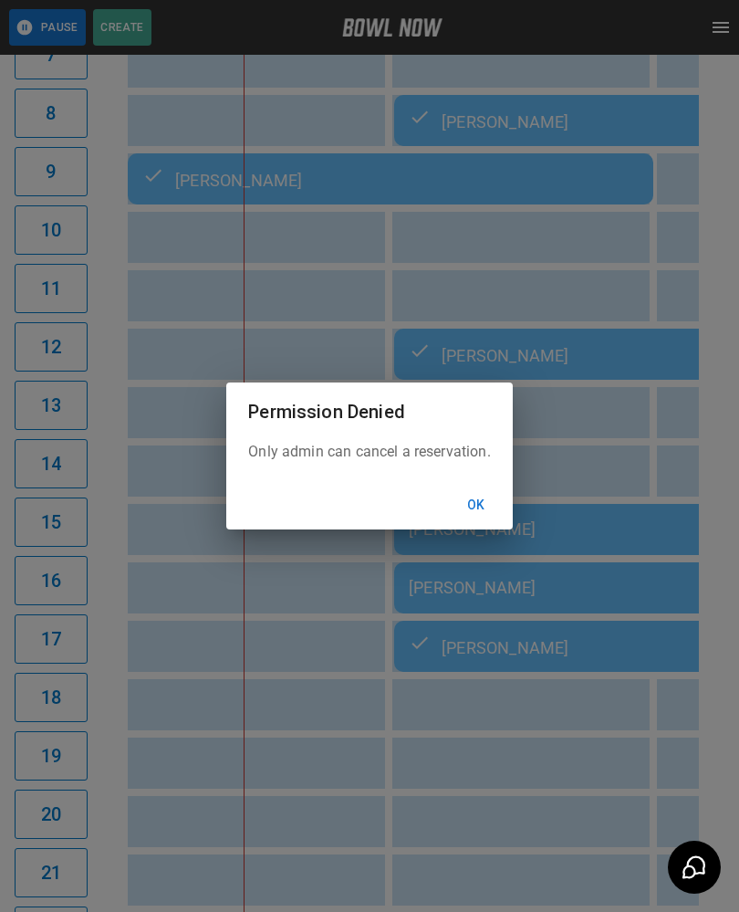
click at [479, 519] on button "Ok" at bounding box center [476, 505] width 58 height 34
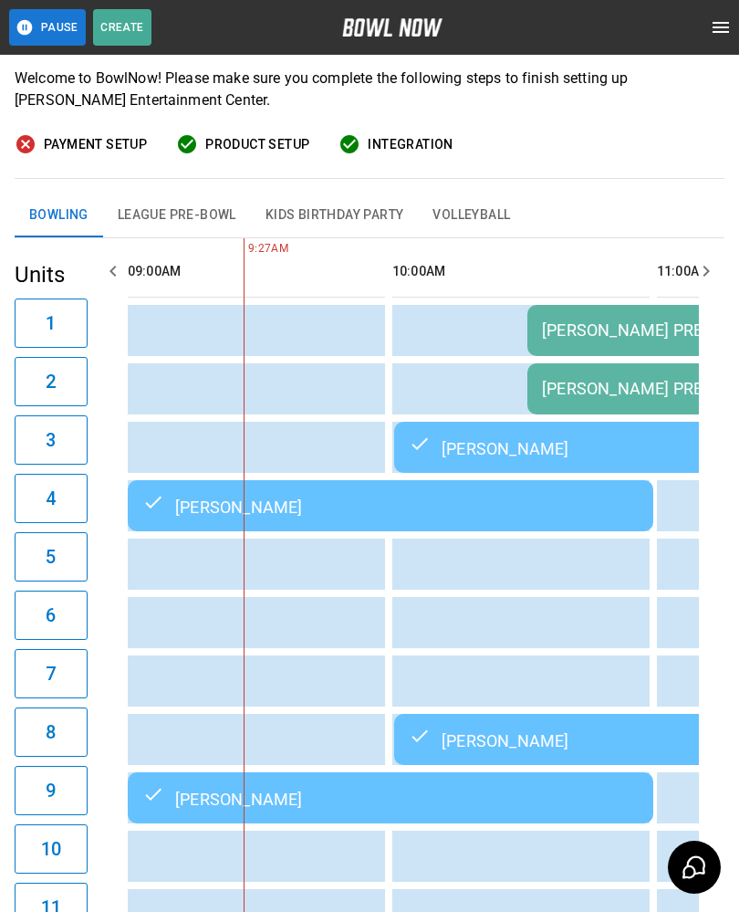
scroll to position [163, 0]
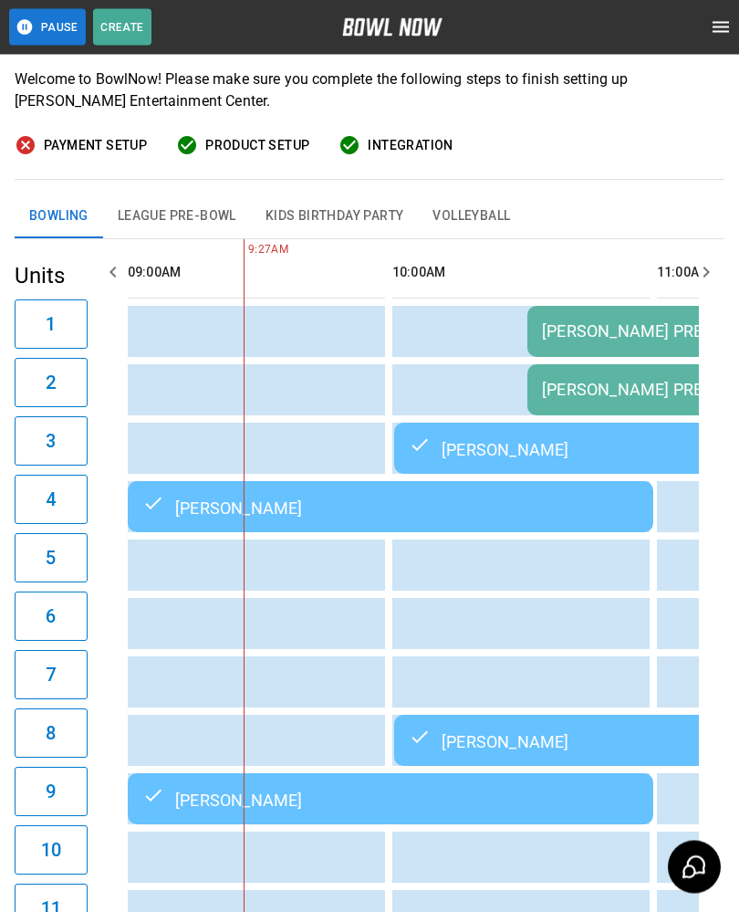
click at [471, 444] on div "[PERSON_NAME]" at bounding box center [657, 449] width 496 height 22
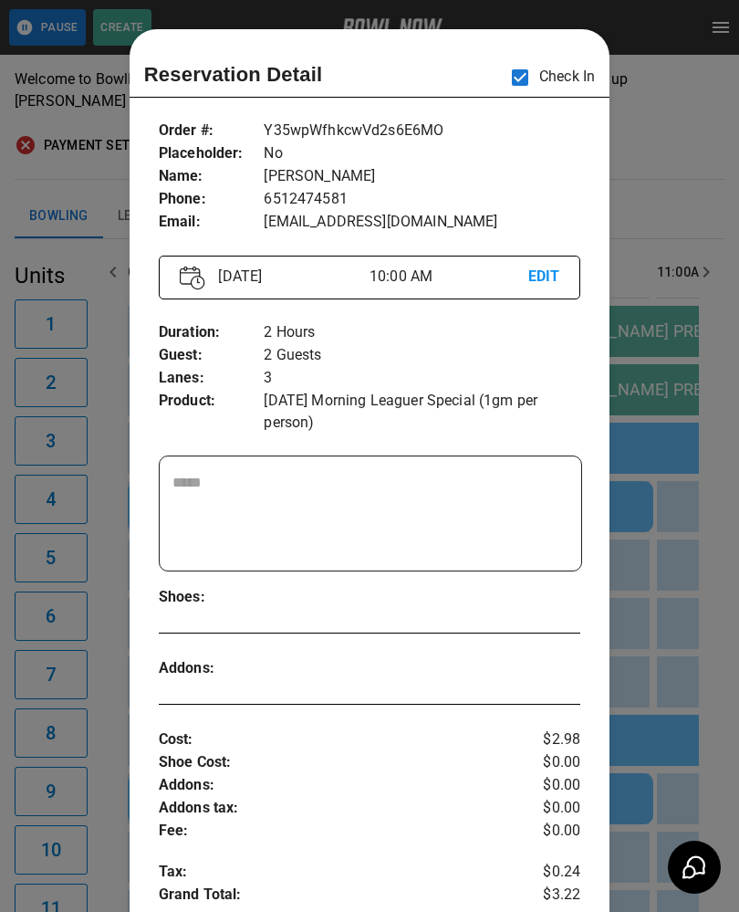
scroll to position [29, 0]
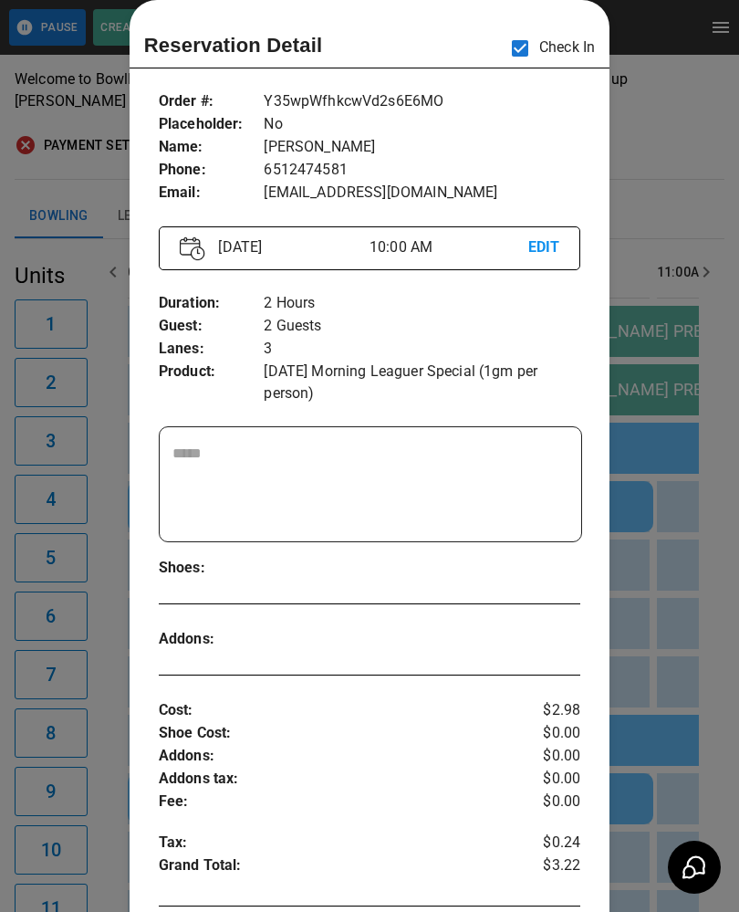
click at [693, 482] on div at bounding box center [369, 456] width 739 height 912
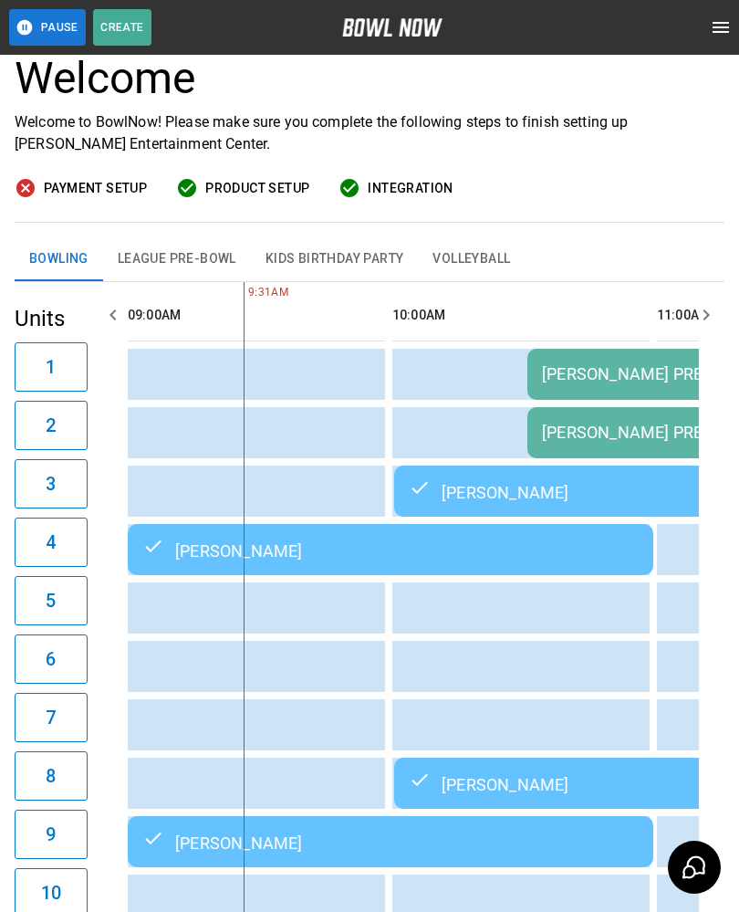
scroll to position [0, 0]
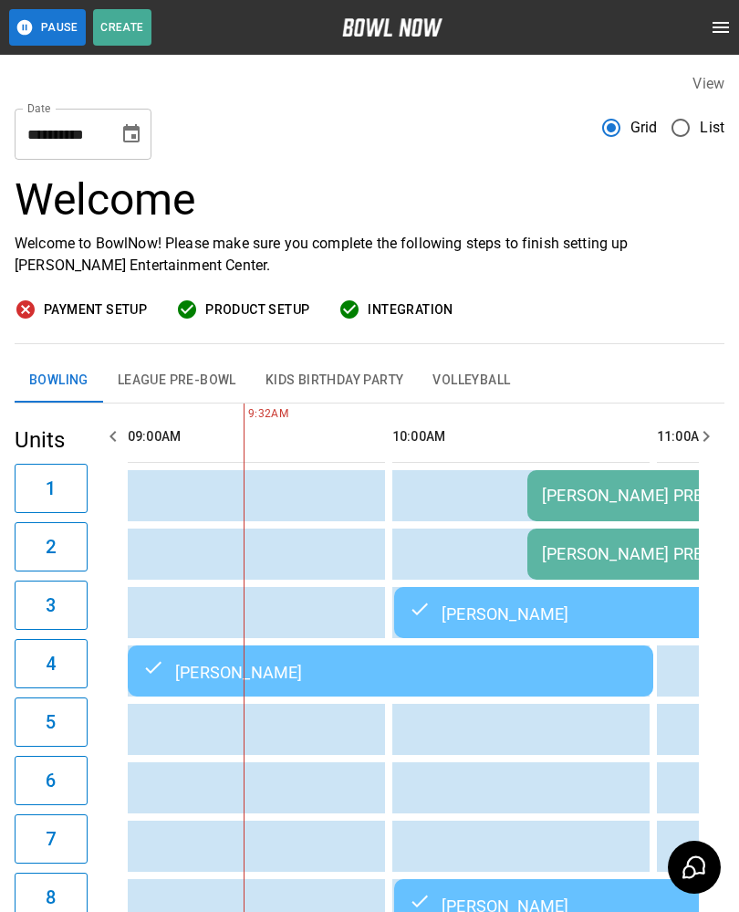
click at [609, 483] on td "[PERSON_NAME] PRE BOWL" at bounding box center [723, 495] width 392 height 51
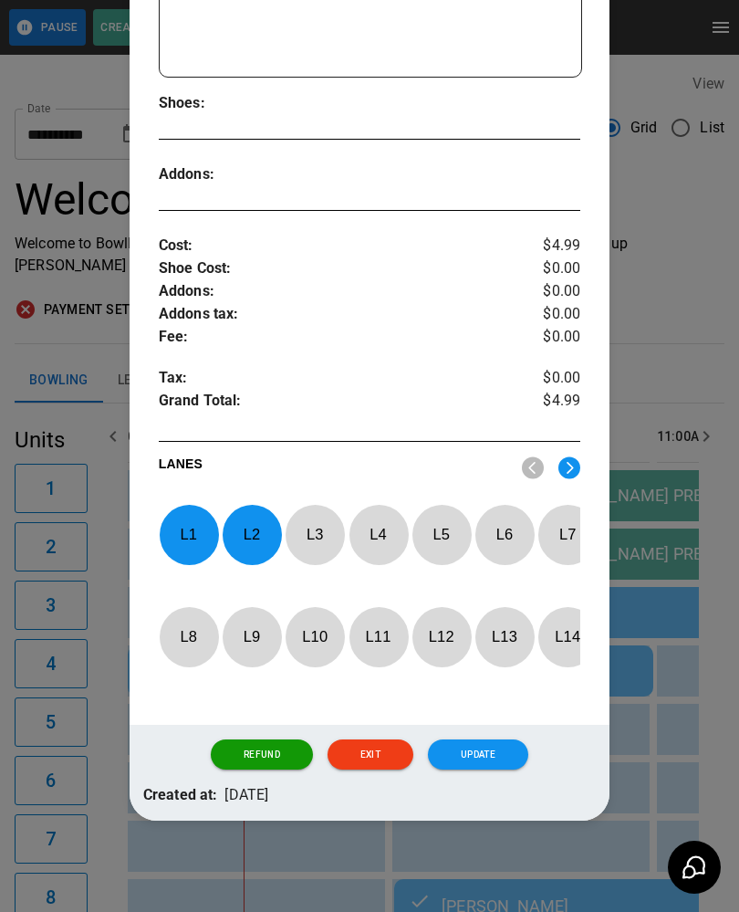
scroll to position [505, 0]
click at [193, 526] on p "L 1" at bounding box center [189, 534] width 60 height 43
click at [252, 520] on p "L 2" at bounding box center [252, 534] width 60 height 43
click at [446, 524] on p "L 5" at bounding box center [442, 534] width 60 height 43
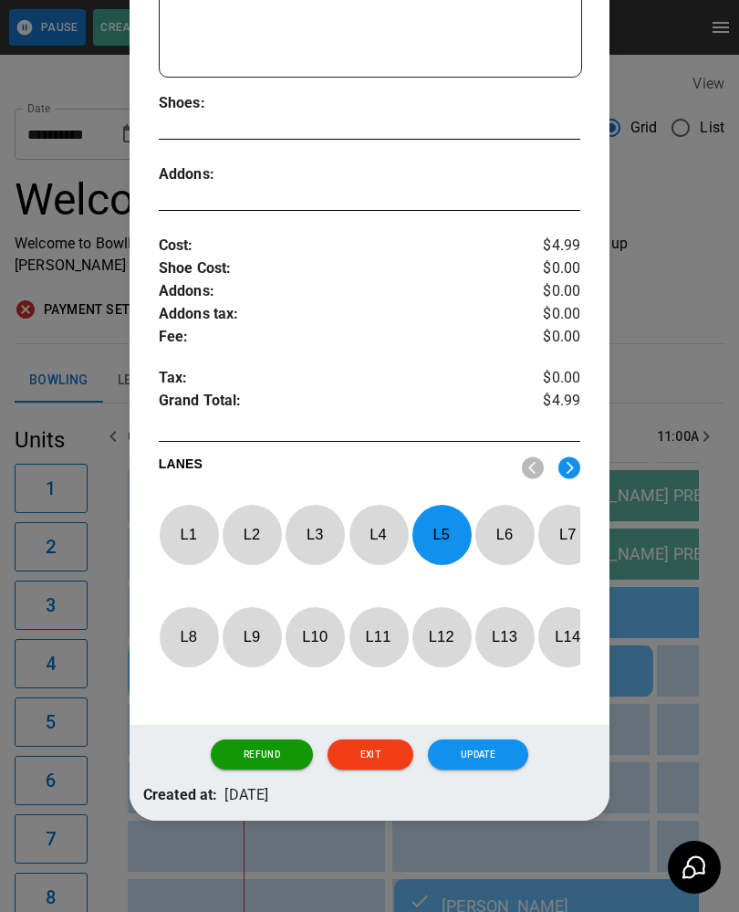
click at [494, 527] on p "L 6" at bounding box center [504, 534] width 60 height 43
click at [495, 746] on button "Update" at bounding box center [478, 754] width 100 height 31
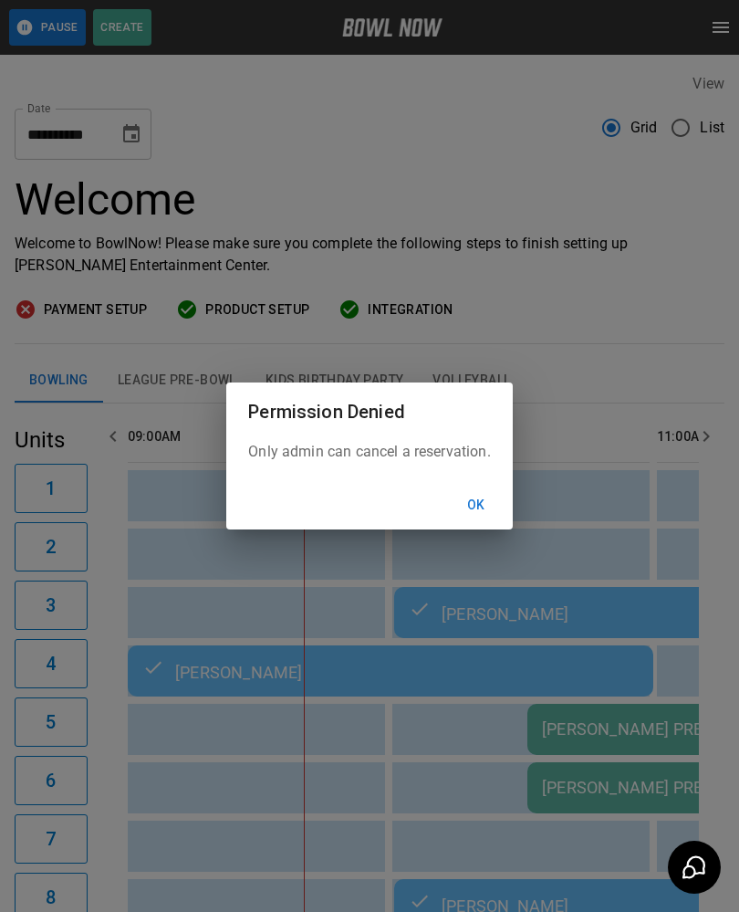
click at [478, 506] on button "Ok" at bounding box center [476, 505] width 58 height 34
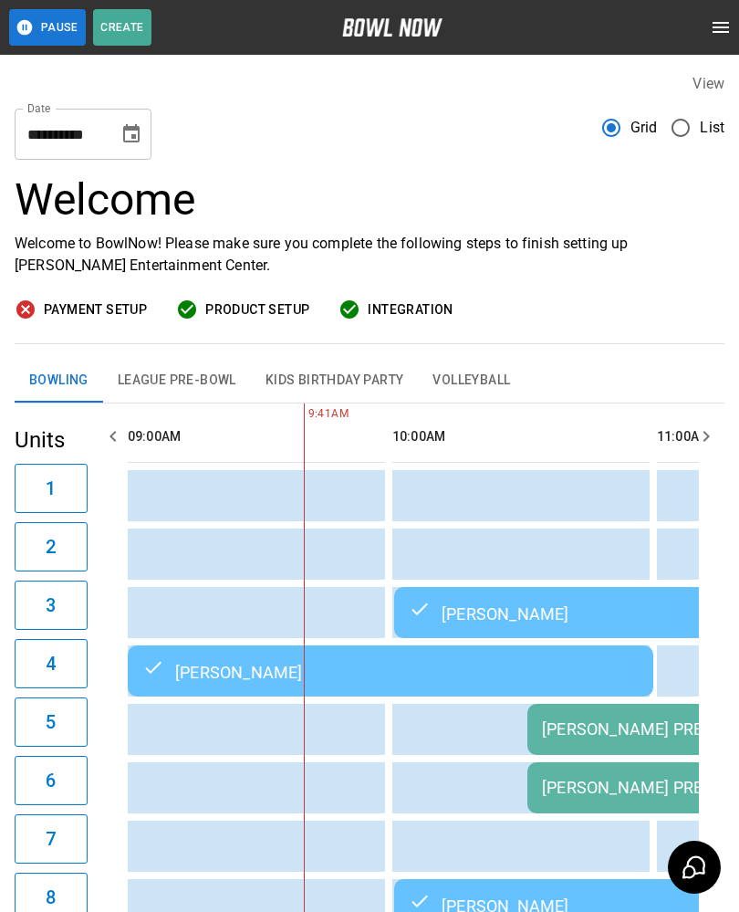
click at [613, 719] on td "[PERSON_NAME] PRE BOWL" at bounding box center [723, 729] width 392 height 51
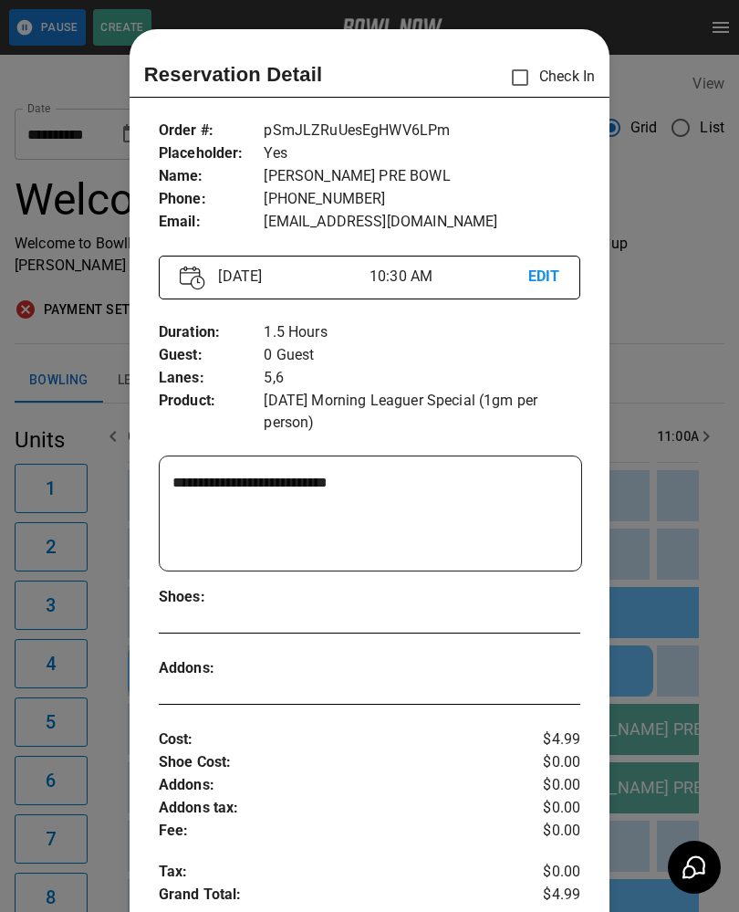
scroll to position [29, 0]
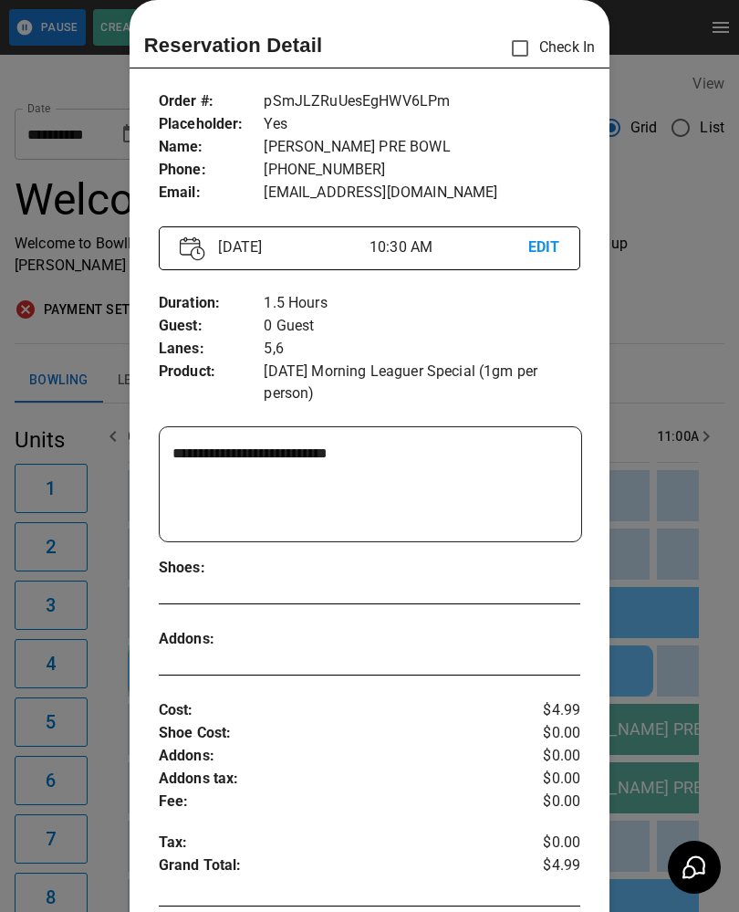
click at [546, 26] on div "**********" at bounding box center [370, 642] width 481 height 1285
click at [685, 333] on div at bounding box center [369, 456] width 739 height 912
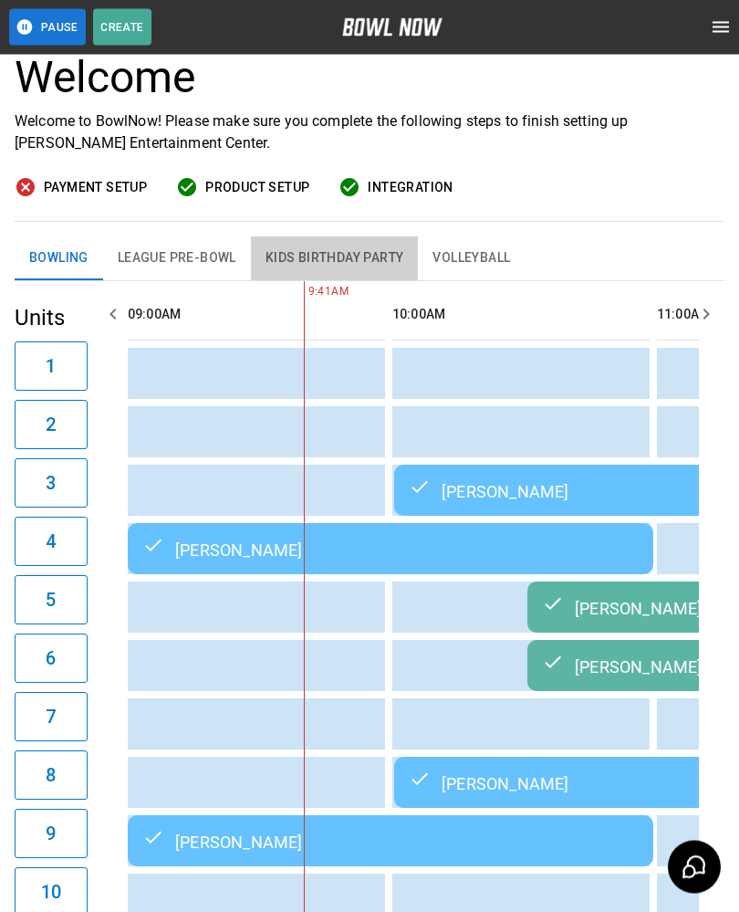
scroll to position [0, 0]
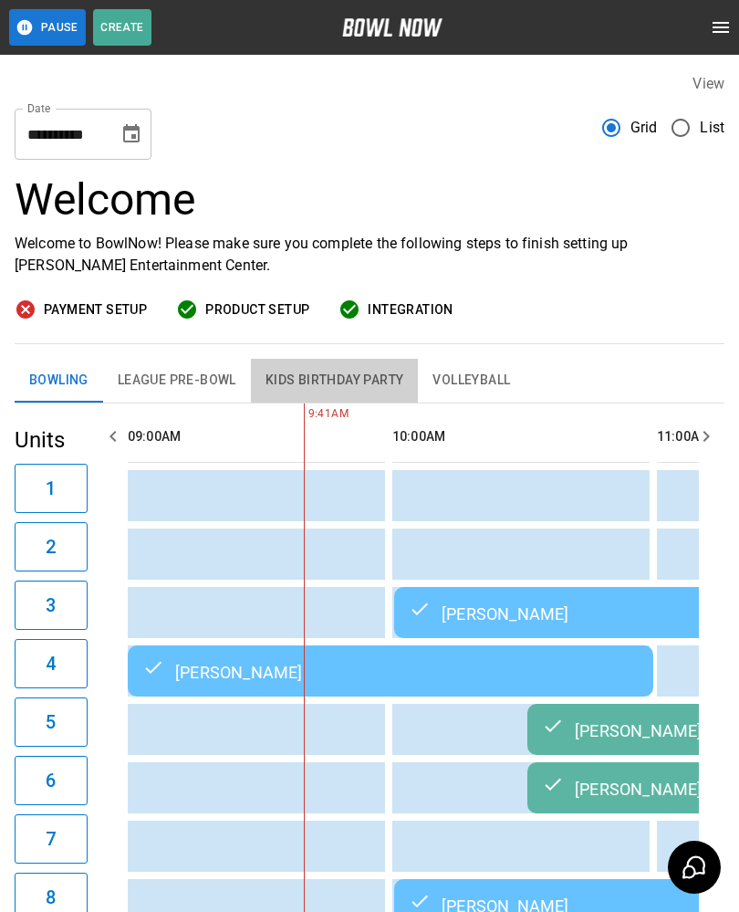
click at [57, 379] on button "Bowling" at bounding box center [59, 381] width 89 height 44
click at [63, 370] on button "Bowling" at bounding box center [59, 381] width 89 height 44
click at [565, 307] on div "Payment Setup Product Setup Integration" at bounding box center [370, 309] width 710 height 23
click at [238, 443] on th "sticky table" at bounding box center [223, 437] width 59 height 52
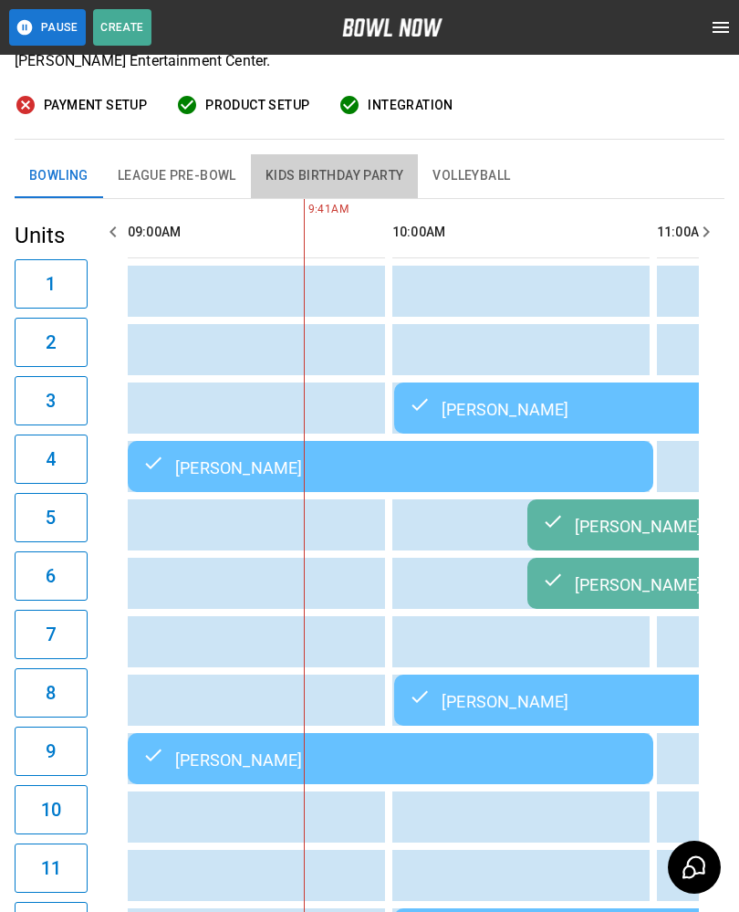
scroll to position [241, 0]
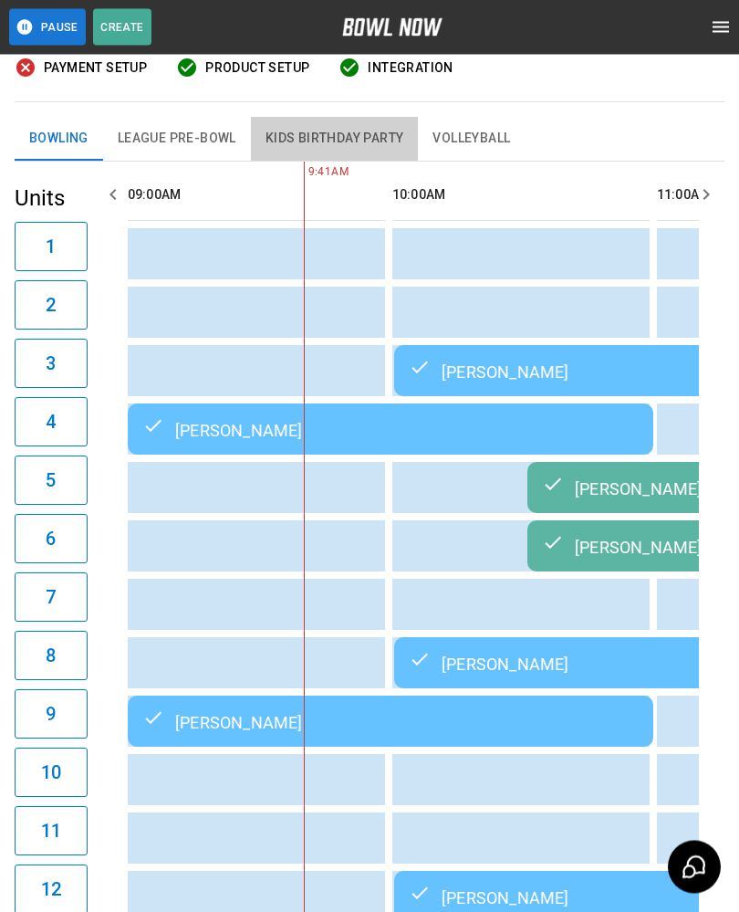
click at [272, 587] on td "sticky table" at bounding box center [290, 604] width 59 height 51
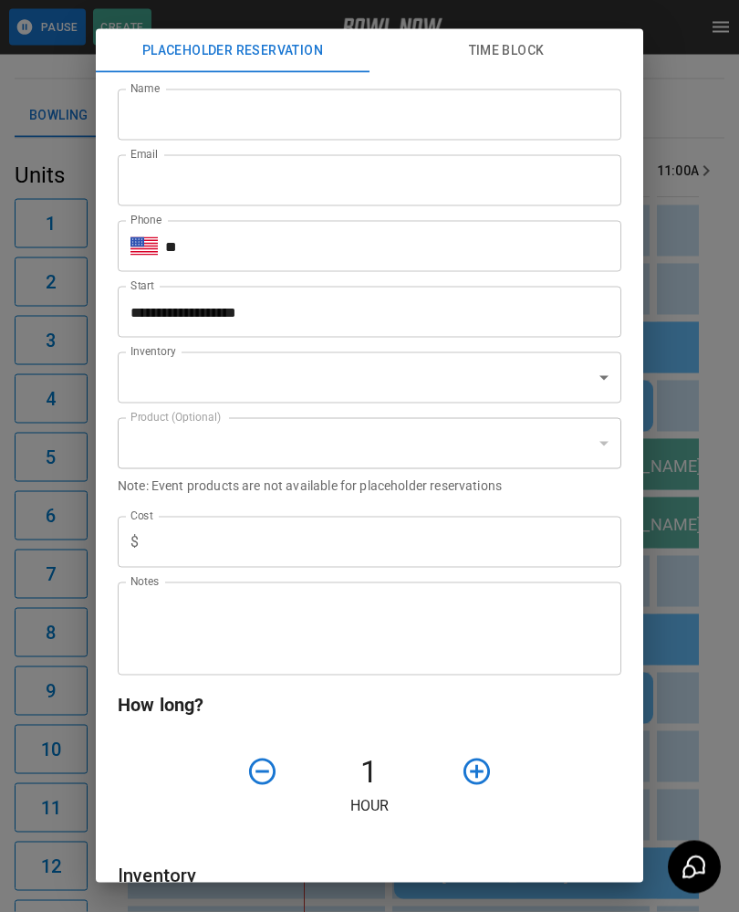
type input "**********"
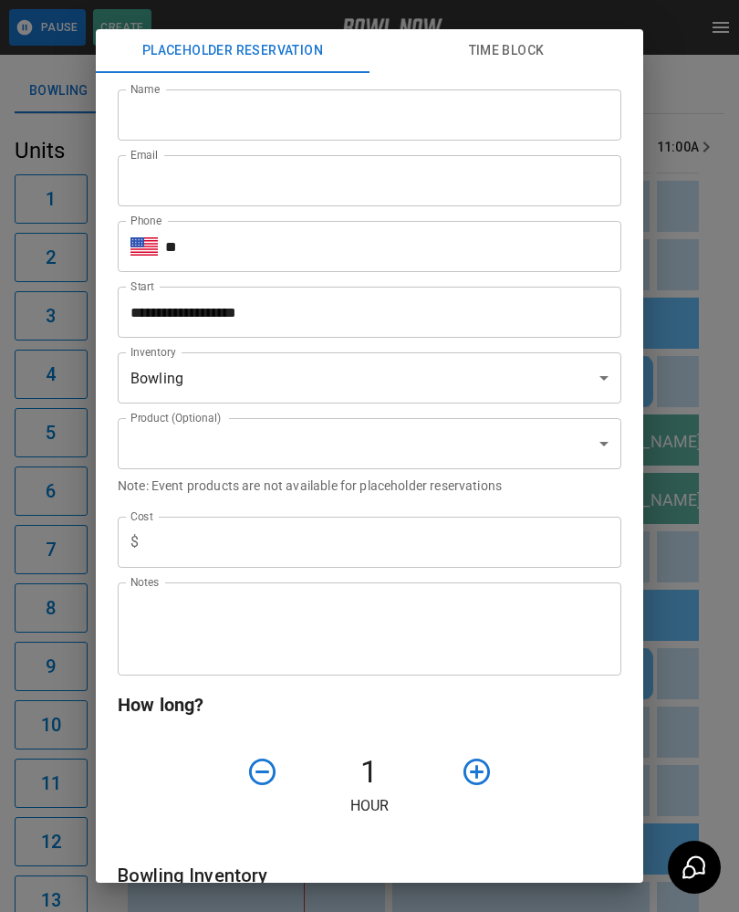
scroll to position [288, 0]
click at [707, 658] on div "**********" at bounding box center [369, 456] width 739 height 912
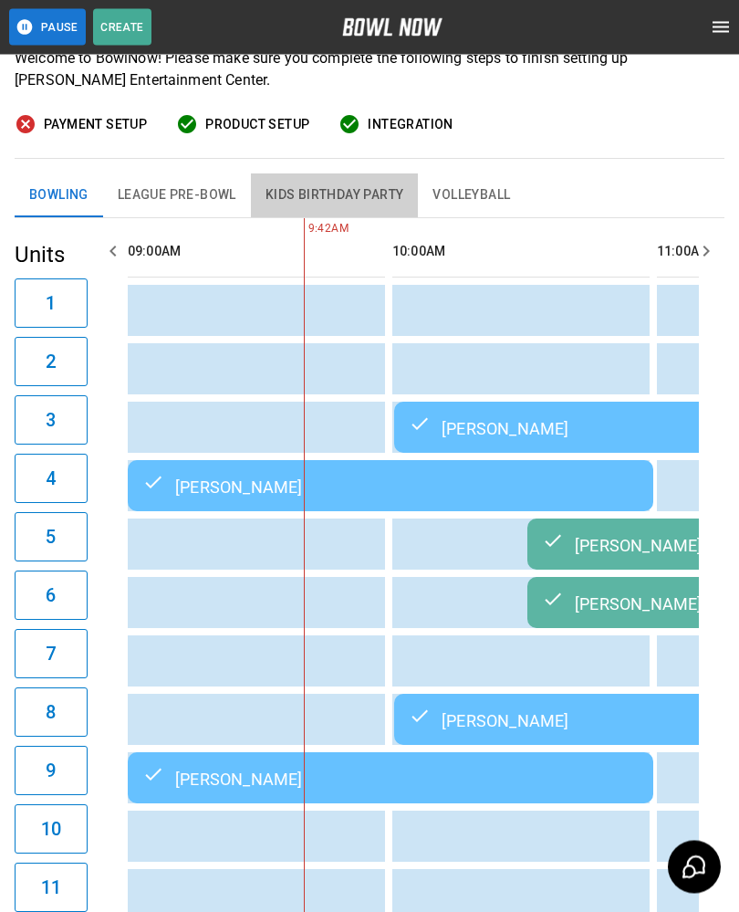
scroll to position [0, 0]
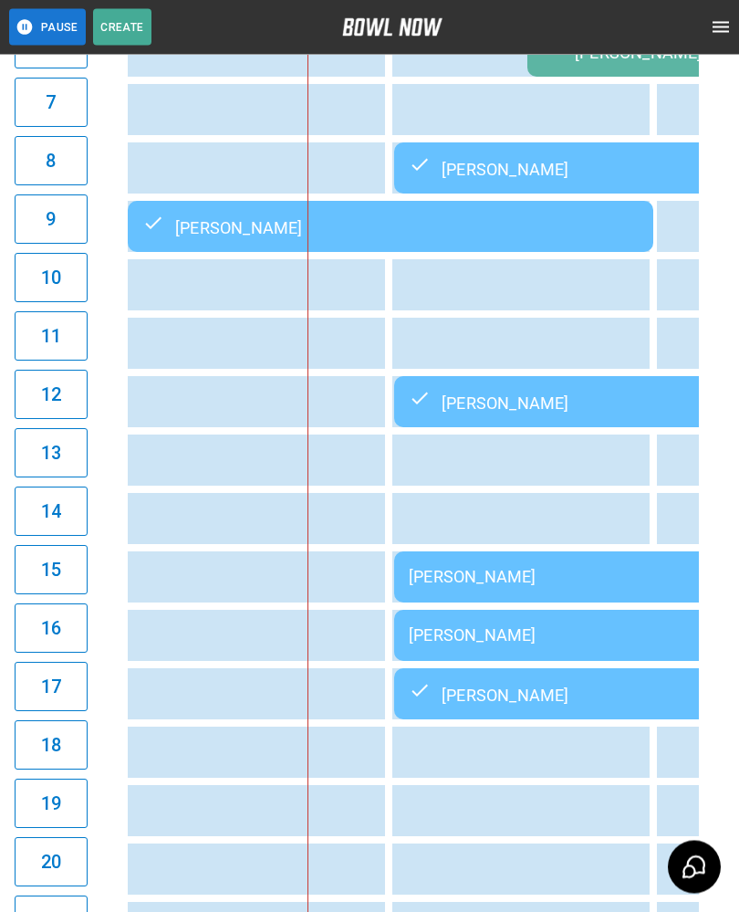
scroll to position [738, 0]
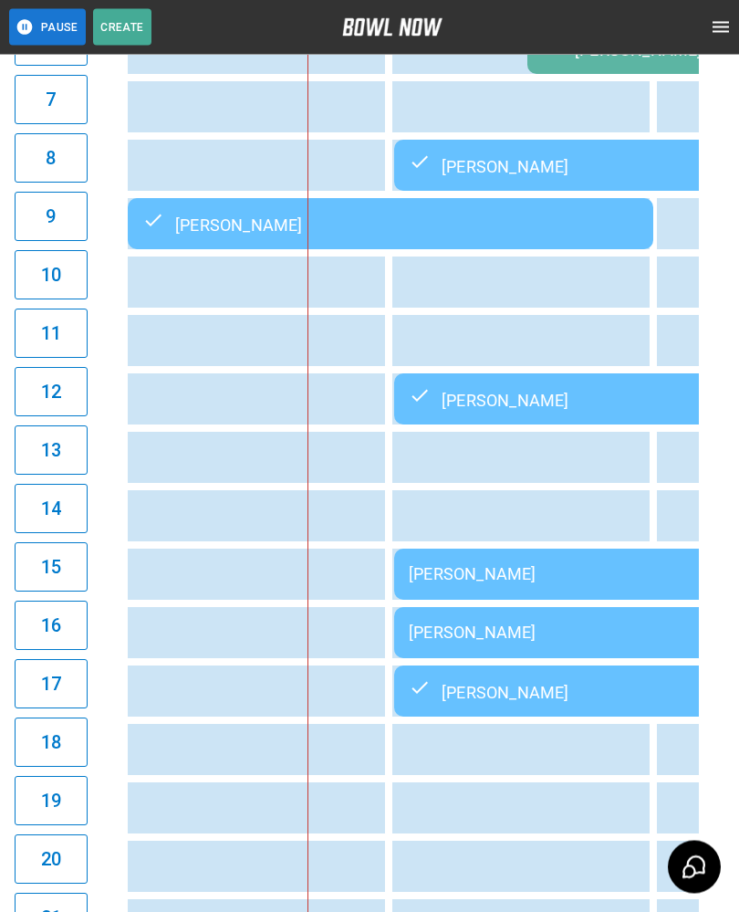
click at [483, 575] on div "[PERSON_NAME]" at bounding box center [657, 574] width 496 height 19
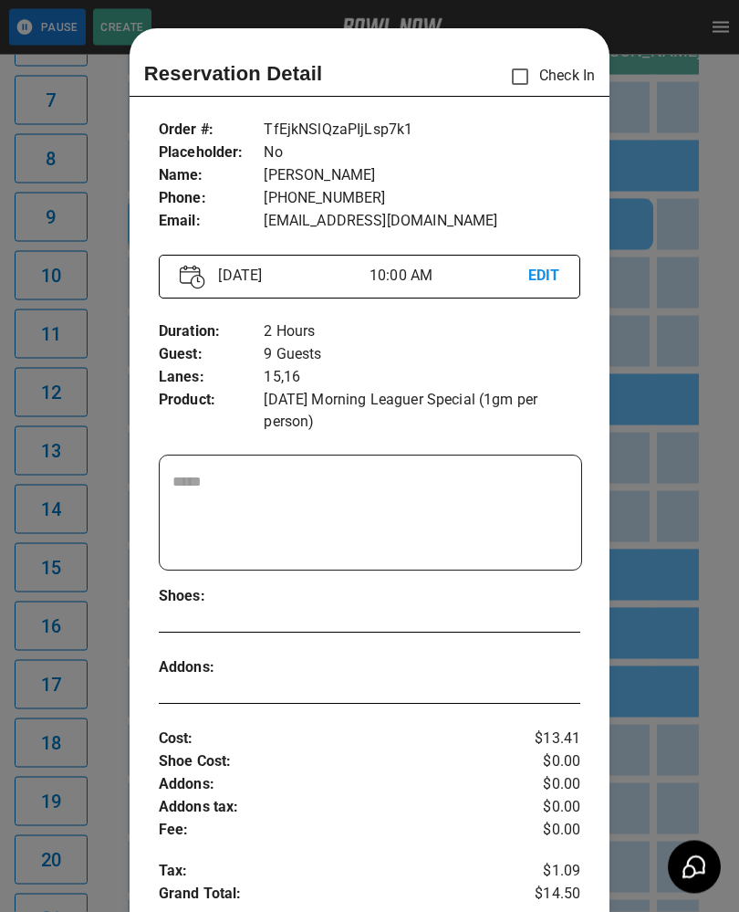
scroll to position [29, 0]
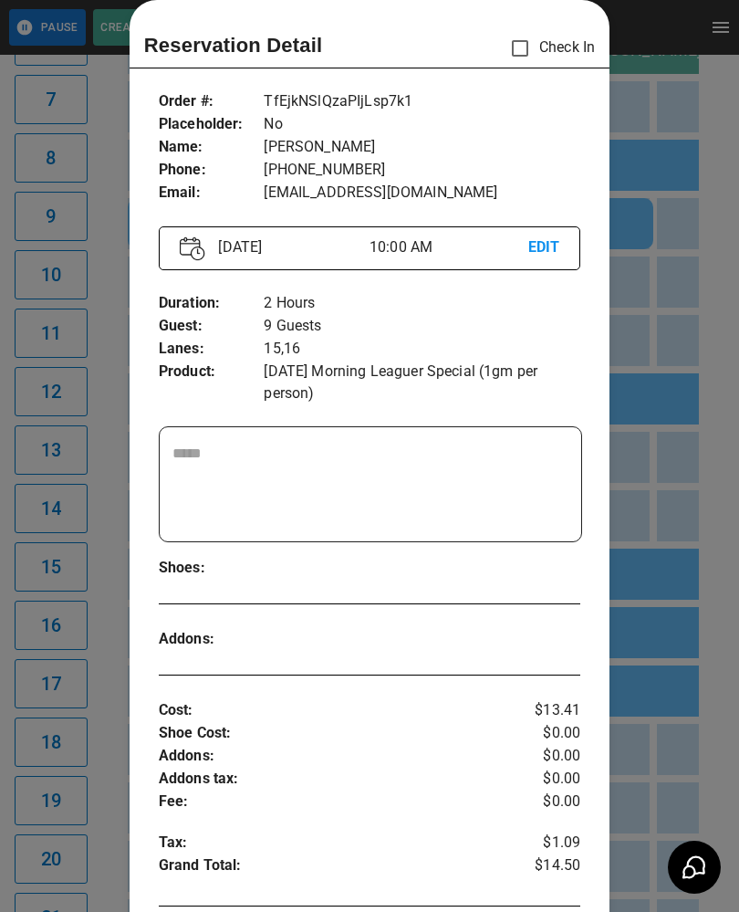
click at [710, 766] on div at bounding box center [369, 456] width 739 height 912
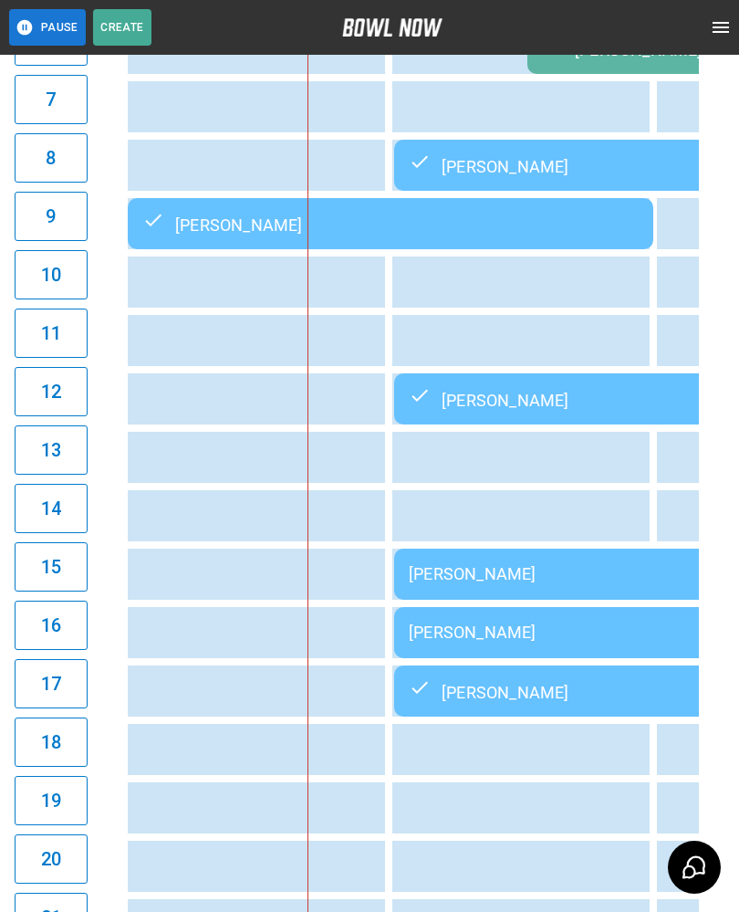
click at [555, 702] on div "[PERSON_NAME]" at bounding box center [657, 691] width 496 height 22
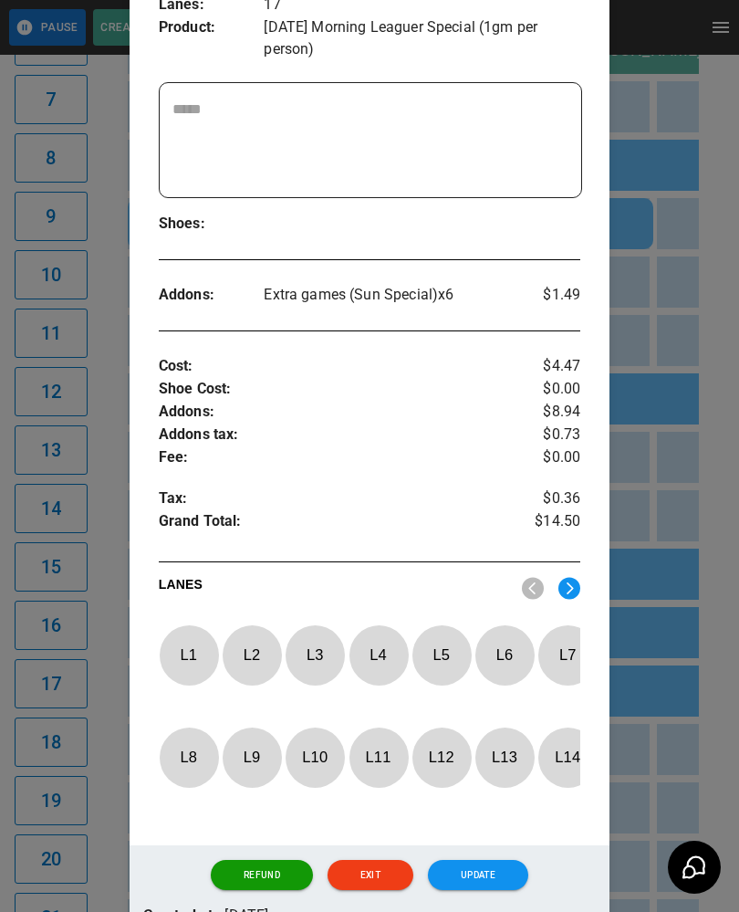
scroll to position [374, 0]
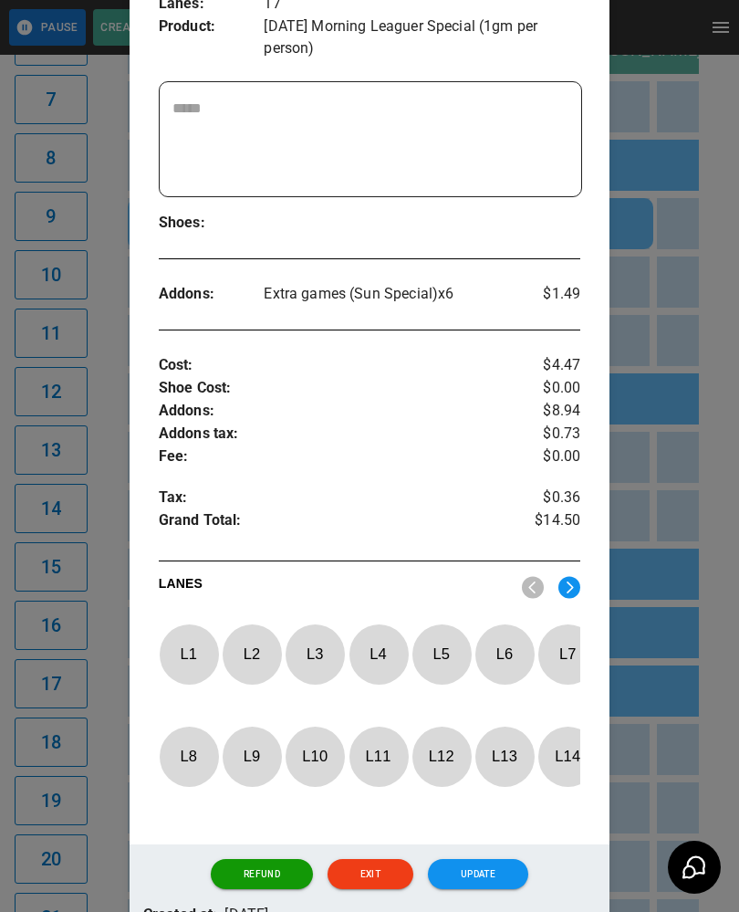
click at [579, 581] on img at bounding box center [569, 587] width 22 height 23
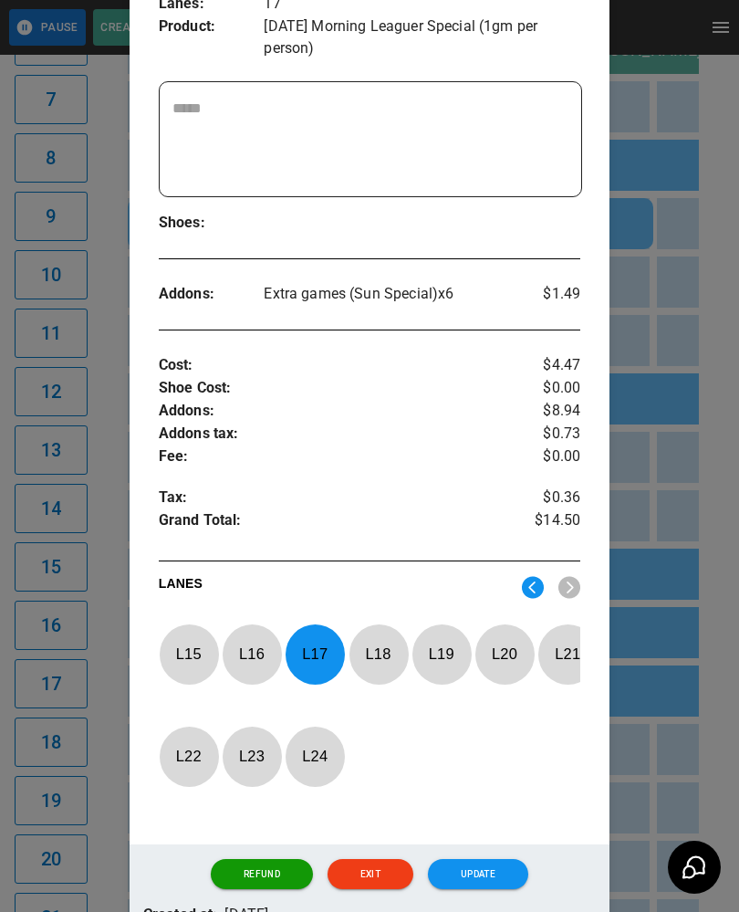
click at [320, 657] on p "L 17" at bounding box center [315, 653] width 60 height 43
click at [378, 657] on p "L 18" at bounding box center [379, 653] width 60 height 43
click at [499, 882] on button "Update" at bounding box center [478, 874] width 100 height 31
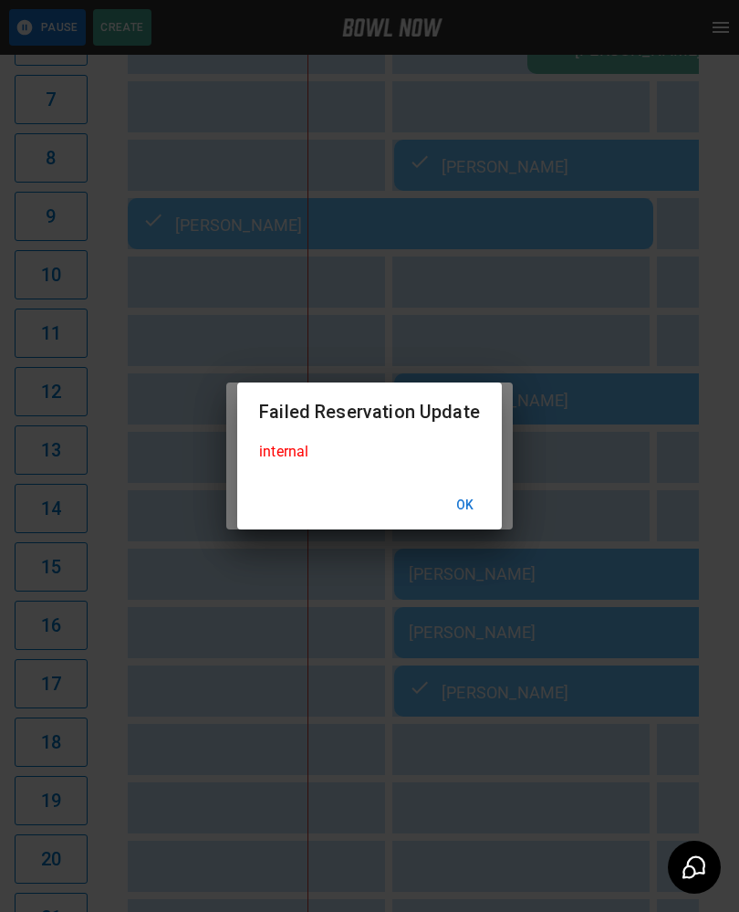
click at [470, 522] on button "Ok" at bounding box center [465, 505] width 58 height 34
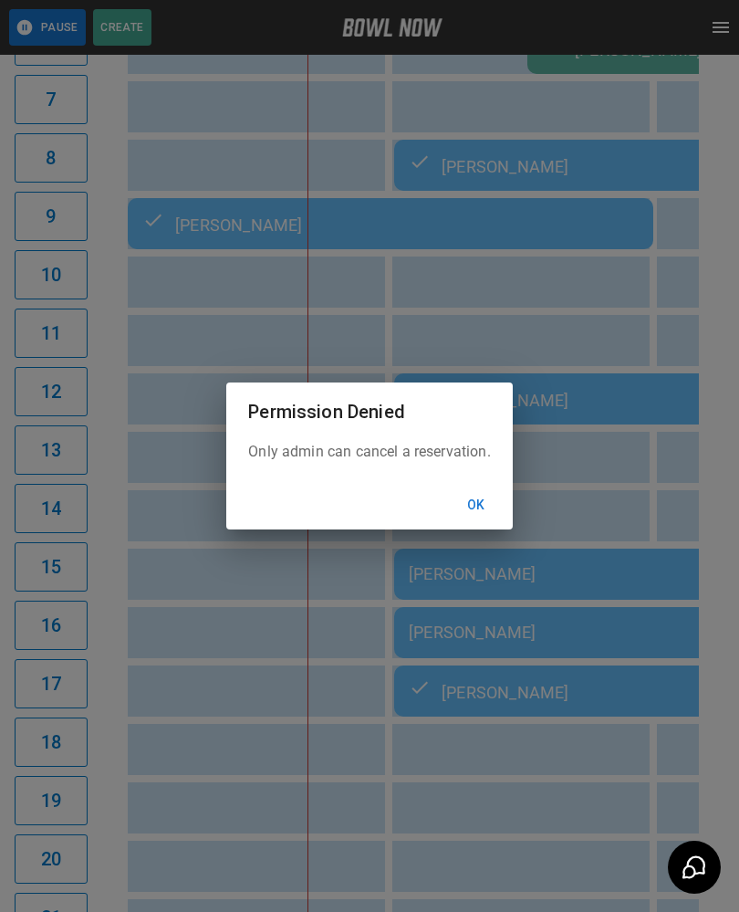
click at [476, 511] on button "Ok" at bounding box center [476, 505] width 58 height 34
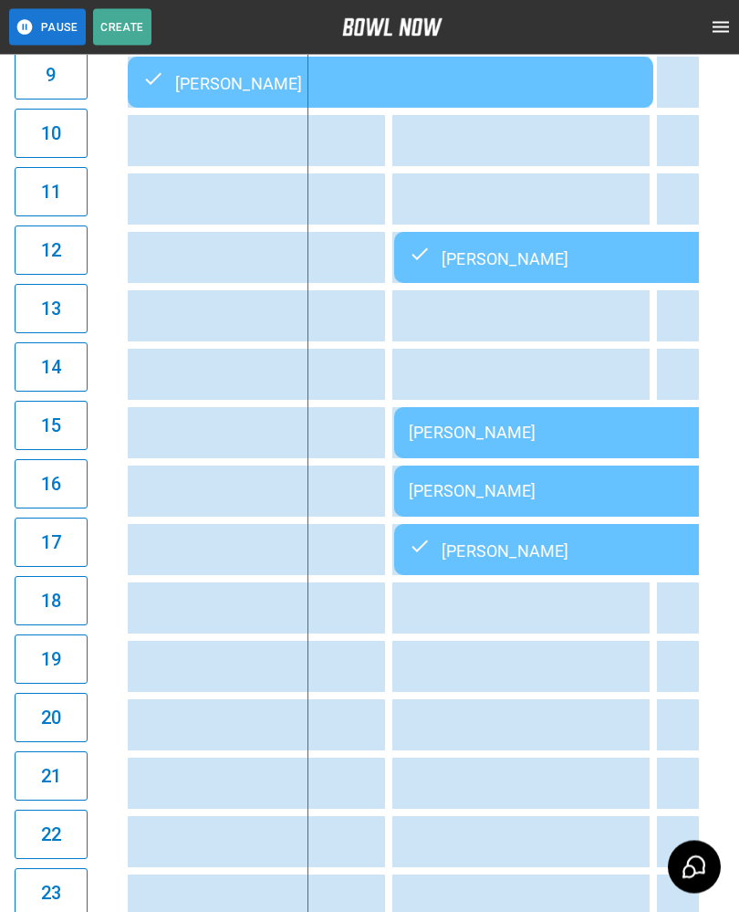
click at [580, 689] on td "sticky table" at bounding box center [556, 666] width 59 height 51
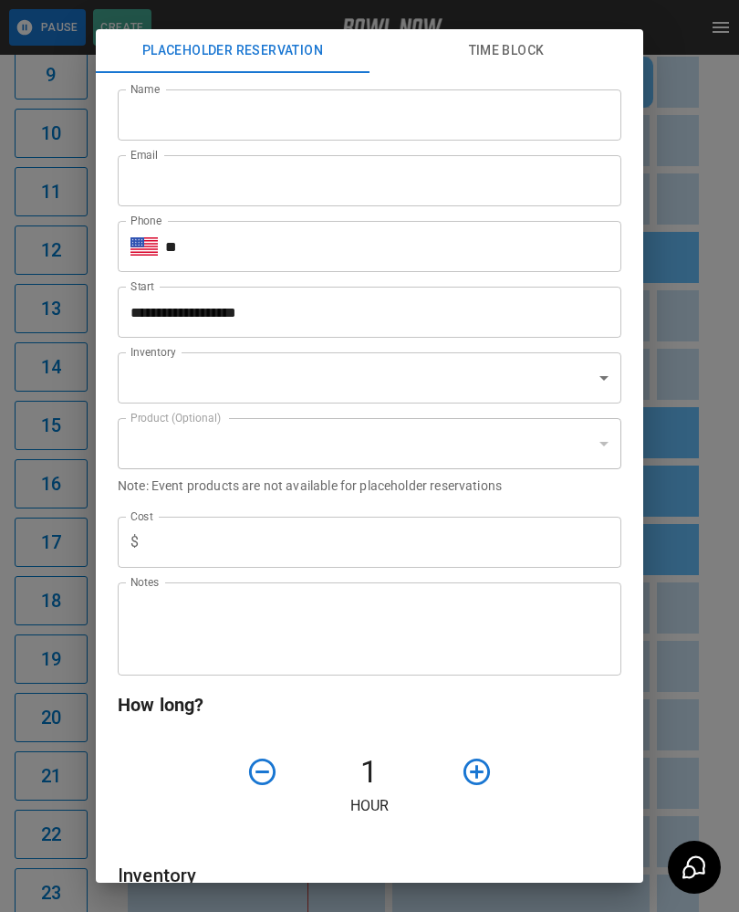
scroll to position [0, 318]
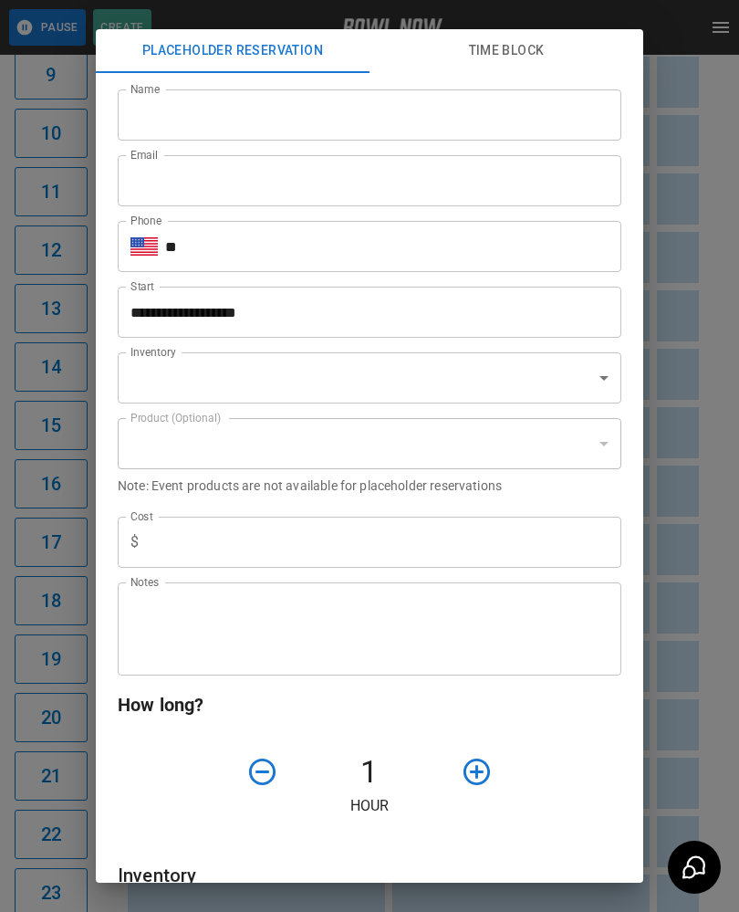
type input "**********"
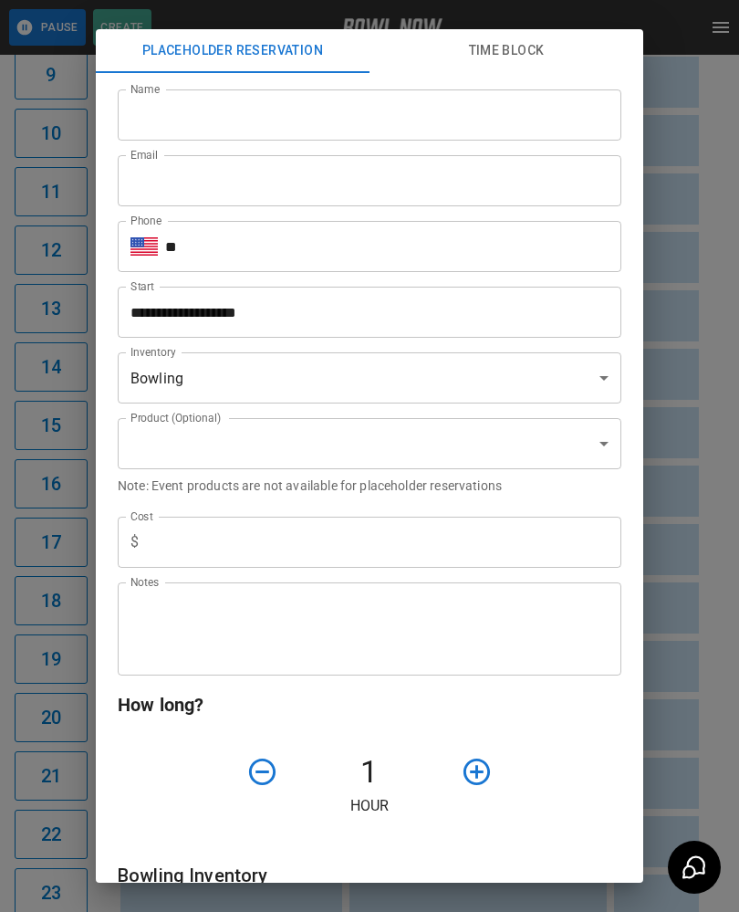
scroll to position [0, 0]
click at [703, 744] on div "**********" at bounding box center [369, 456] width 739 height 912
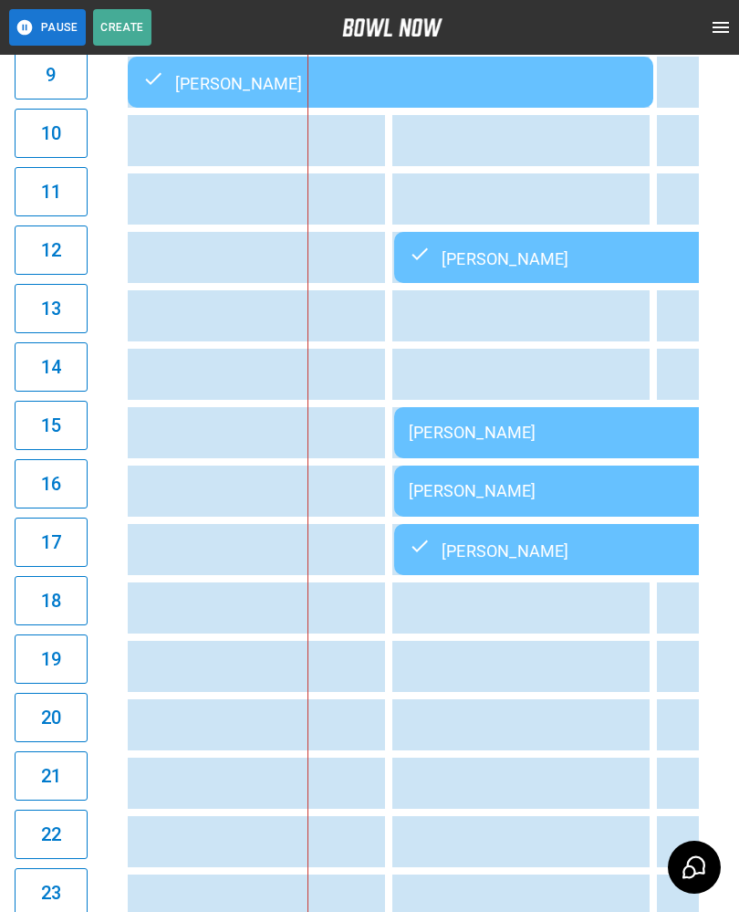
click at [537, 552] on div "[PERSON_NAME]" at bounding box center [657, 549] width 496 height 22
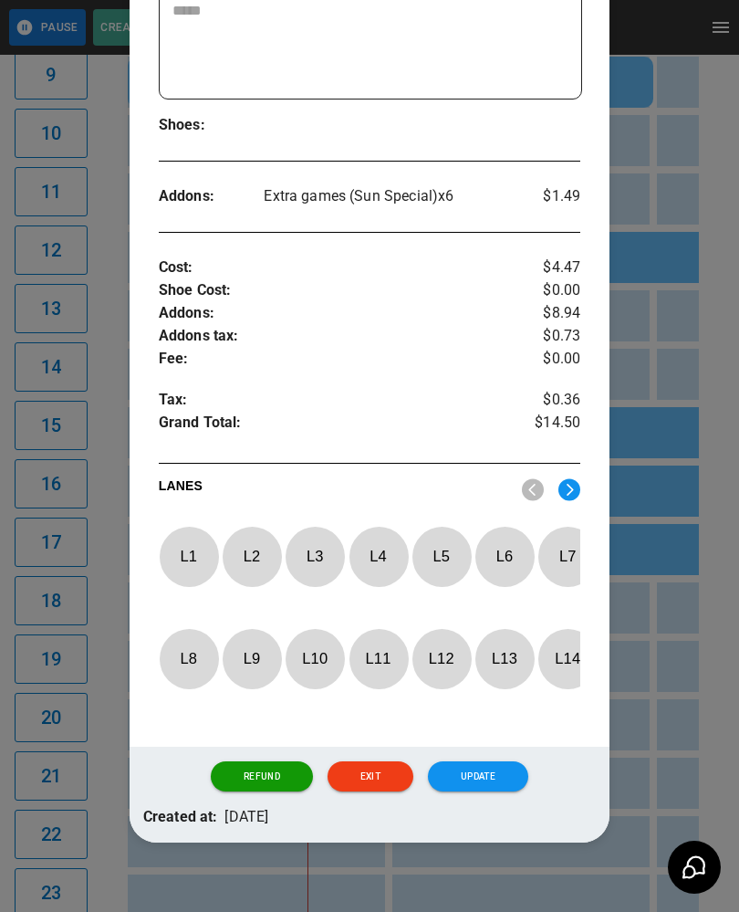
click at [572, 482] on img at bounding box center [569, 489] width 22 height 23
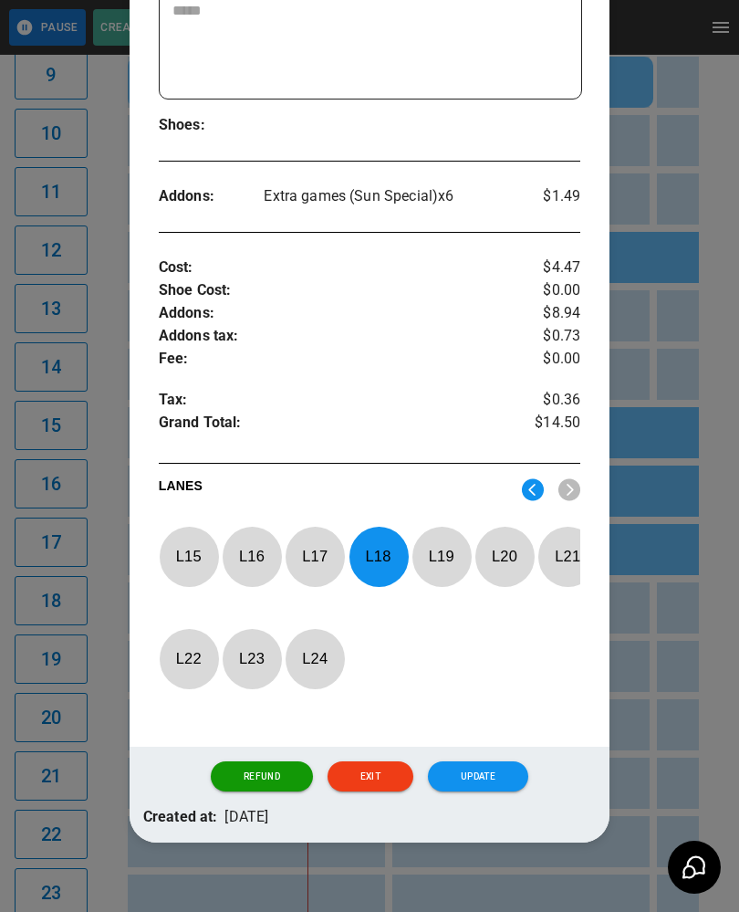
click at [374, 548] on p "L 18" at bounding box center [379, 556] width 60 height 43
click at [377, 555] on p "L 18" at bounding box center [379, 556] width 60 height 43
click at [326, 557] on p "L 17" at bounding box center [315, 556] width 60 height 43
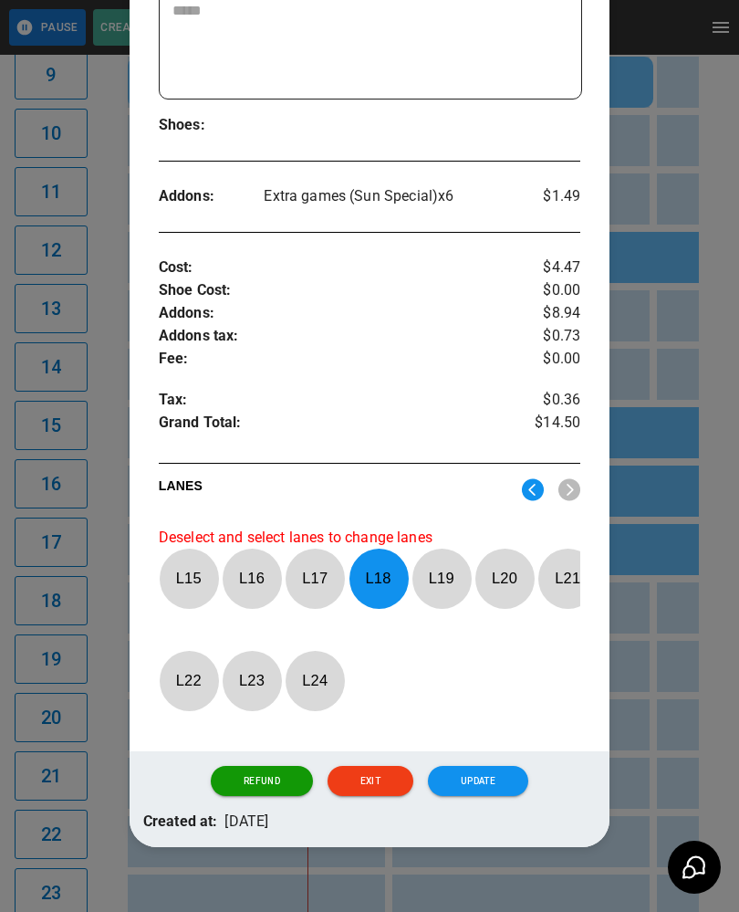
click at [381, 571] on p "L 18" at bounding box center [379, 578] width 60 height 43
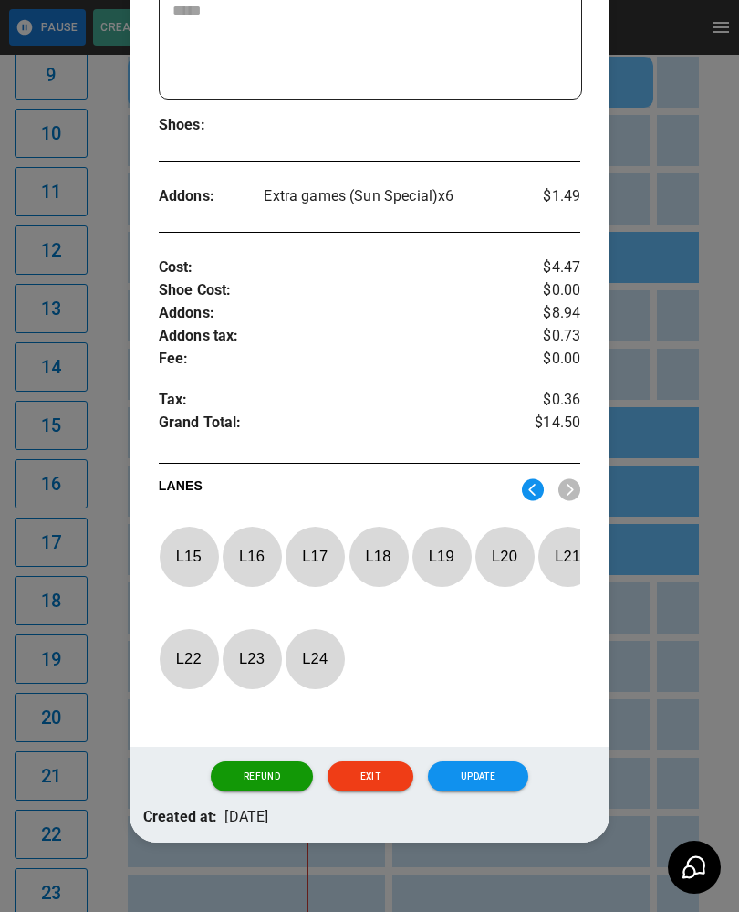
click at [325, 557] on p "L 17" at bounding box center [315, 556] width 60 height 43
click at [496, 781] on button "Update" at bounding box center [478, 776] width 100 height 31
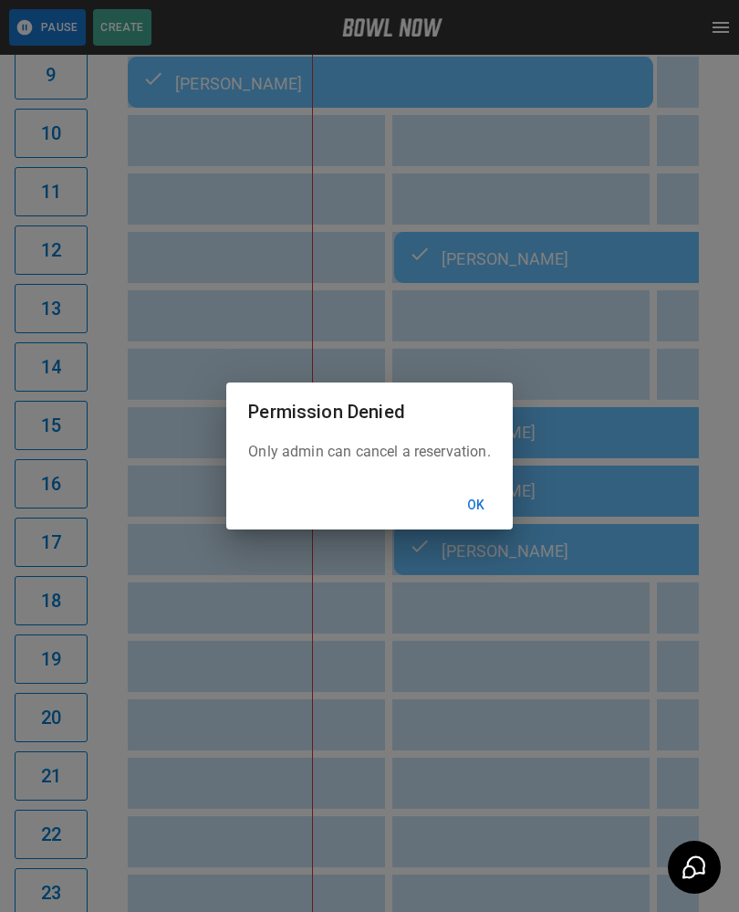
click at [475, 520] on button "Ok" at bounding box center [476, 505] width 58 height 34
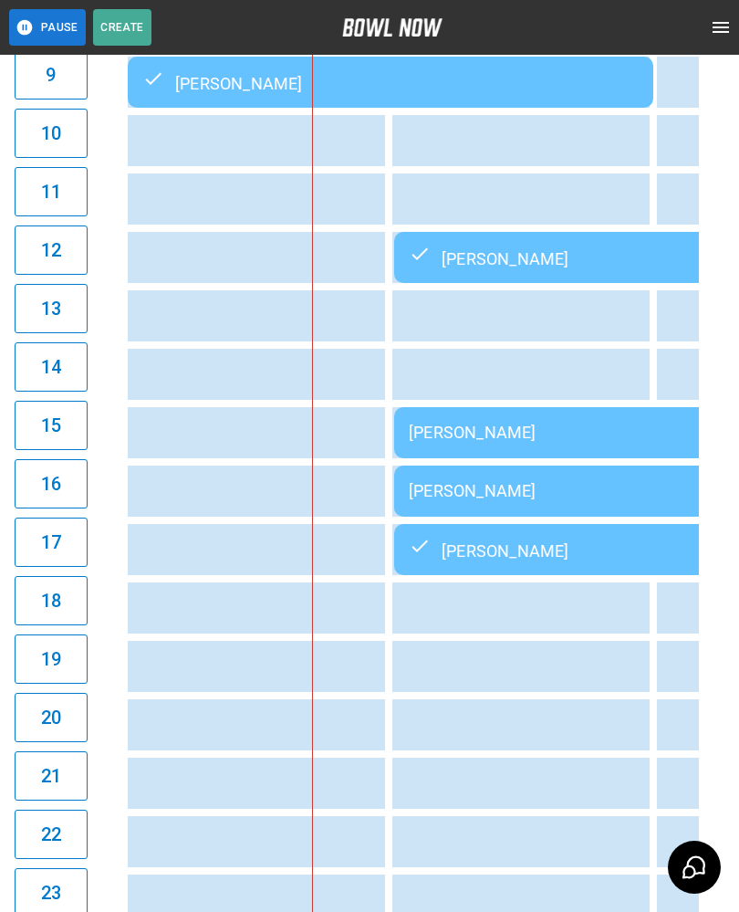
click at [563, 545] on div "[PERSON_NAME]" at bounding box center [657, 549] width 496 height 22
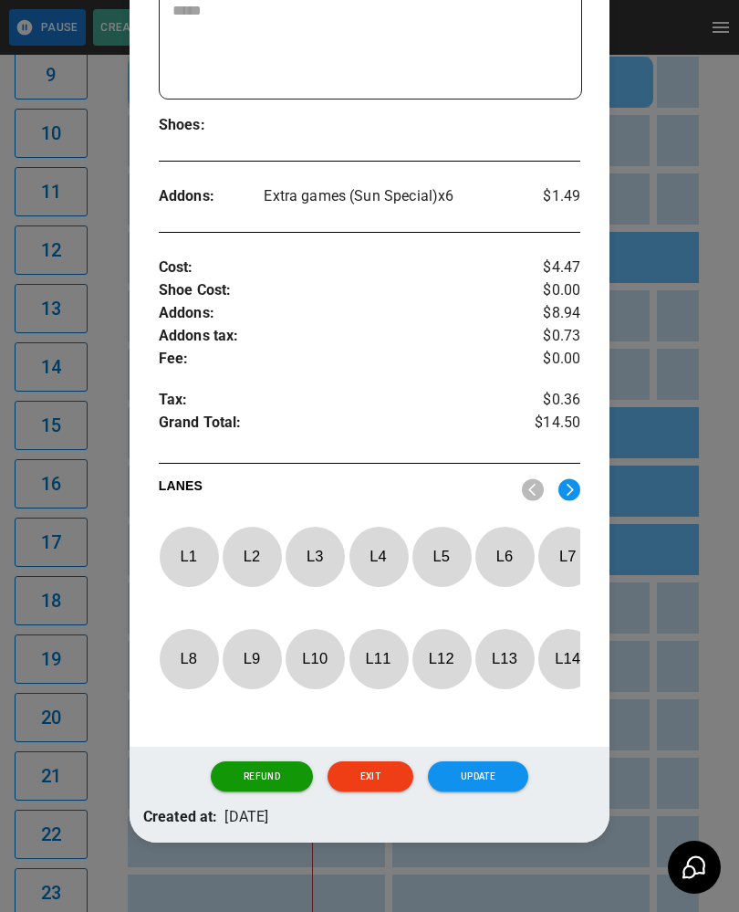
click at [574, 491] on img at bounding box center [569, 489] width 22 height 23
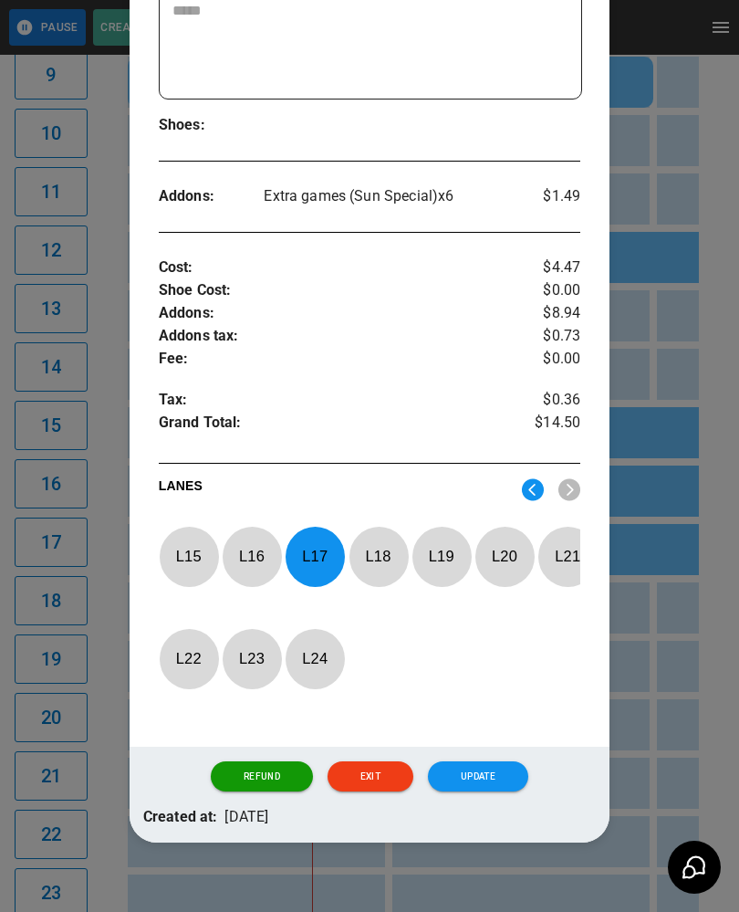
click at [309, 552] on p "L 17" at bounding box center [315, 556] width 60 height 43
click at [375, 559] on p "L 18" at bounding box center [379, 556] width 60 height 43
click at [501, 774] on button "Update" at bounding box center [478, 776] width 100 height 31
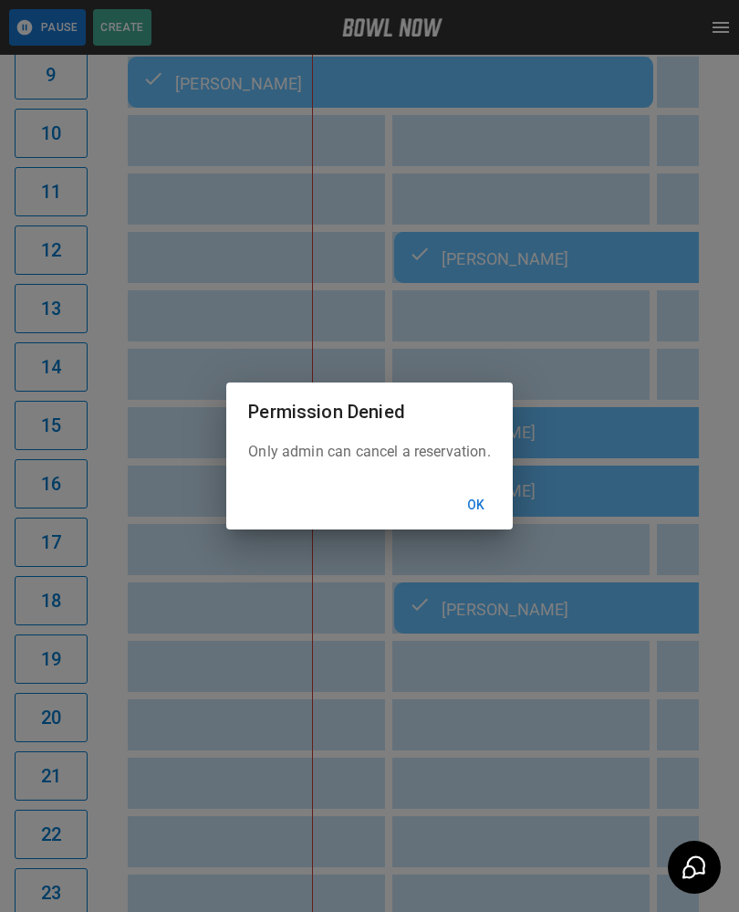
click at [481, 515] on button "Ok" at bounding box center [476, 505] width 58 height 34
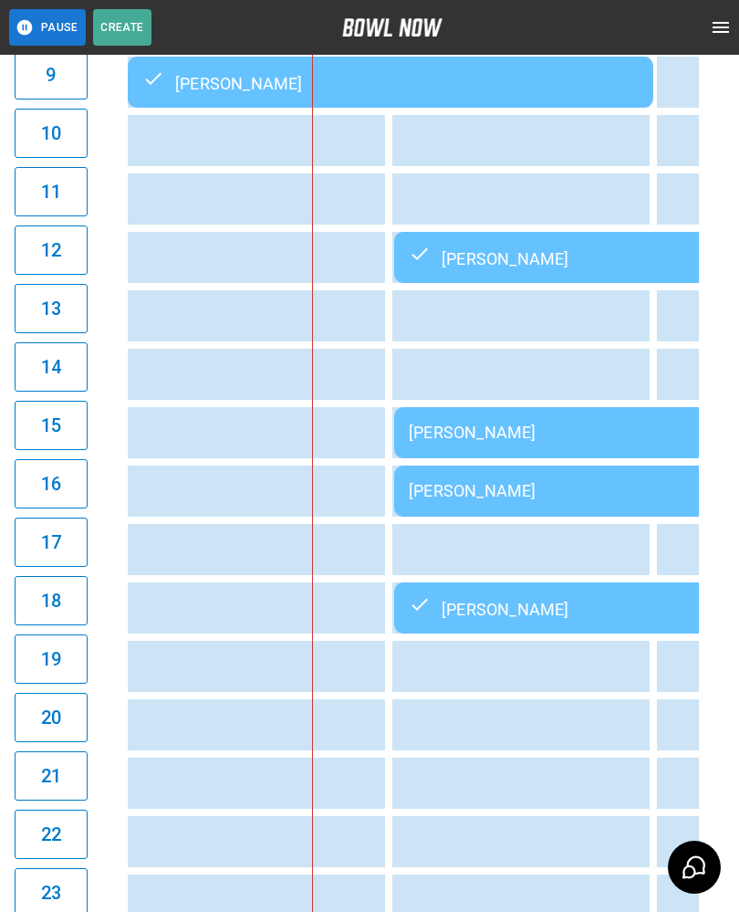
click at [549, 436] on div "[PERSON_NAME]" at bounding box center [657, 431] width 496 height 19
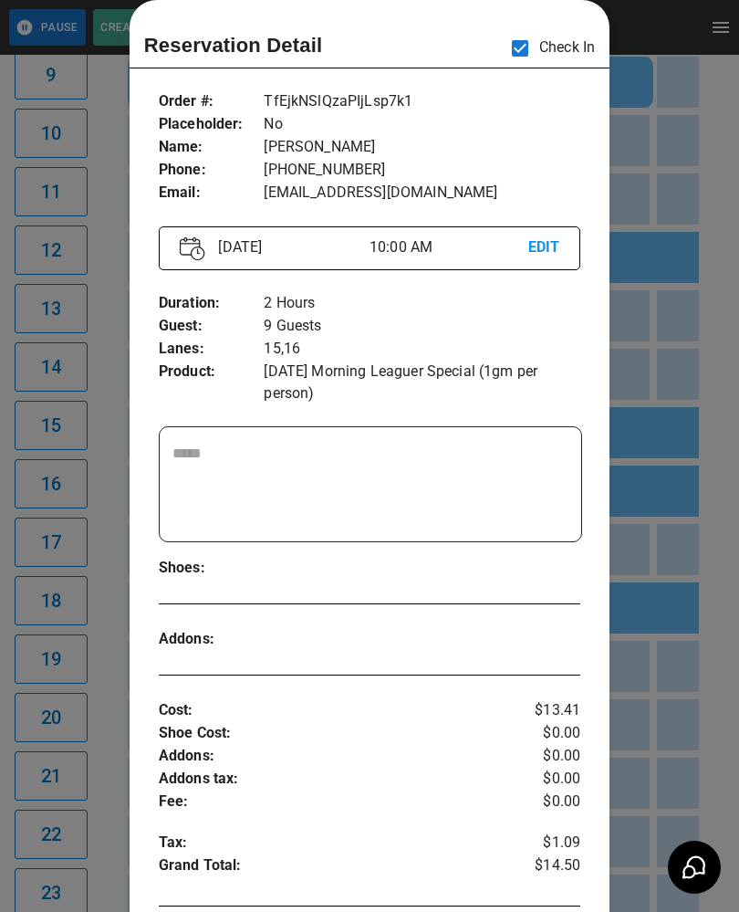
click at [662, 746] on div at bounding box center [369, 456] width 739 height 912
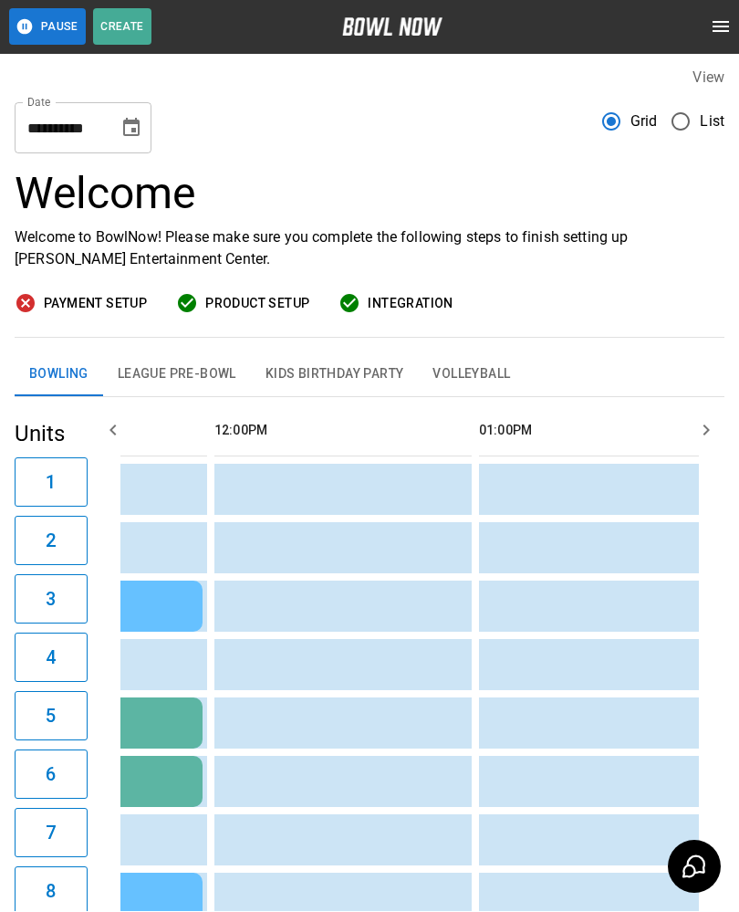
scroll to position [0, 781]
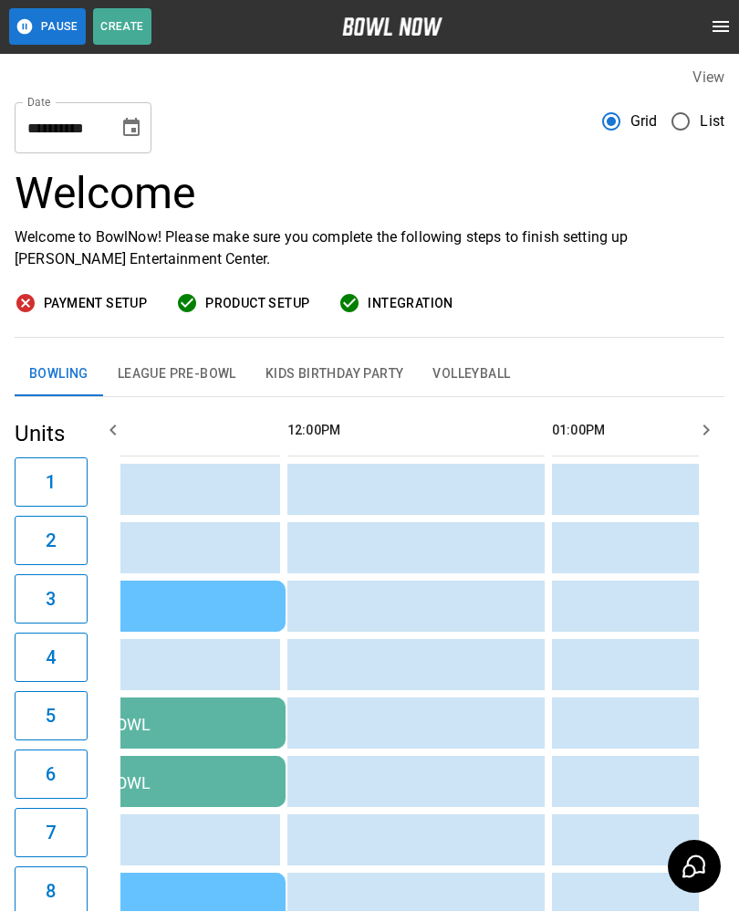
click at [471, 689] on td "sticky table" at bounding box center [455, 665] width 59 height 51
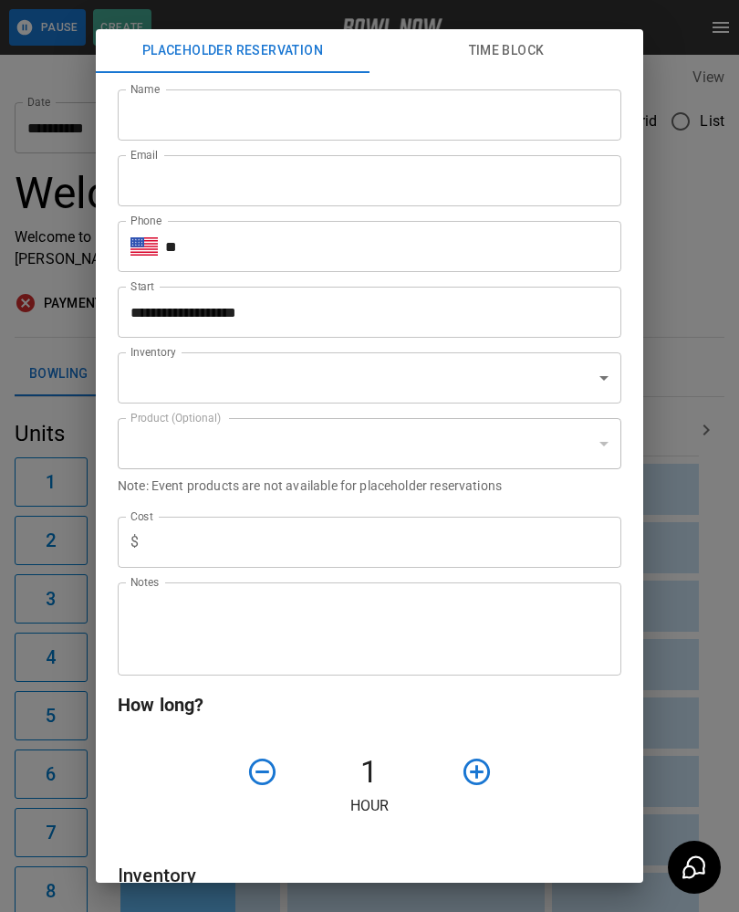
type input "**********"
click at [703, 674] on div "**********" at bounding box center [369, 456] width 739 height 912
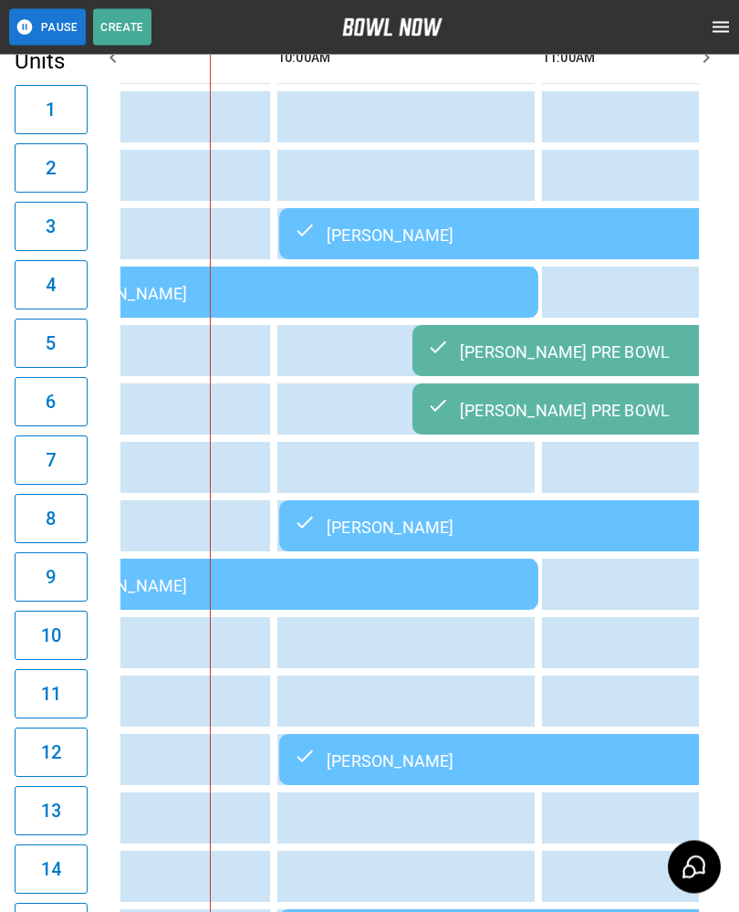
scroll to position [373, 0]
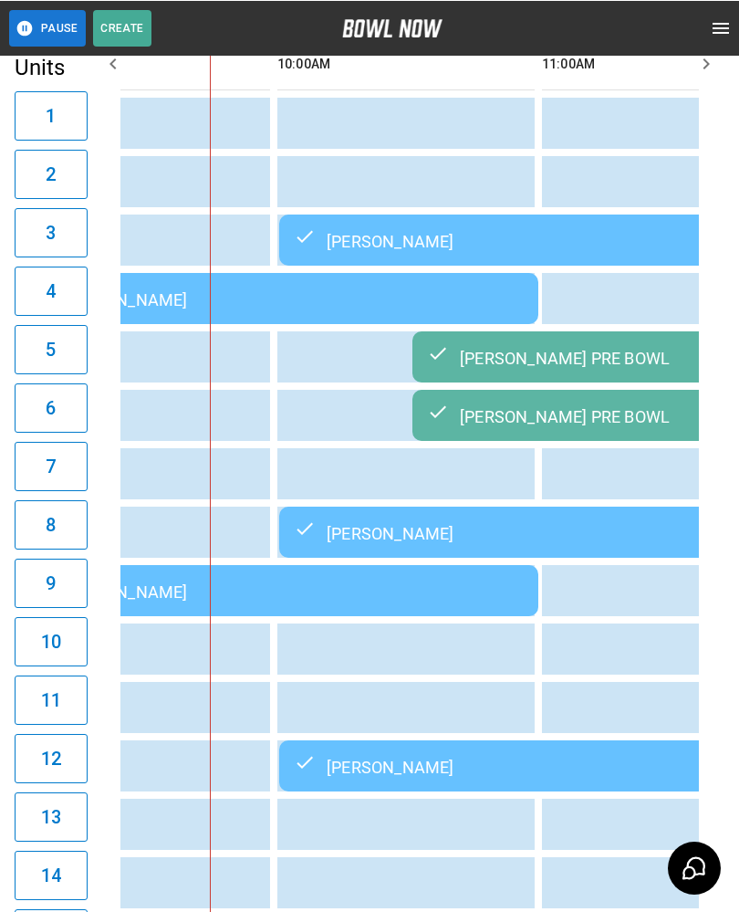
click at [358, 231] on div "[PERSON_NAME]" at bounding box center [542, 239] width 496 height 22
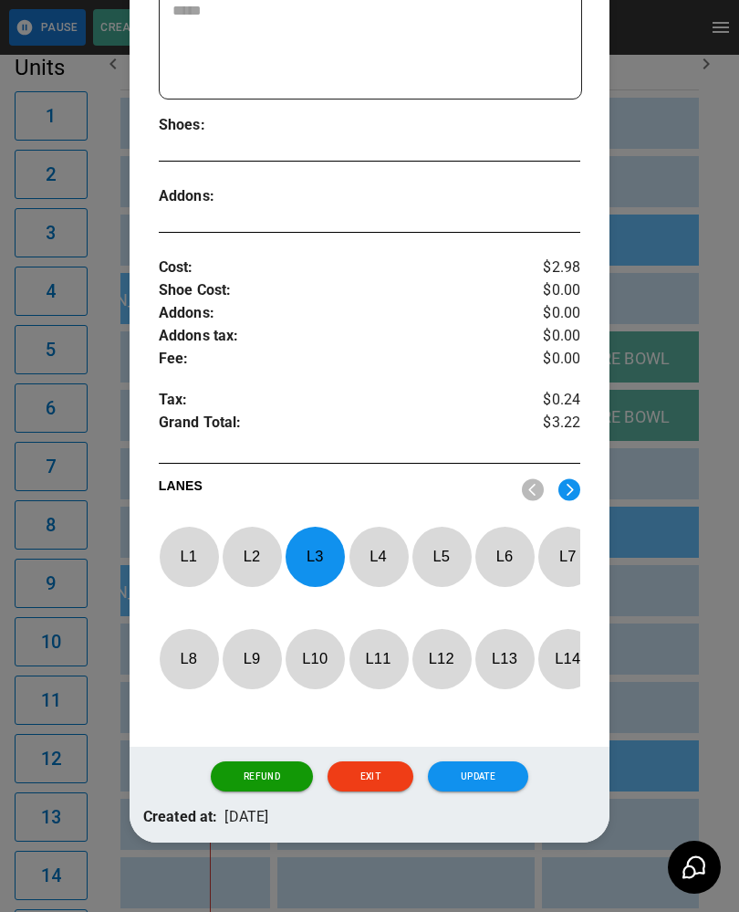
scroll to position [472, 0]
click at [316, 560] on p "L 3" at bounding box center [315, 556] width 60 height 43
click at [568, 492] on img at bounding box center [569, 489] width 22 height 23
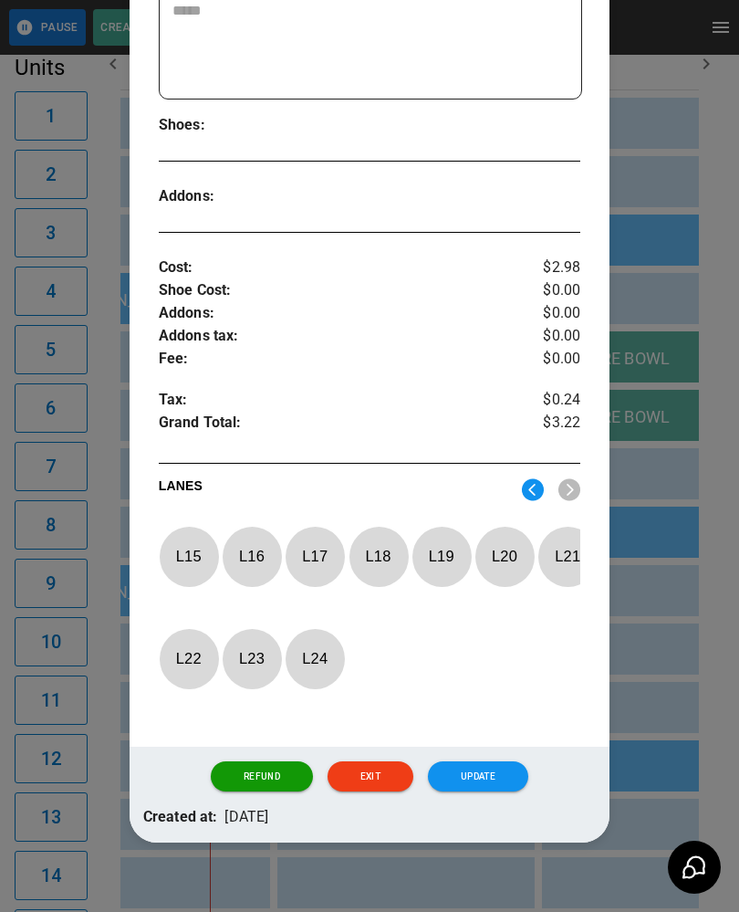
click at [523, 485] on img at bounding box center [533, 489] width 22 height 23
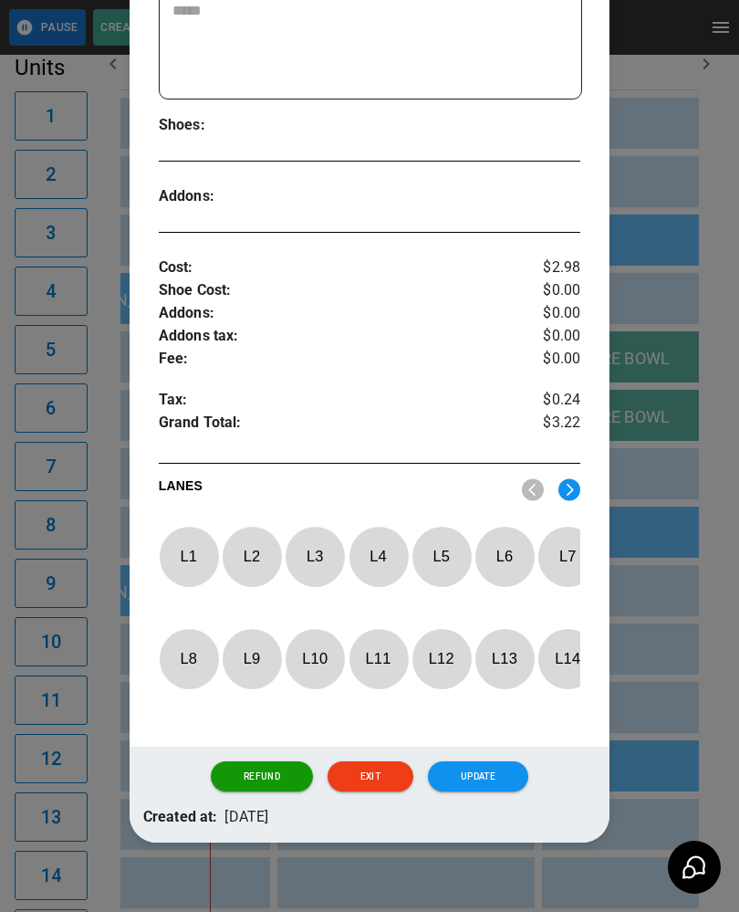
click at [555, 554] on p "L 7" at bounding box center [567, 556] width 60 height 43
click at [485, 783] on button "Update" at bounding box center [478, 776] width 100 height 31
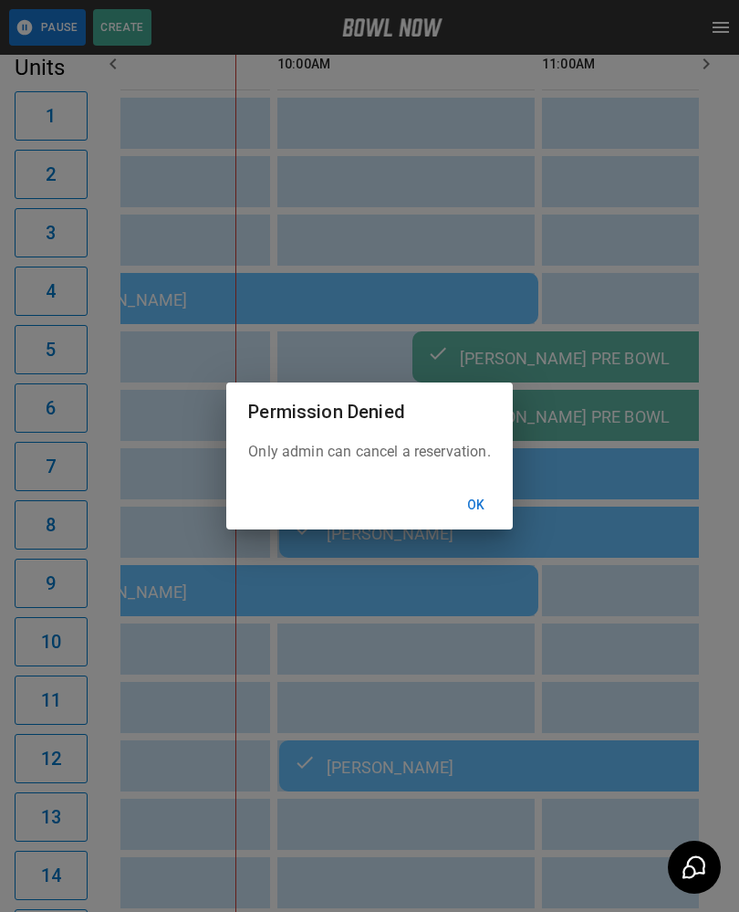
click at [474, 509] on button "Ok" at bounding box center [476, 505] width 58 height 34
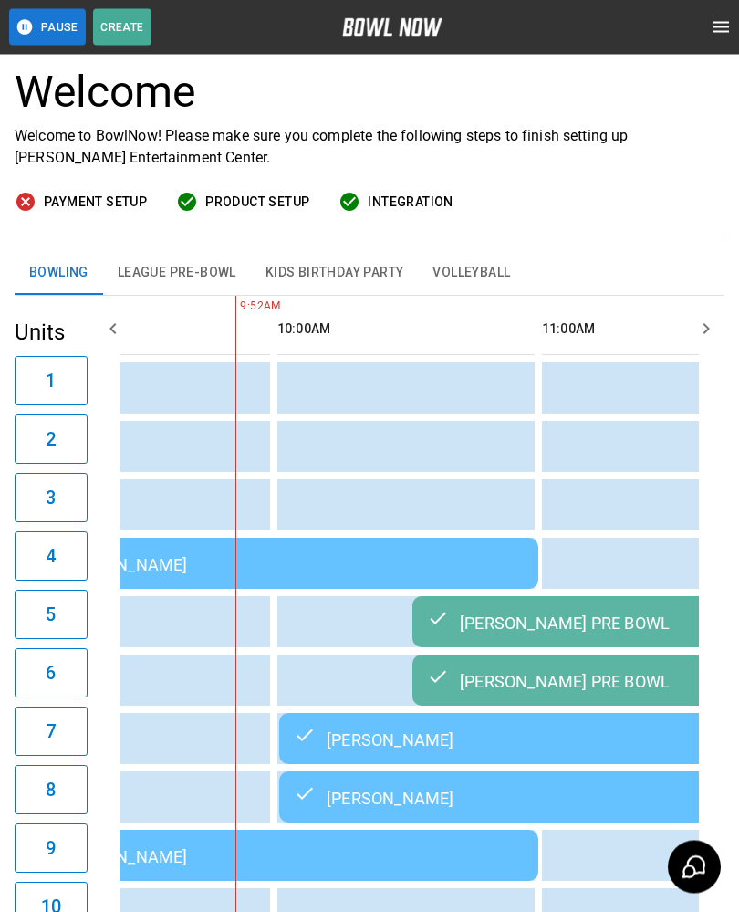
scroll to position [99, 0]
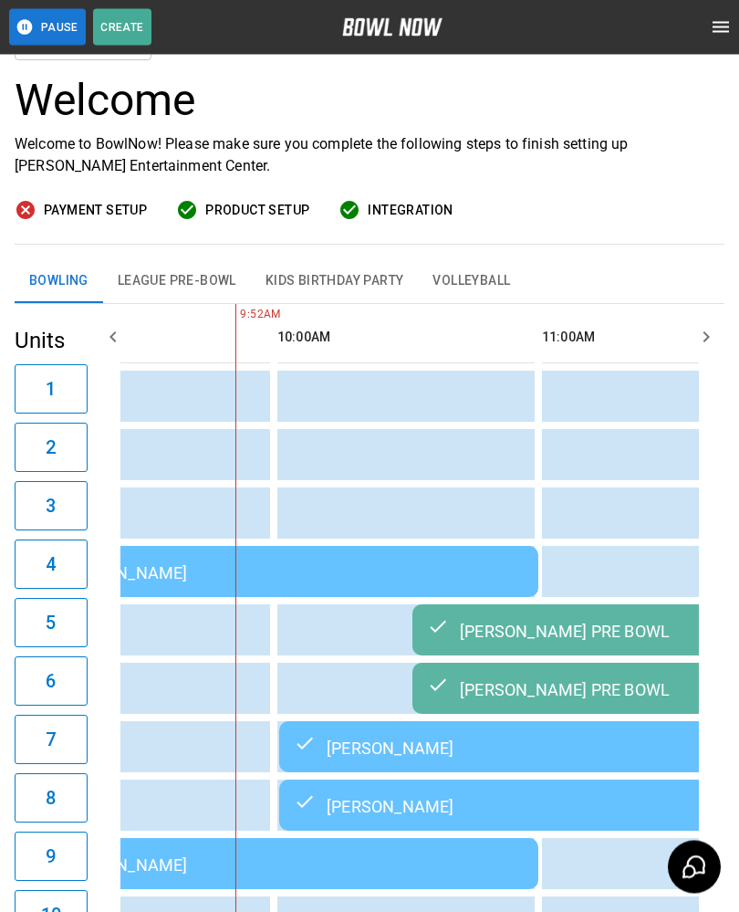
click at [147, 614] on td "sticky table" at bounding box center [175, 630] width 59 height 51
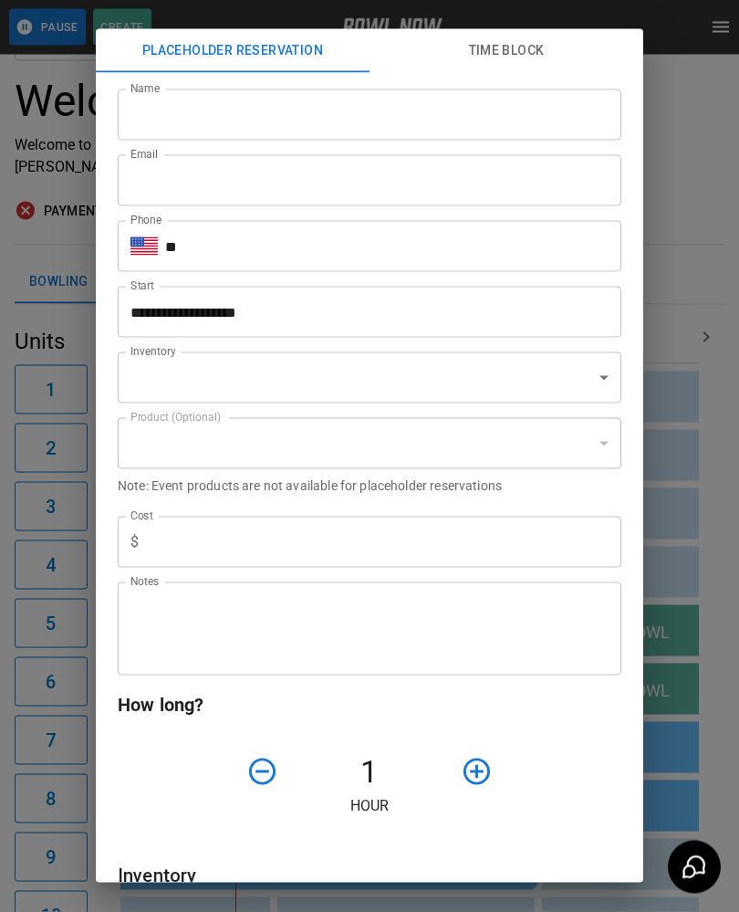
scroll to position [99, 0]
type input "**********"
click at [725, 473] on div "**********" at bounding box center [369, 456] width 739 height 912
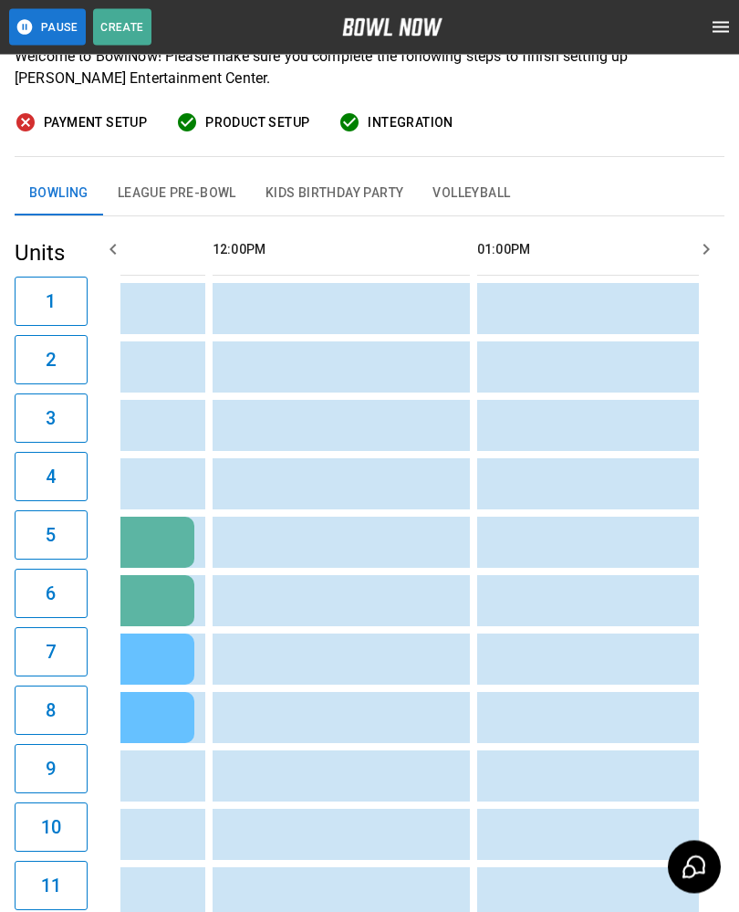
scroll to position [0, 905]
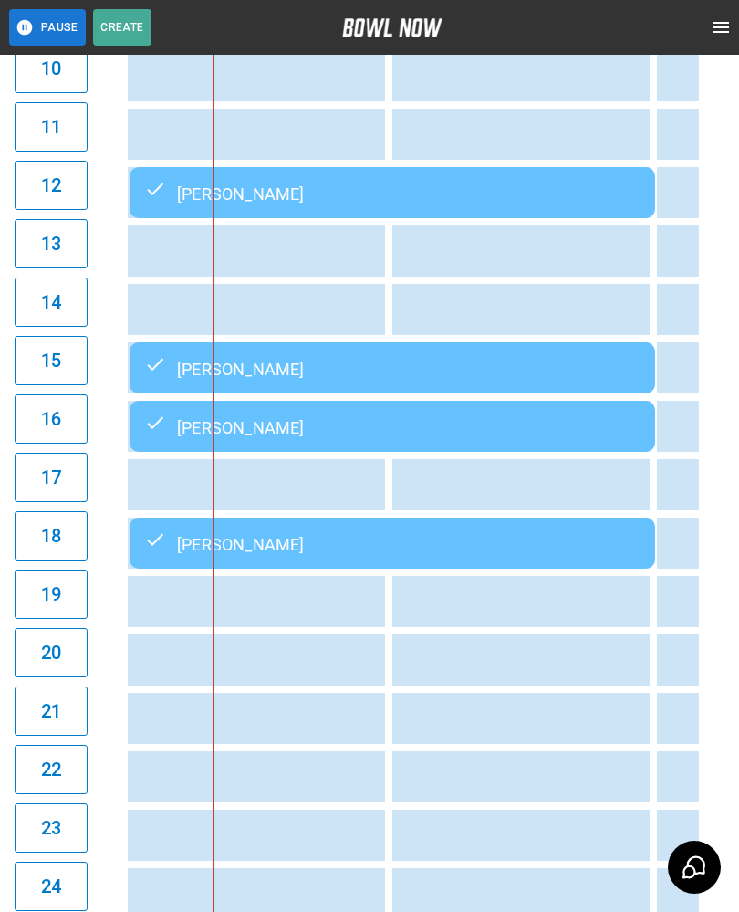
scroll to position [946, 0]
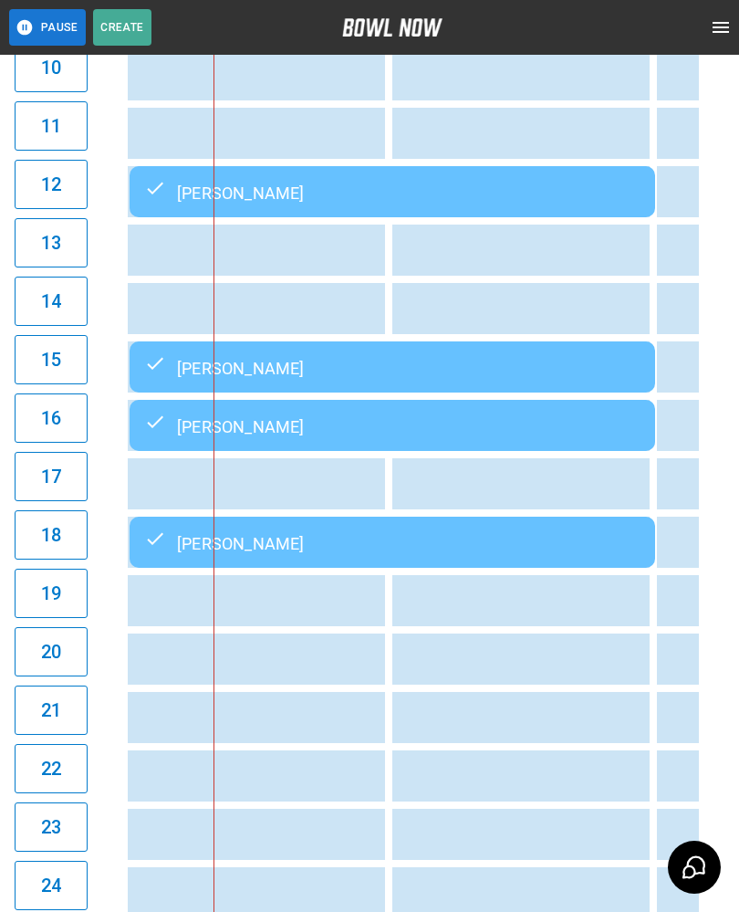
click at [347, 553] on div "[PERSON_NAME]" at bounding box center [392, 542] width 496 height 22
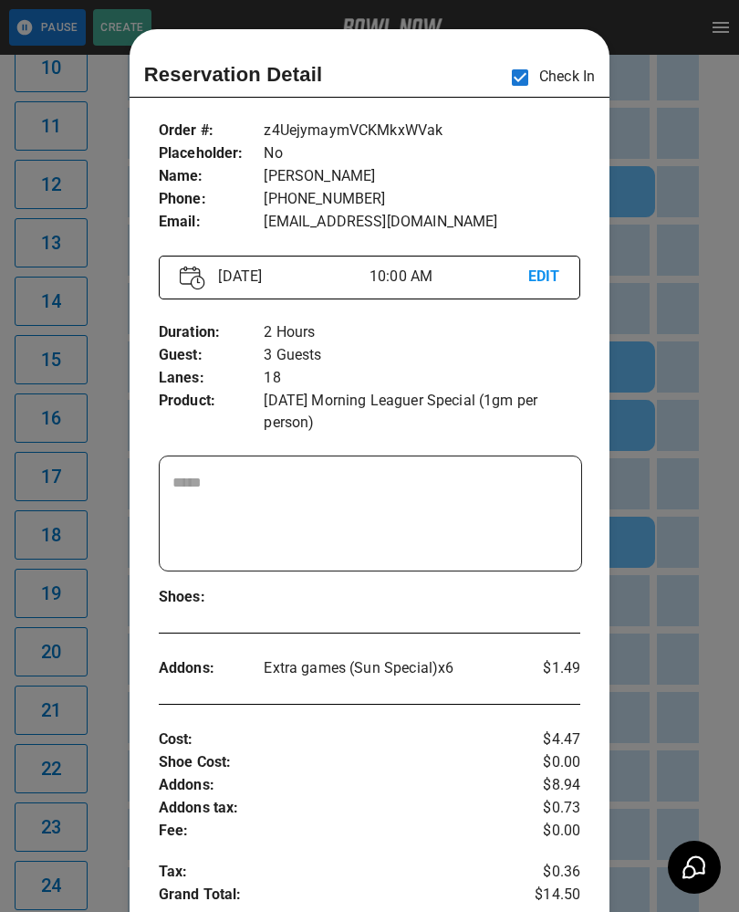
scroll to position [29, 0]
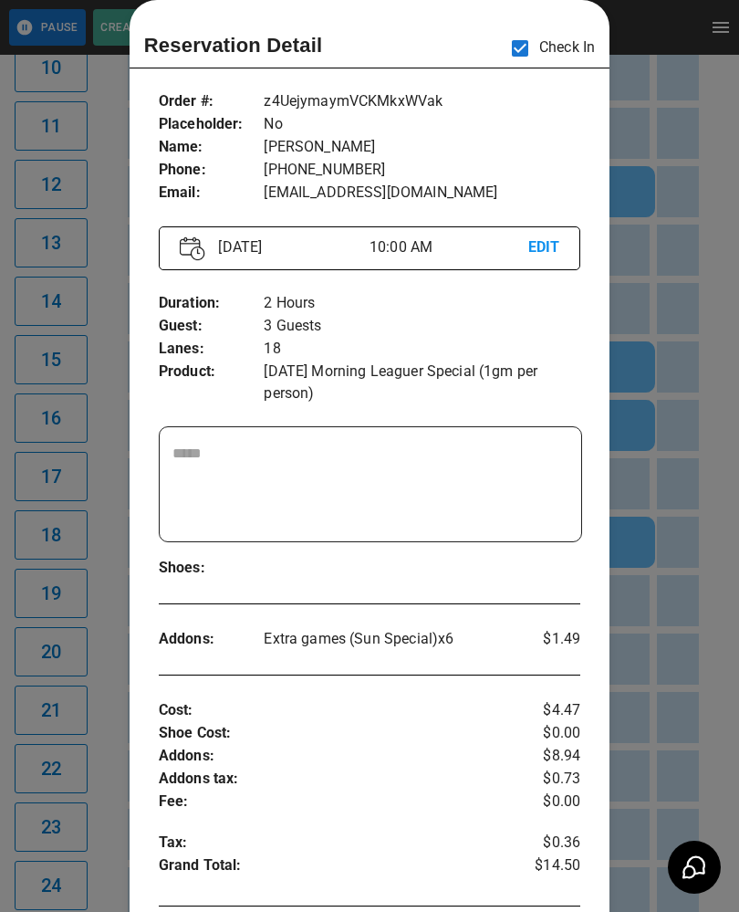
click at [699, 504] on div at bounding box center [369, 456] width 739 height 912
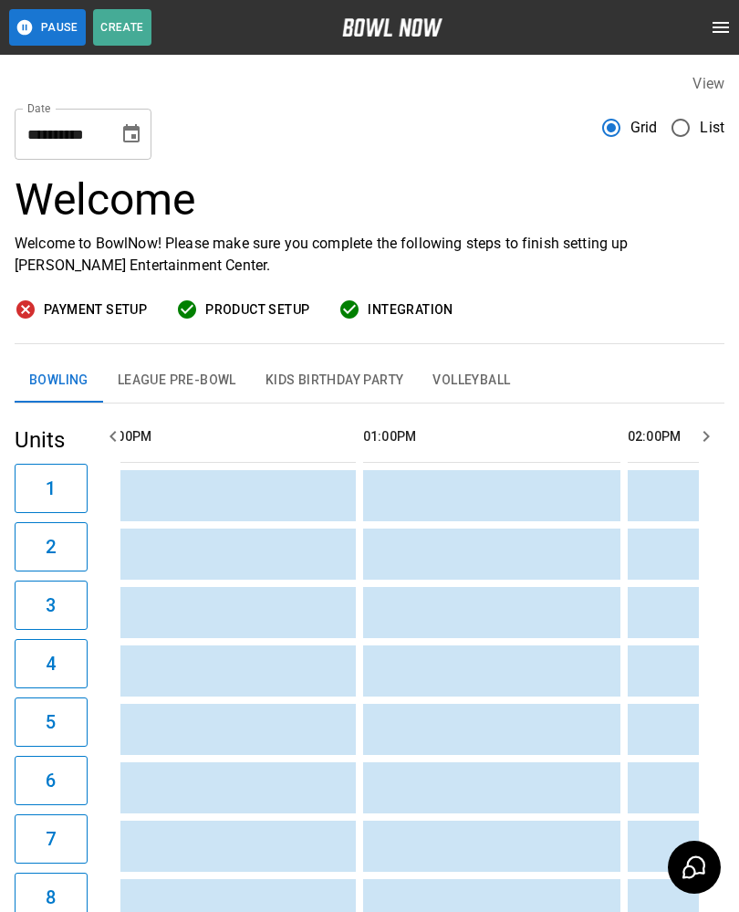
scroll to position [0, 0]
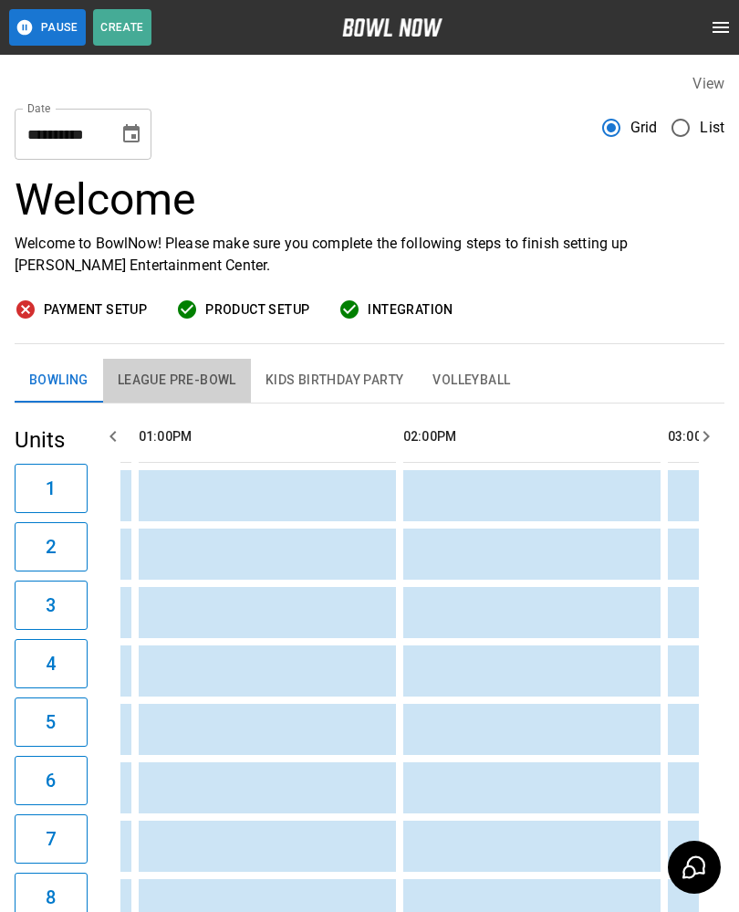
click at [183, 375] on button "League Pre-Bowl" at bounding box center [177, 381] width 148 height 44
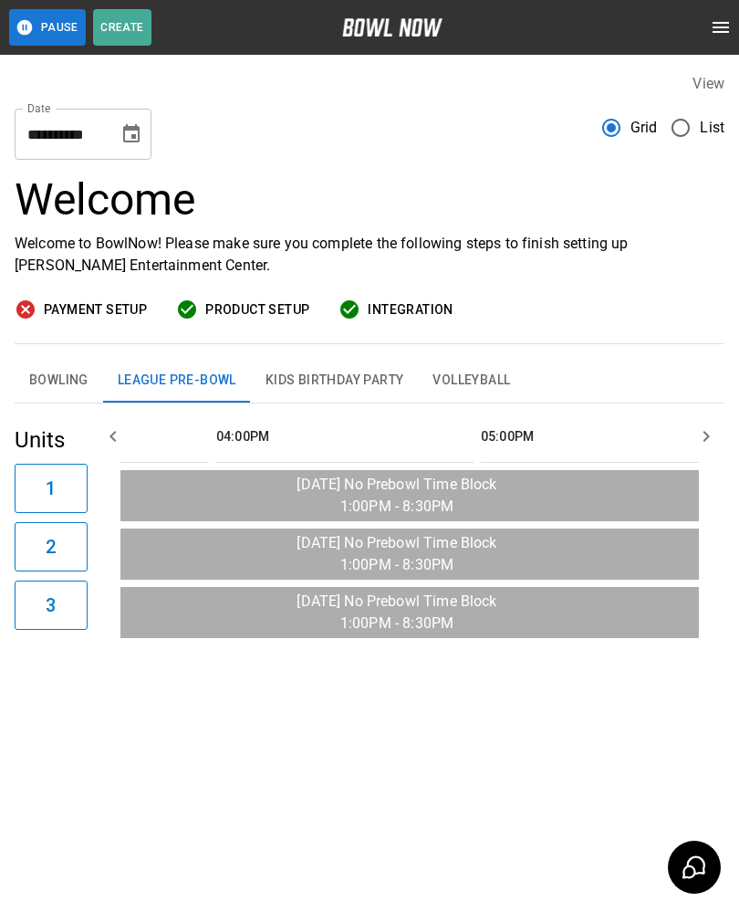
scroll to position [0, 1649]
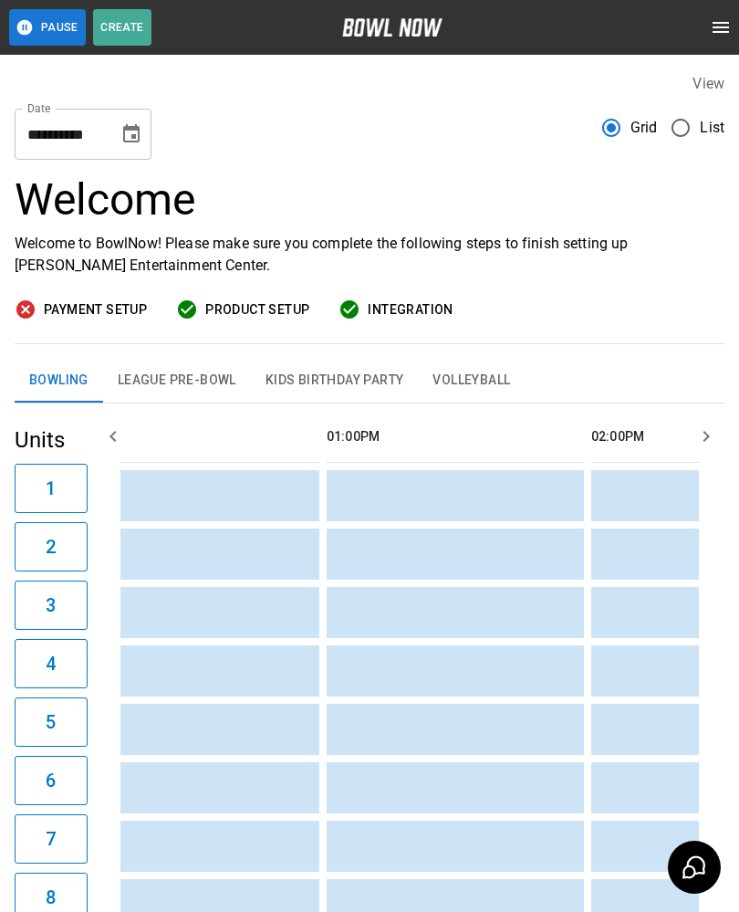
scroll to position [0, 759]
